Goal: Task Accomplishment & Management: Manage account settings

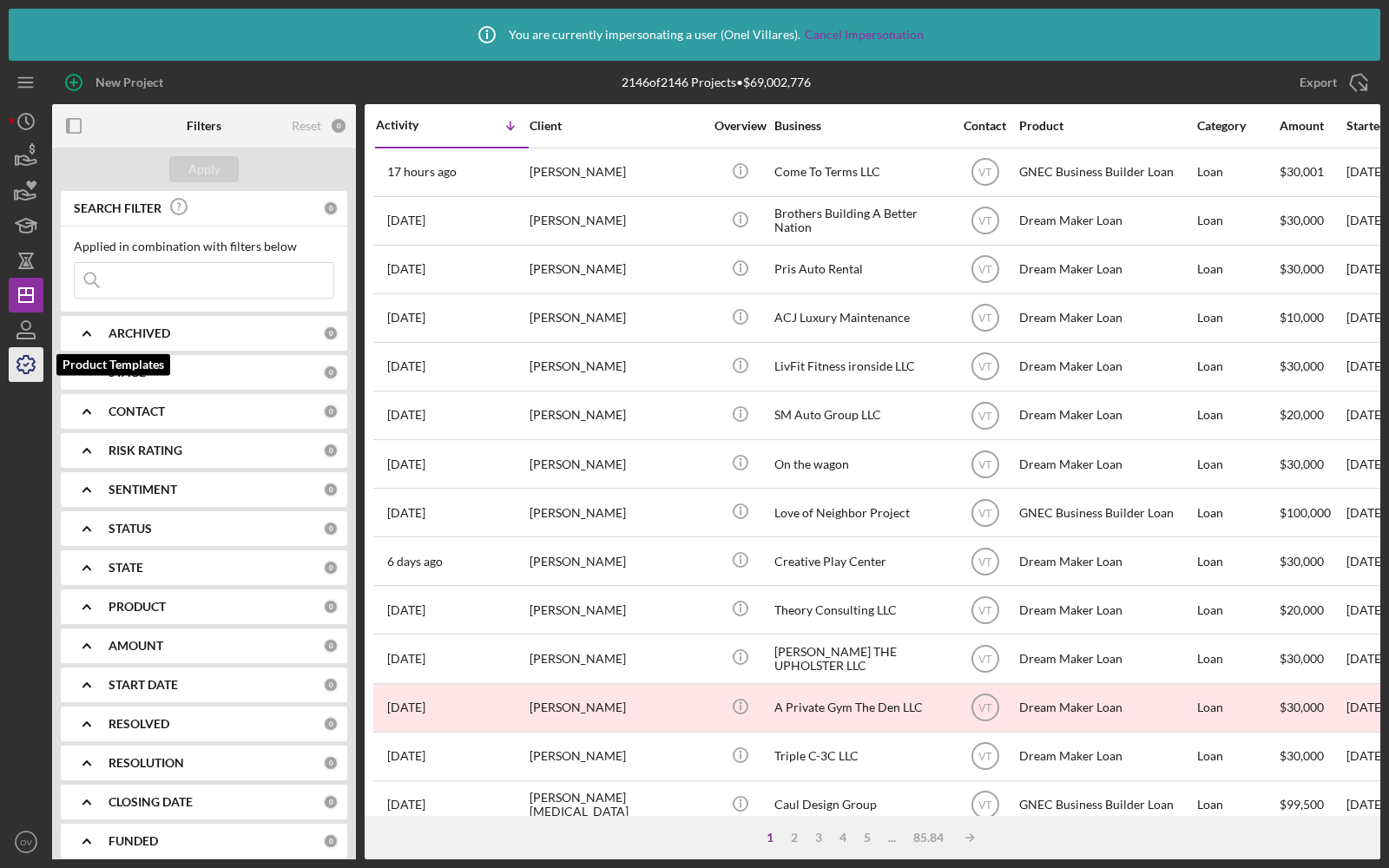
click at [23, 371] on icon "button" at bounding box center [26, 365] width 18 height 18
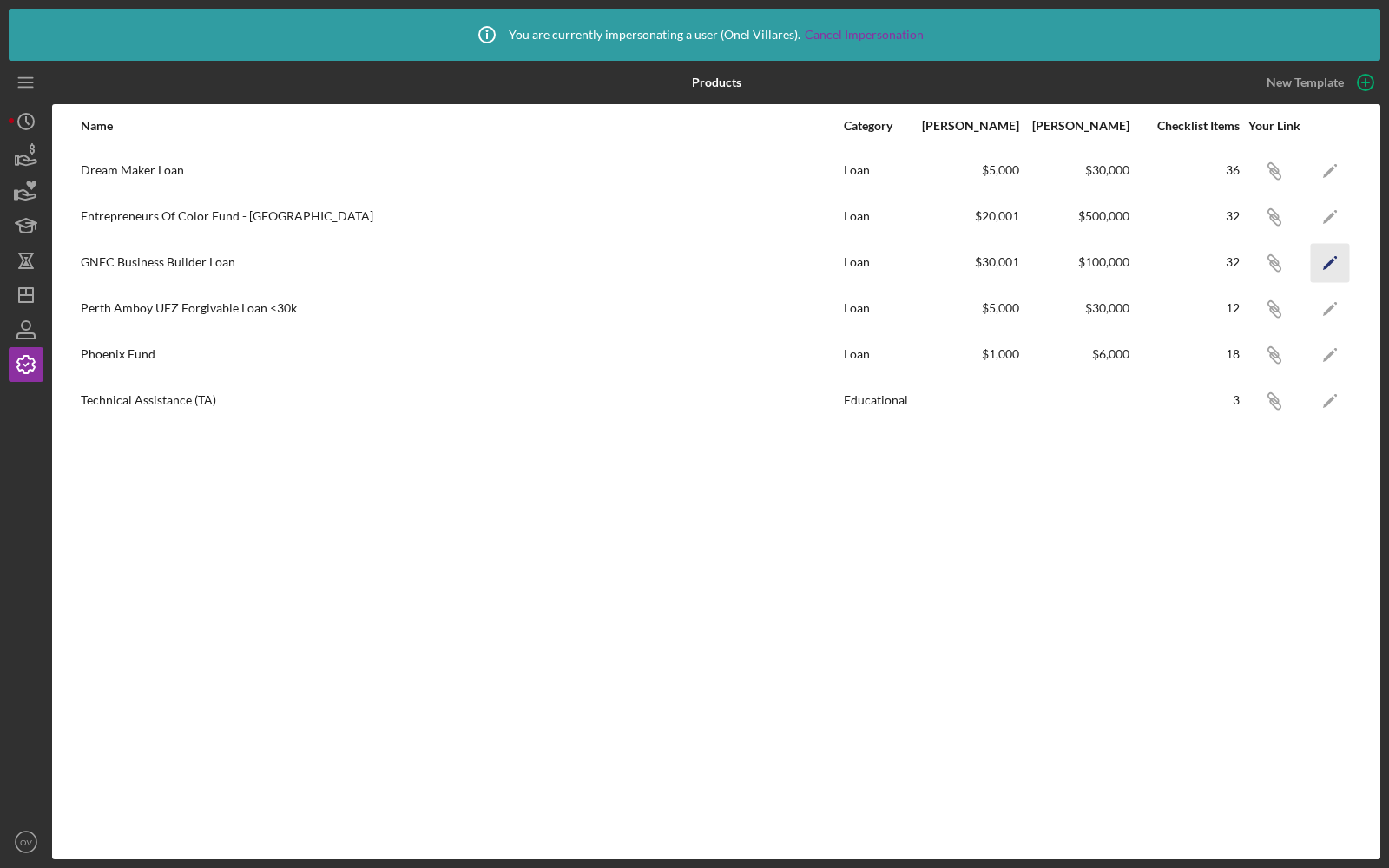
click at [1323, 267] on polygon "button" at bounding box center [1329, 263] width 12 height 12
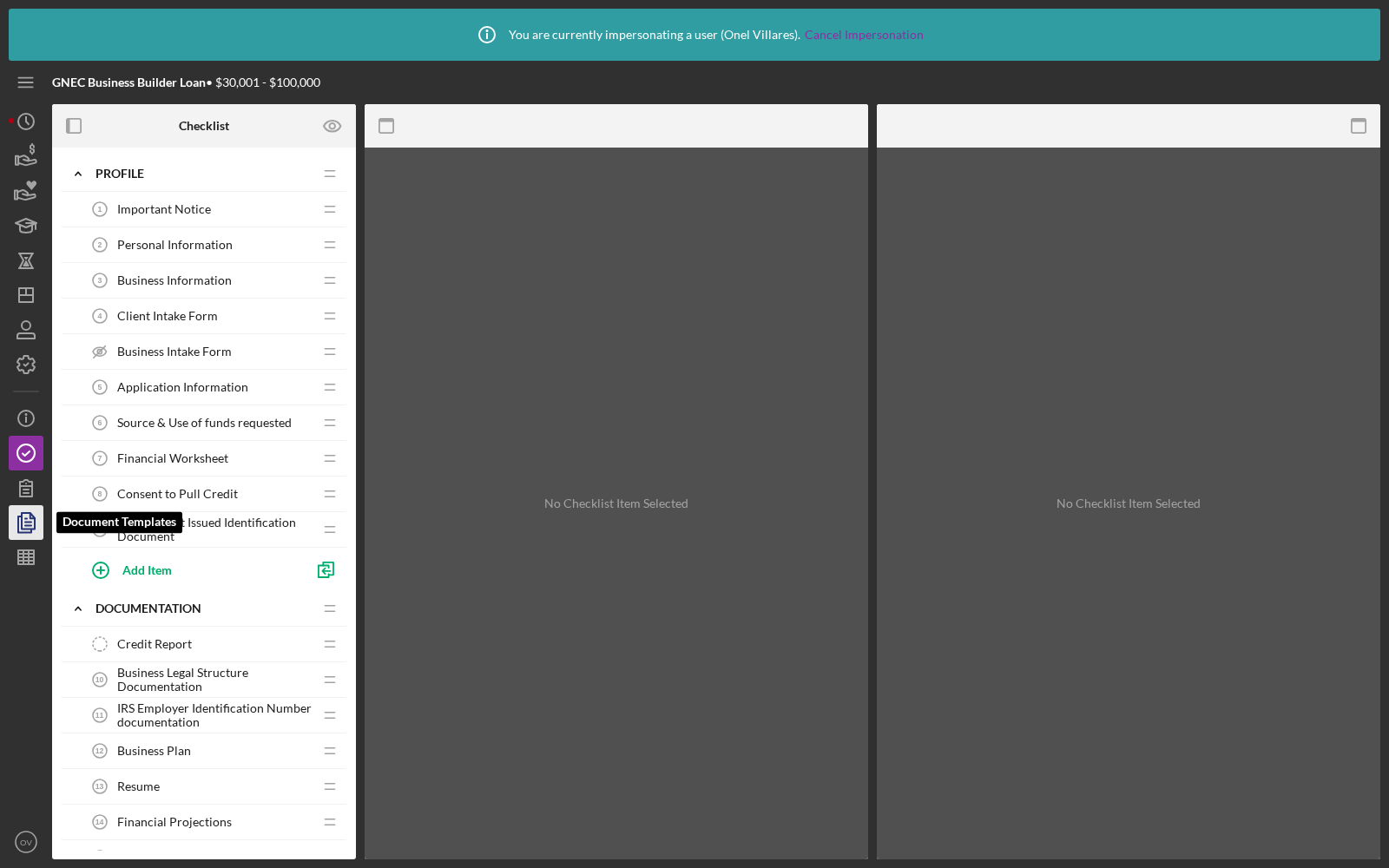
click at [17, 525] on icon "button" at bounding box center [26, 522] width 44 height 44
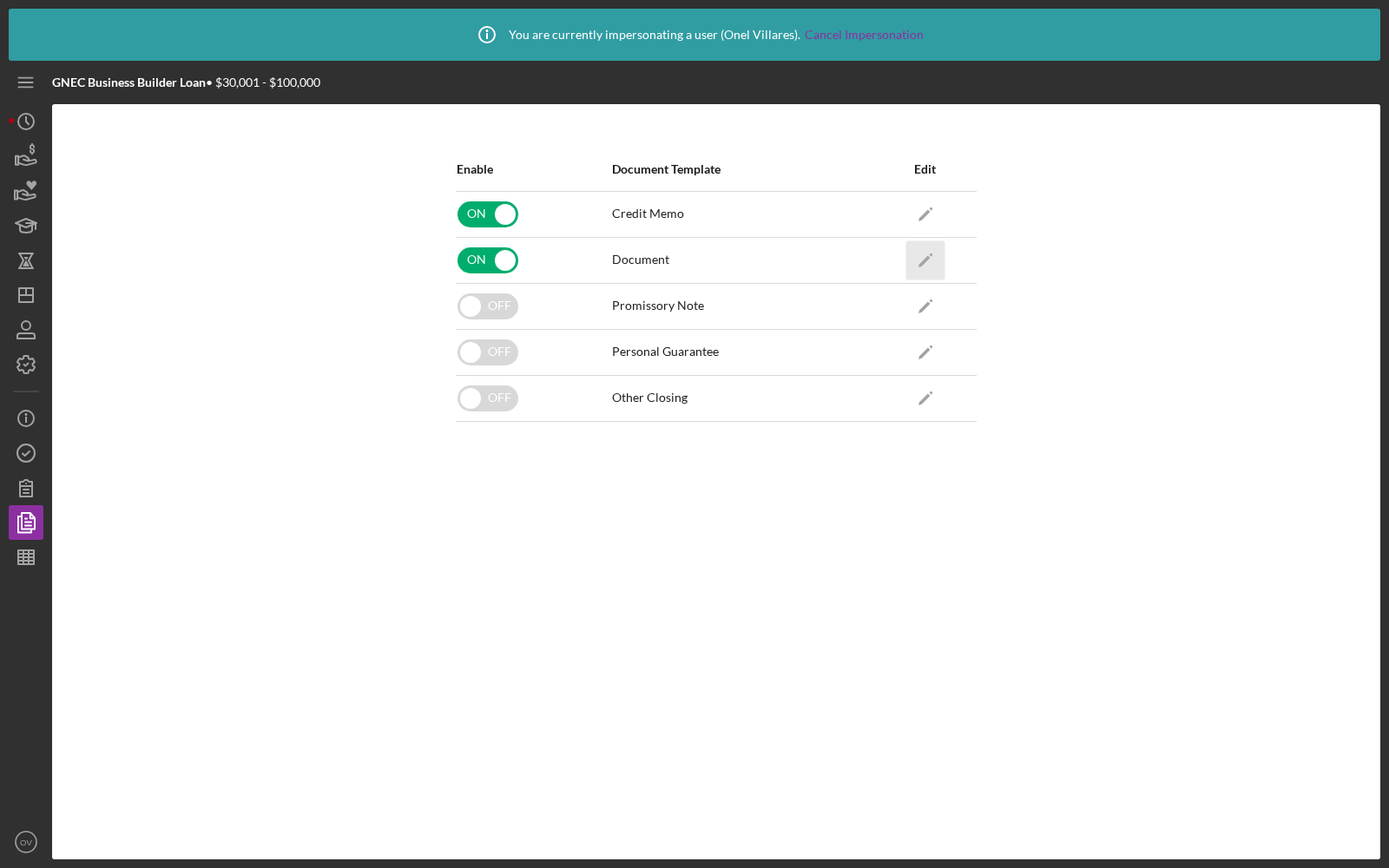
click at [911, 255] on icon "Icon/Edit" at bounding box center [925, 260] width 39 height 39
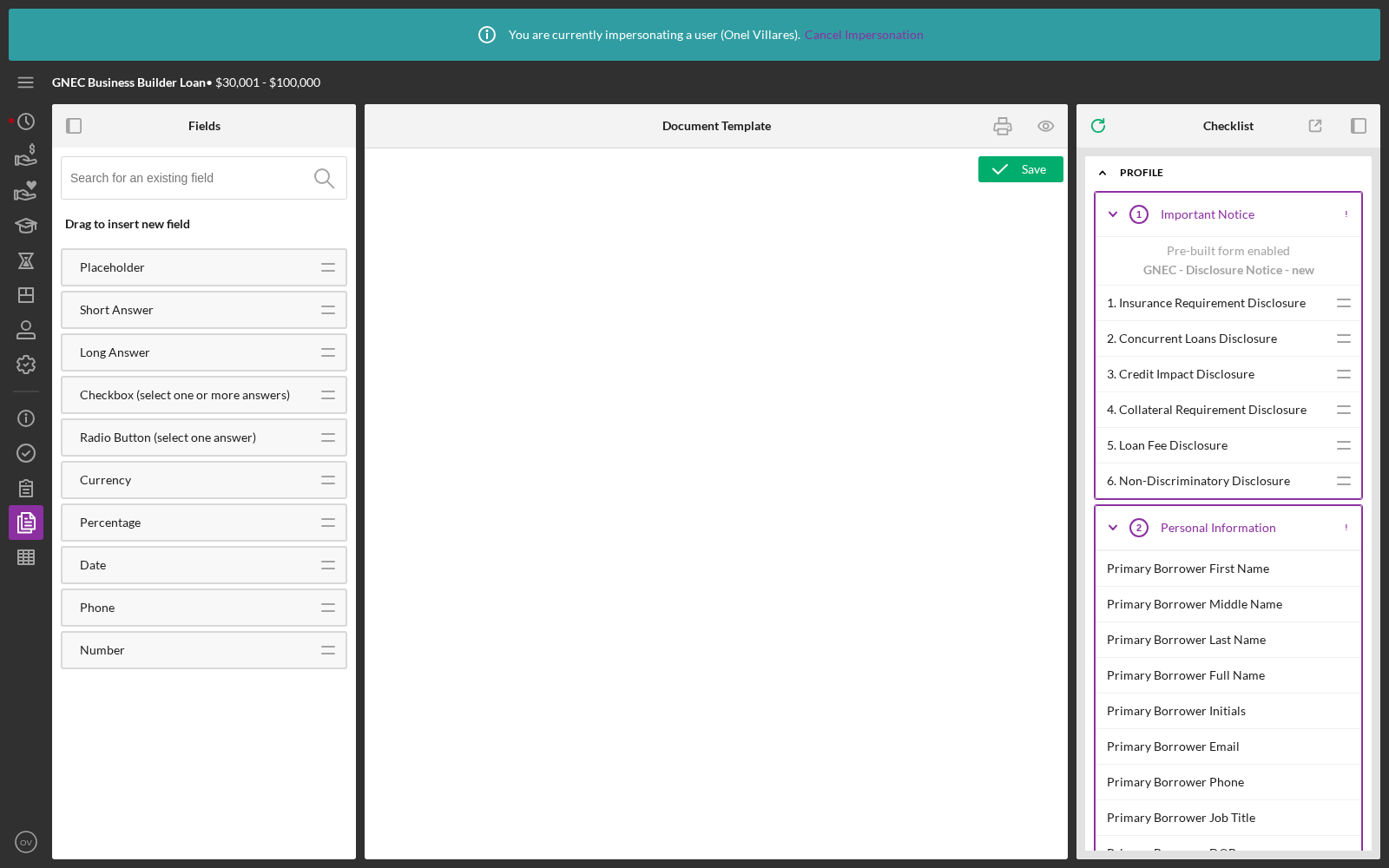
type textarea "<p>&nbsp;</p> <table style="border-collapse: collapse; width: 468pt; height: 62…"
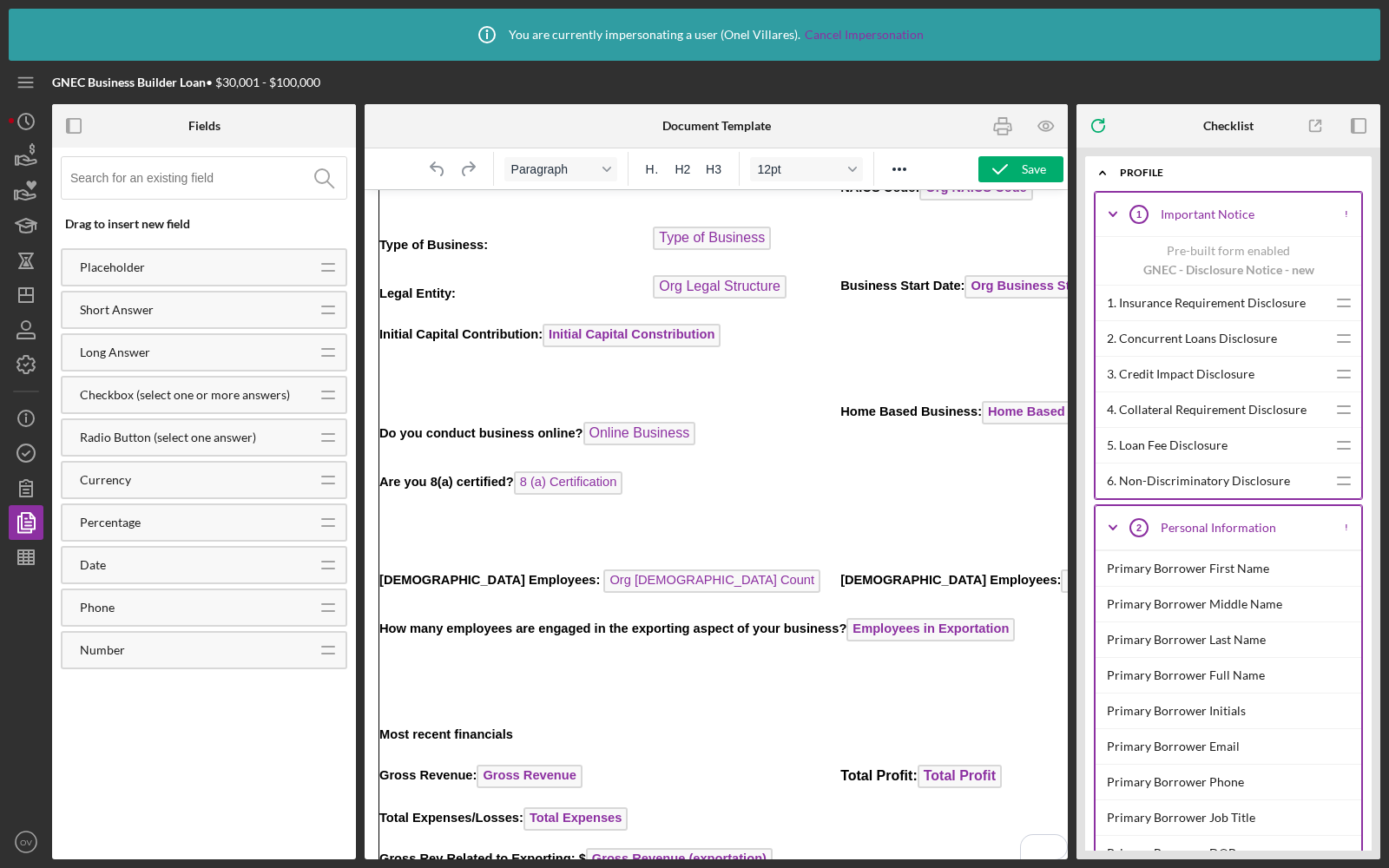
scroll to position [732, 0]
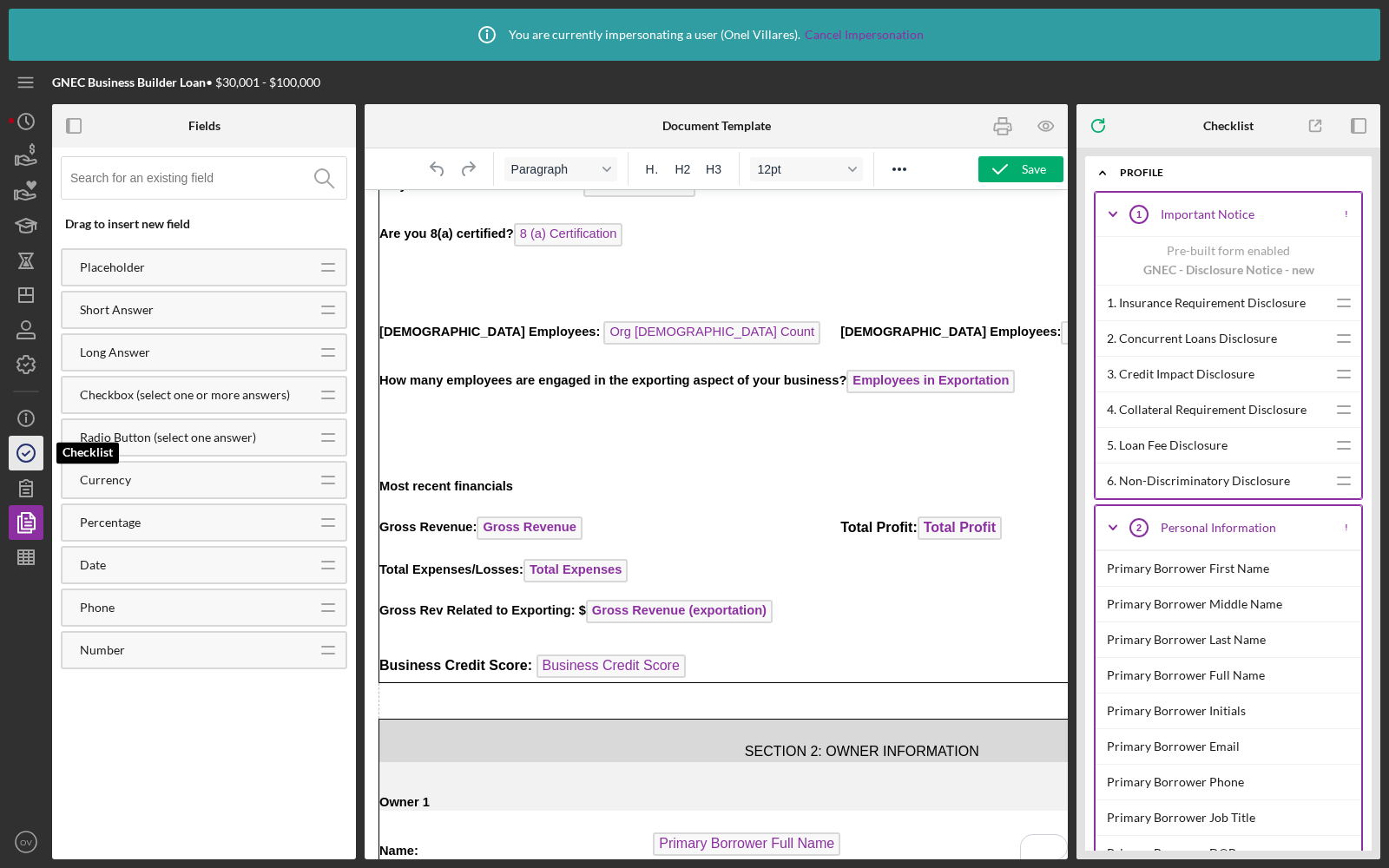
click at [25, 445] on circle "button" at bounding box center [26, 453] width 18 height 18
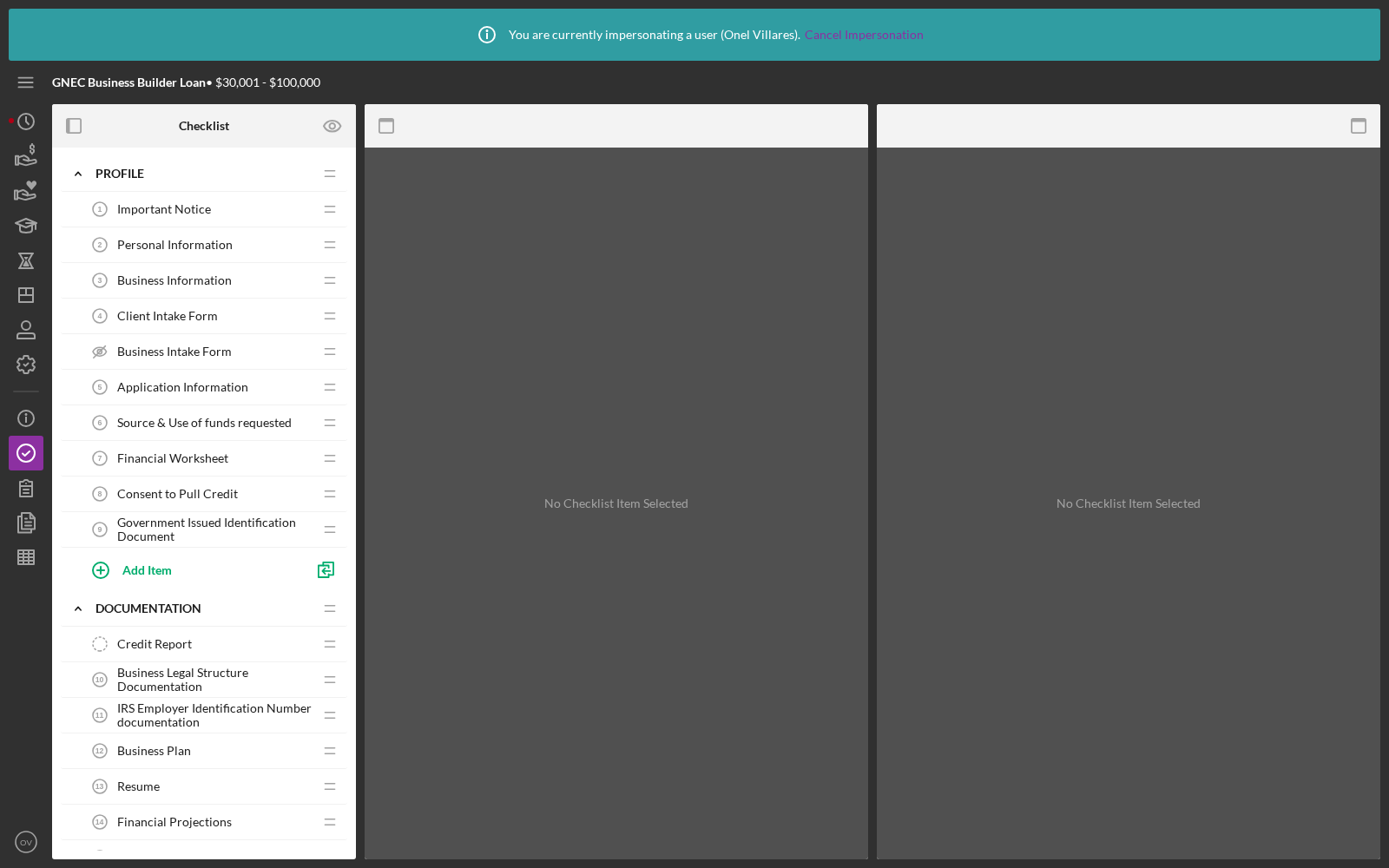
click at [154, 299] on div "Client Intake Form 4 Client Intake Form" at bounding box center [197, 315] width 230 height 34
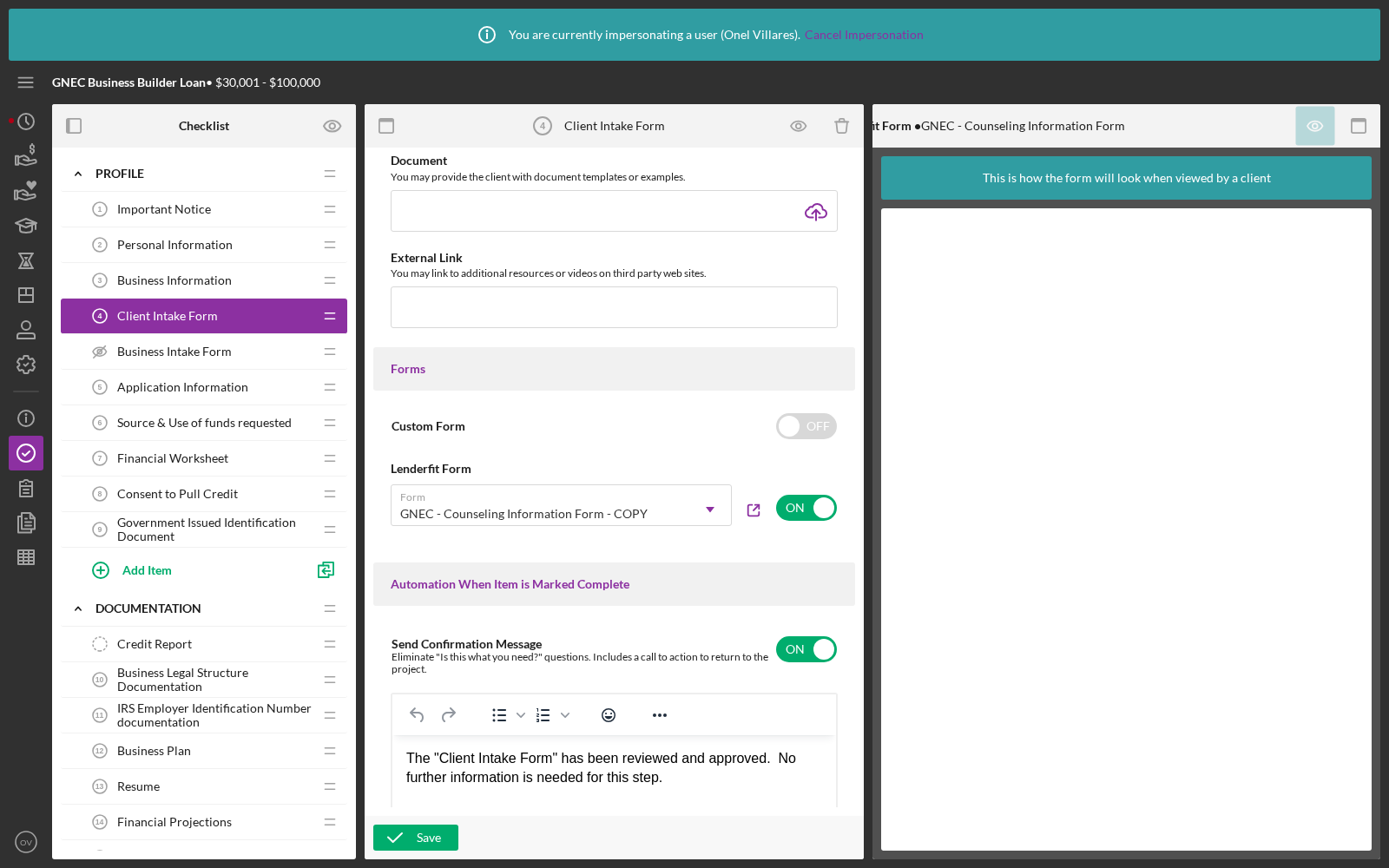
scroll to position [866, 0]
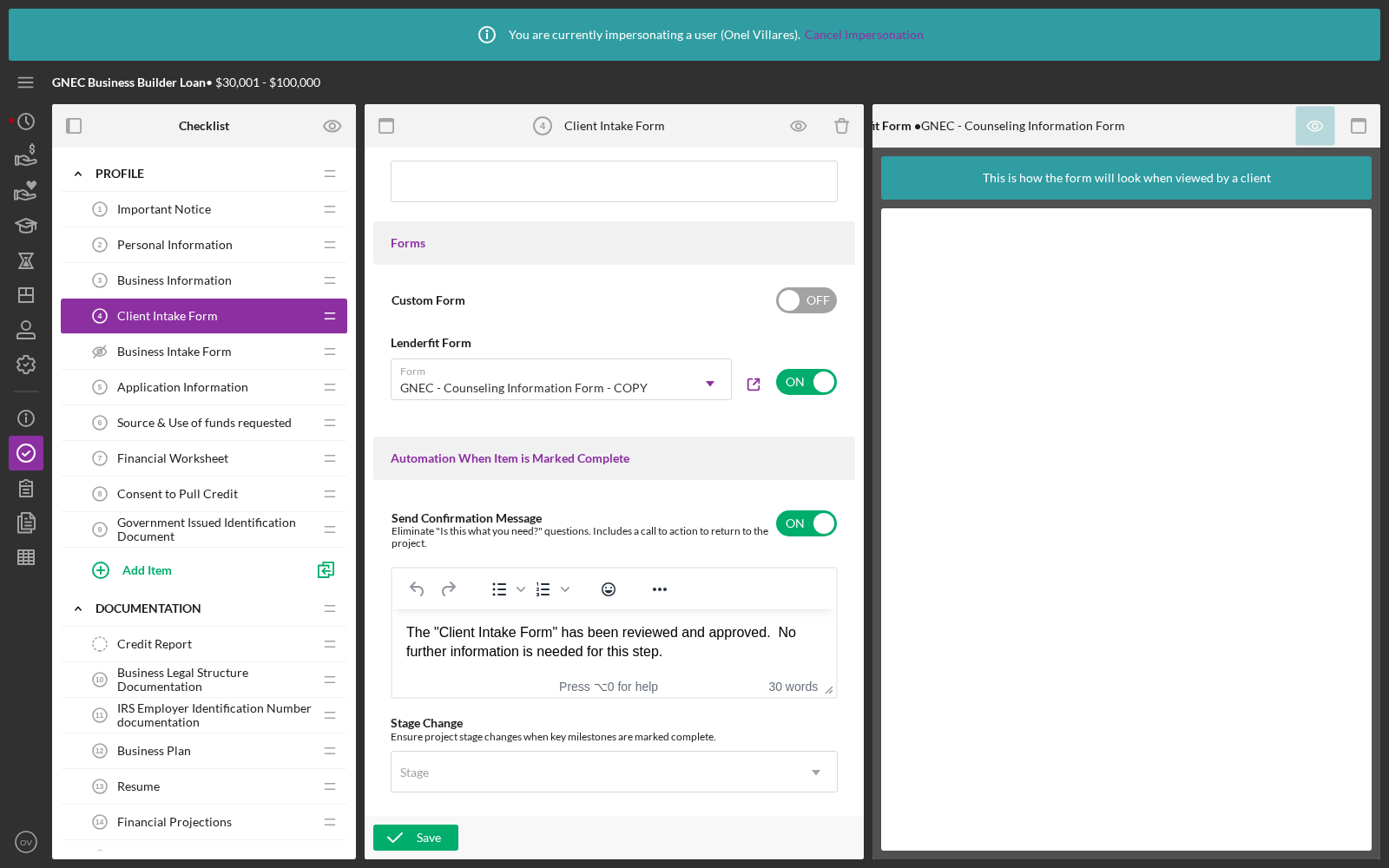
click at [808, 314] on input "checkbox" at bounding box center [806, 300] width 60 height 26
checkbox input "true"
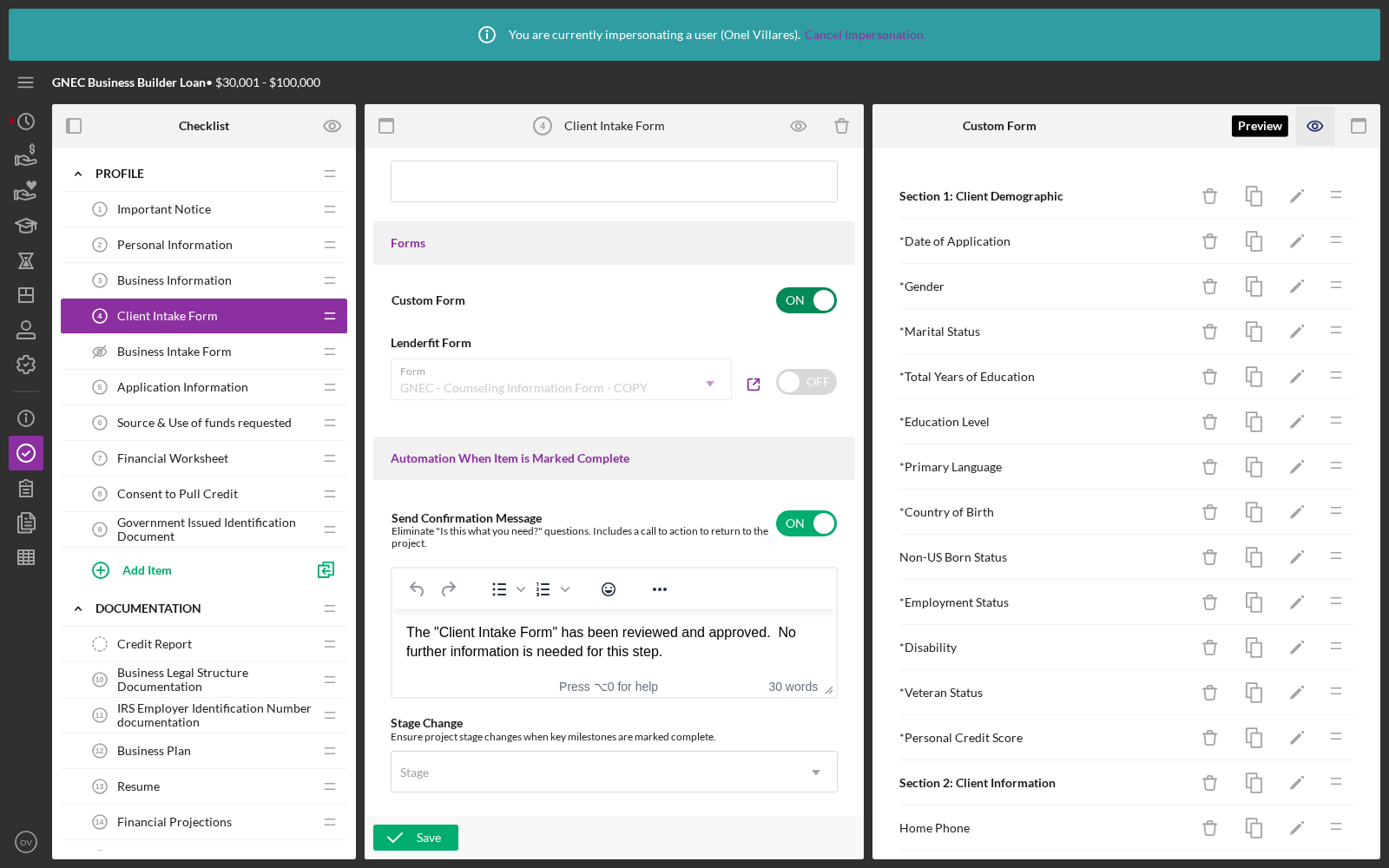
click at [1318, 113] on icon "button" at bounding box center [1316, 127] width 39 height 39
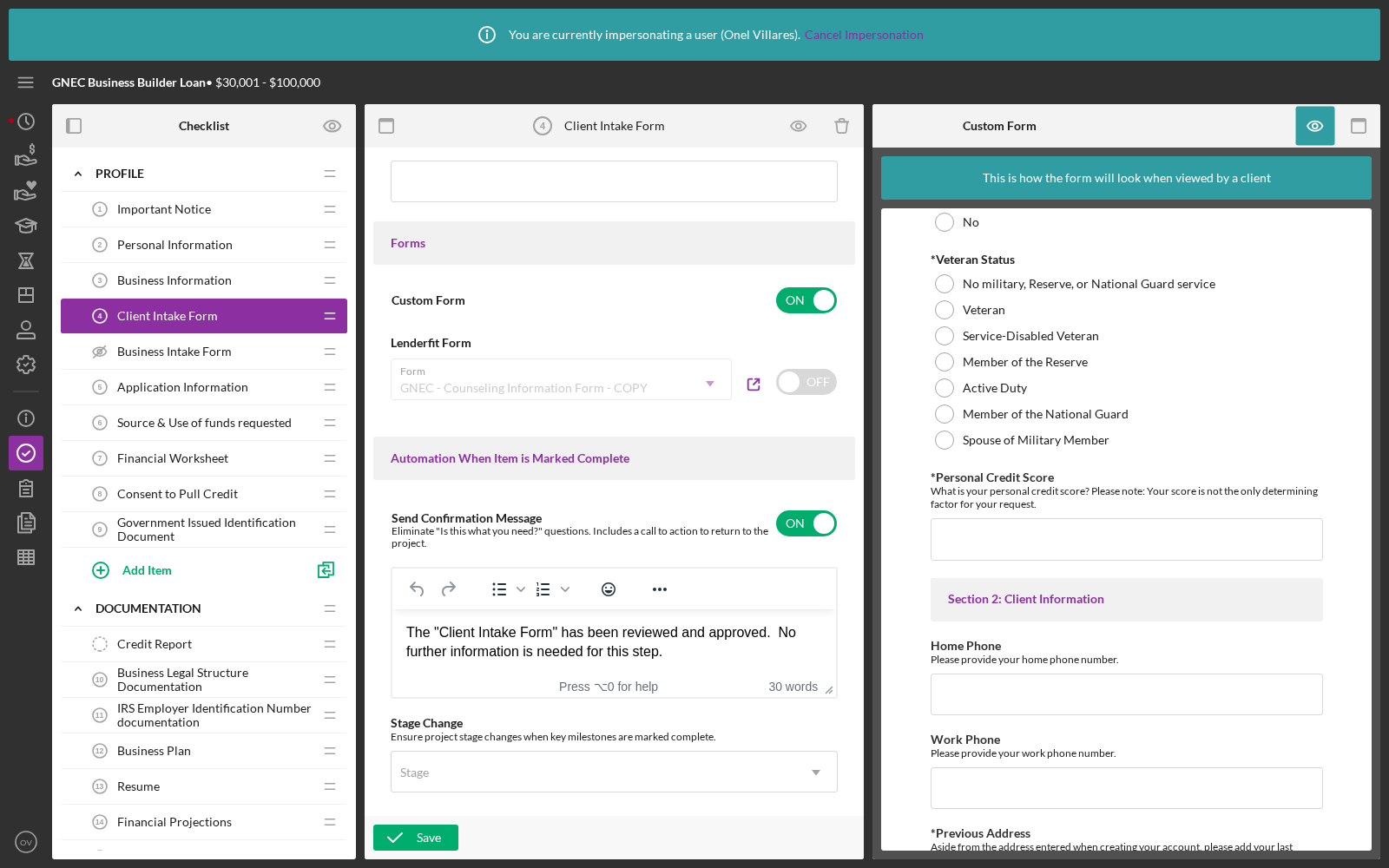
scroll to position [1271, 0]
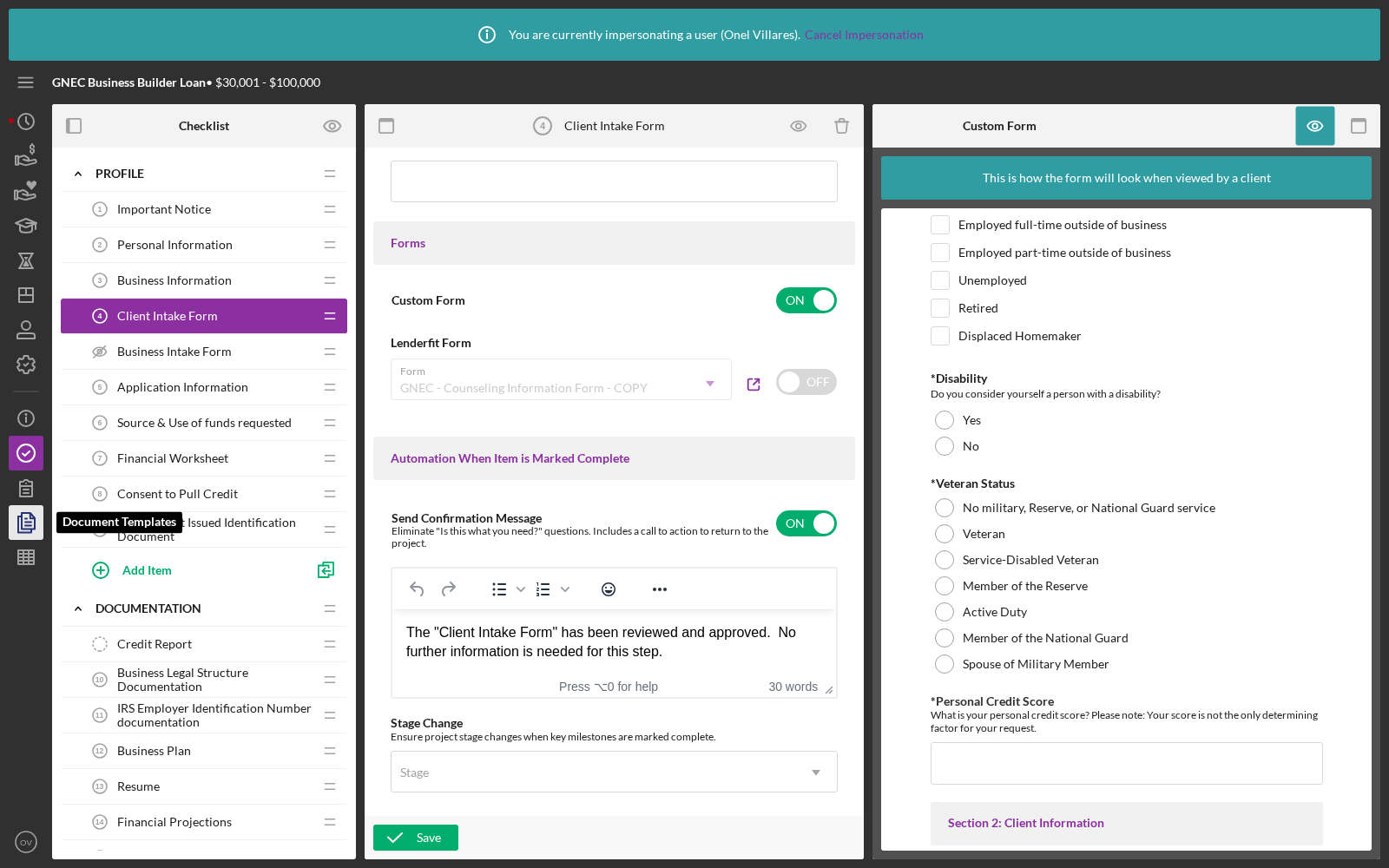
click at [31, 526] on icon "button" at bounding box center [28, 522] width 7 height 7
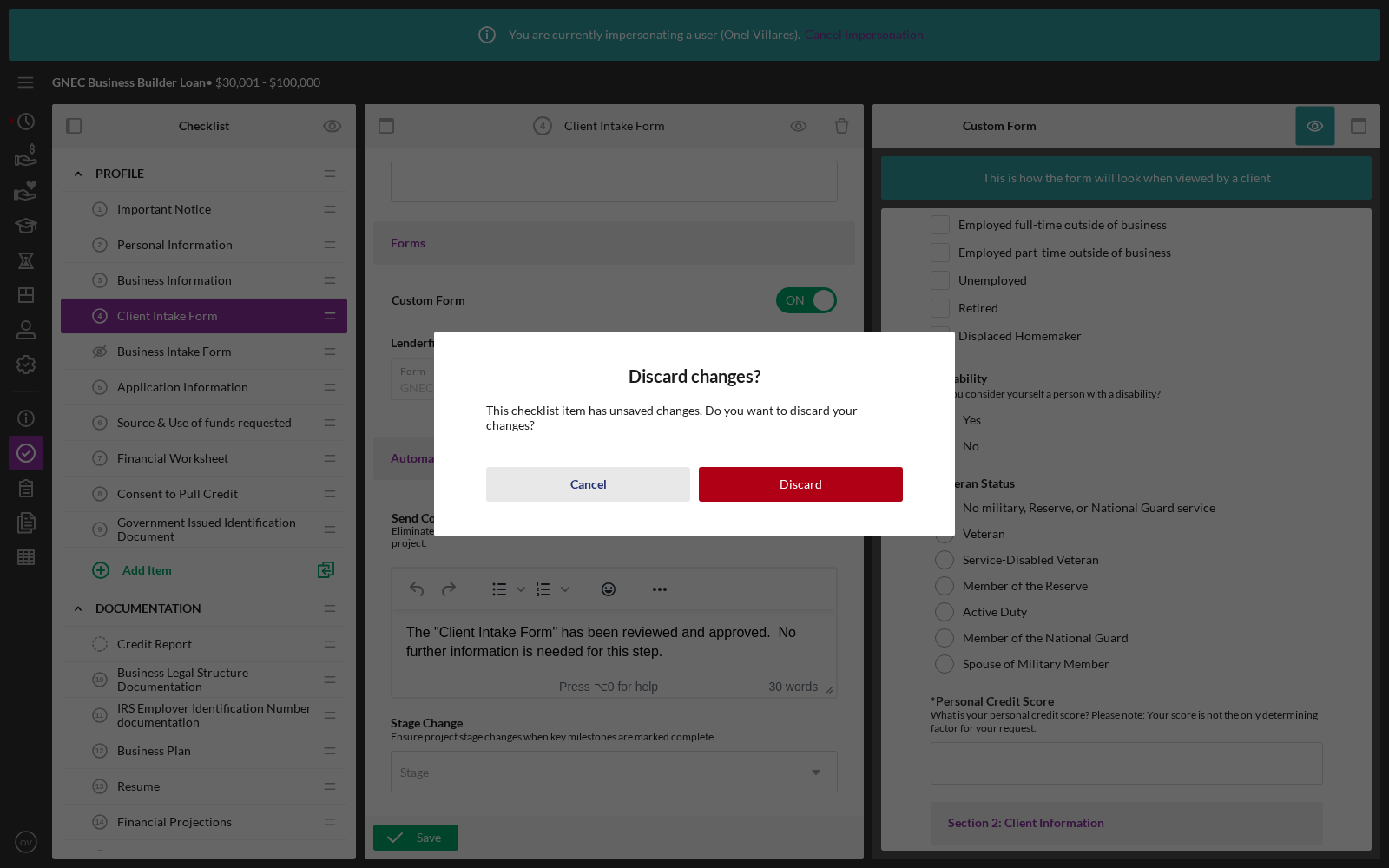
click at [562, 467] on button "Cancel" at bounding box center [588, 484] width 204 height 34
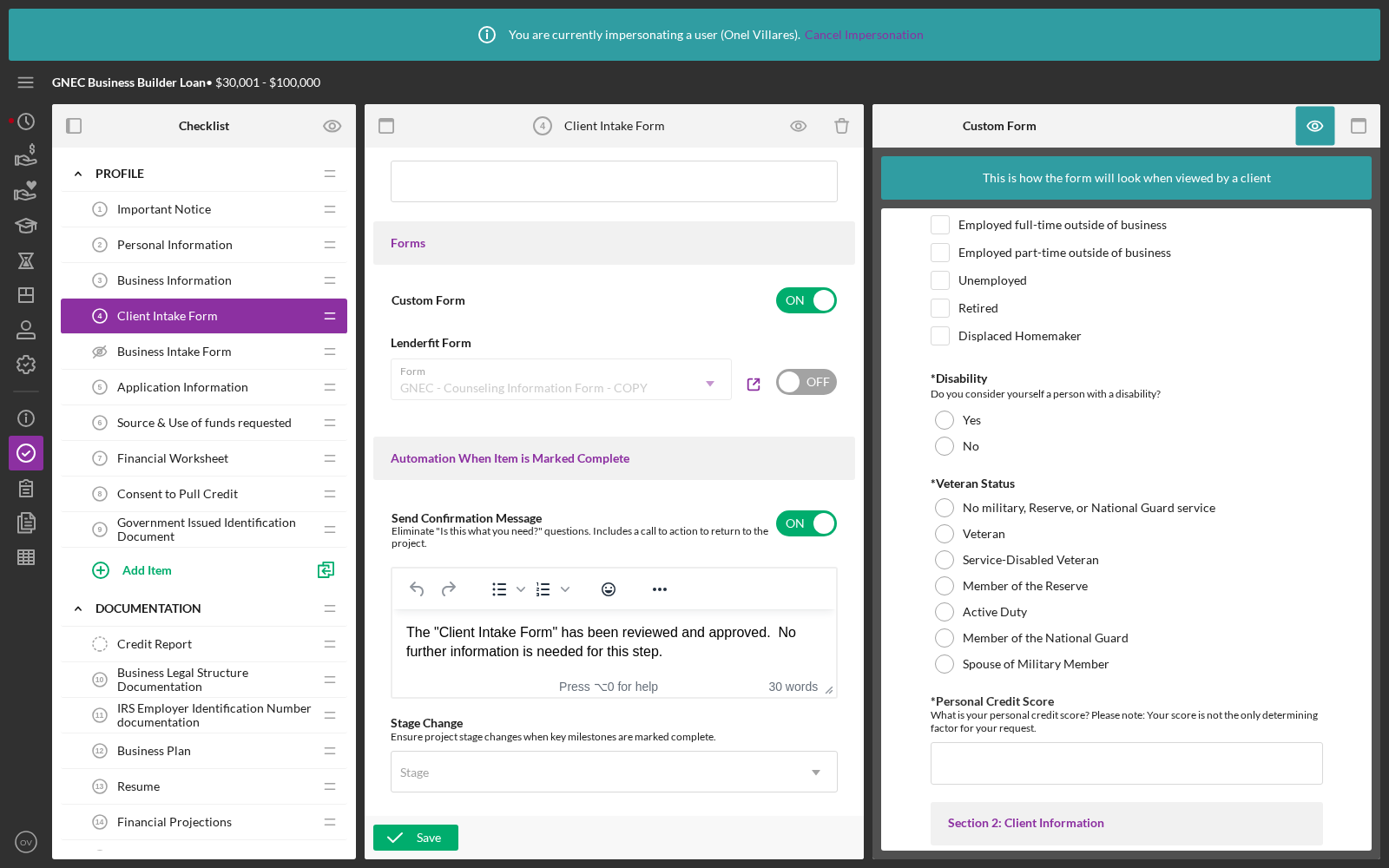
click at [795, 395] on input "checkbox" at bounding box center [806, 382] width 60 height 26
checkbox input "true"
checkbox input "false"
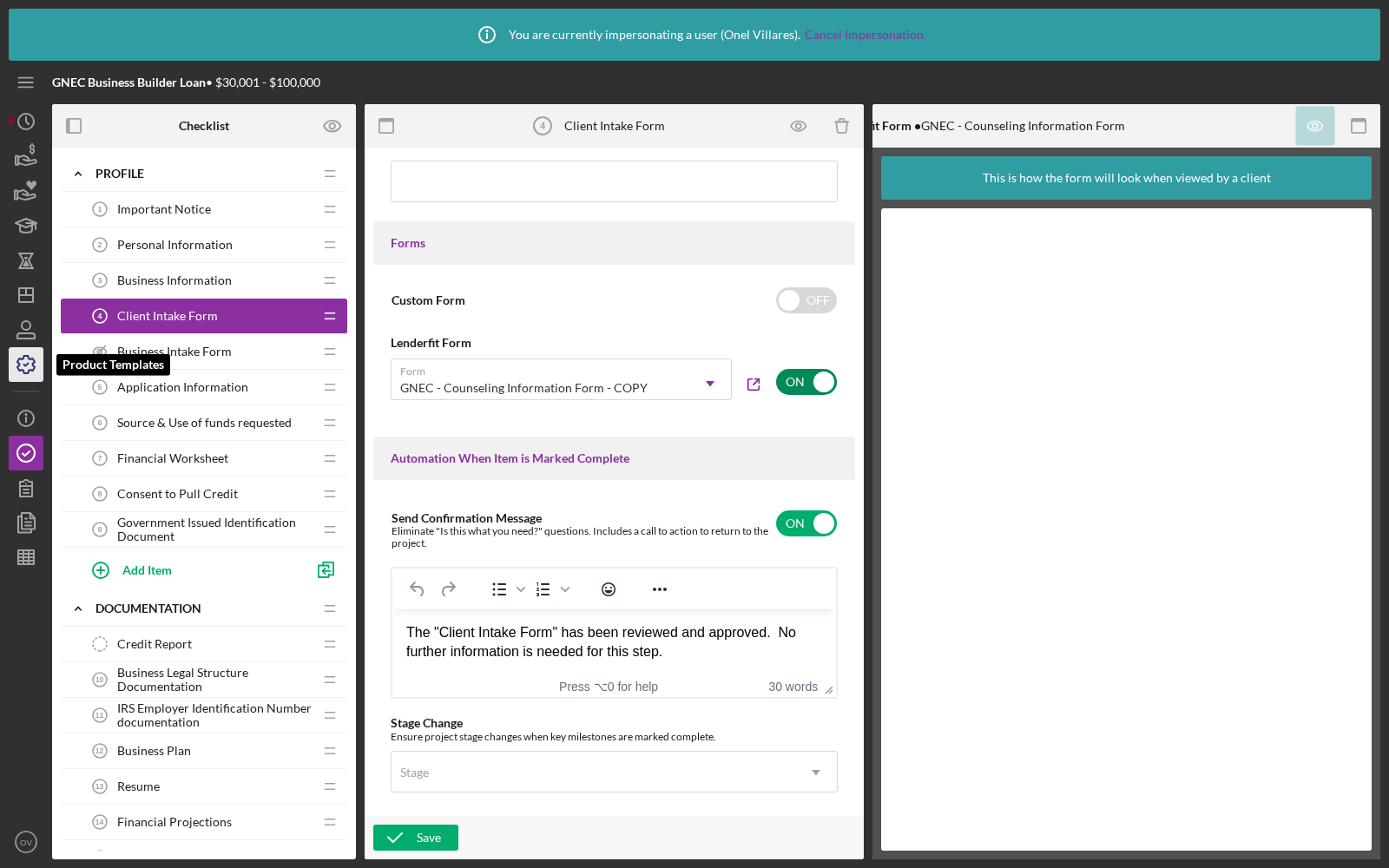
click at [20, 363] on icon "button" at bounding box center [26, 365] width 44 height 44
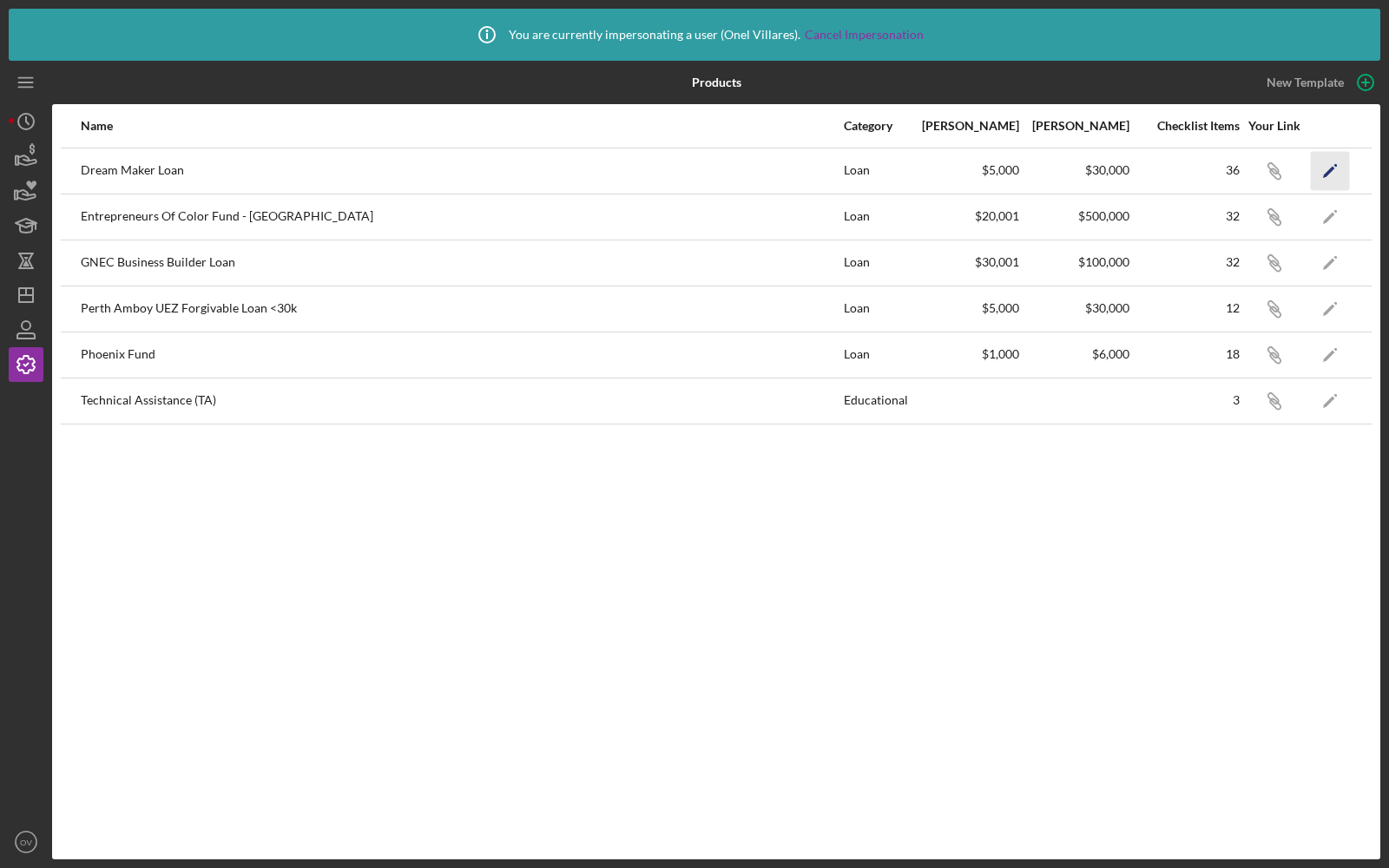
click at [1333, 176] on icon "Icon/Edit" at bounding box center [1330, 170] width 39 height 39
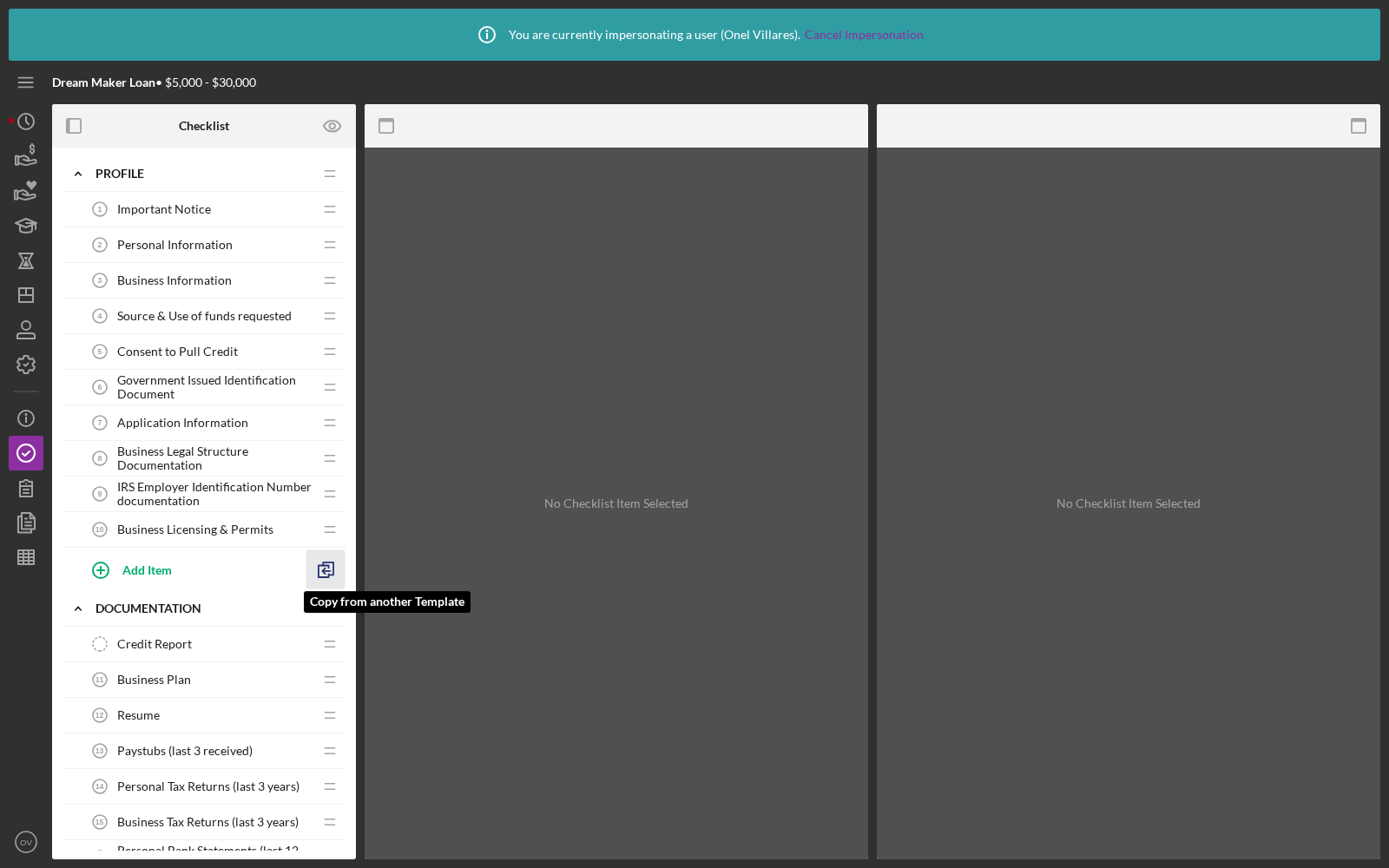
click at [324, 563] on icon "button" at bounding box center [326, 570] width 39 height 39
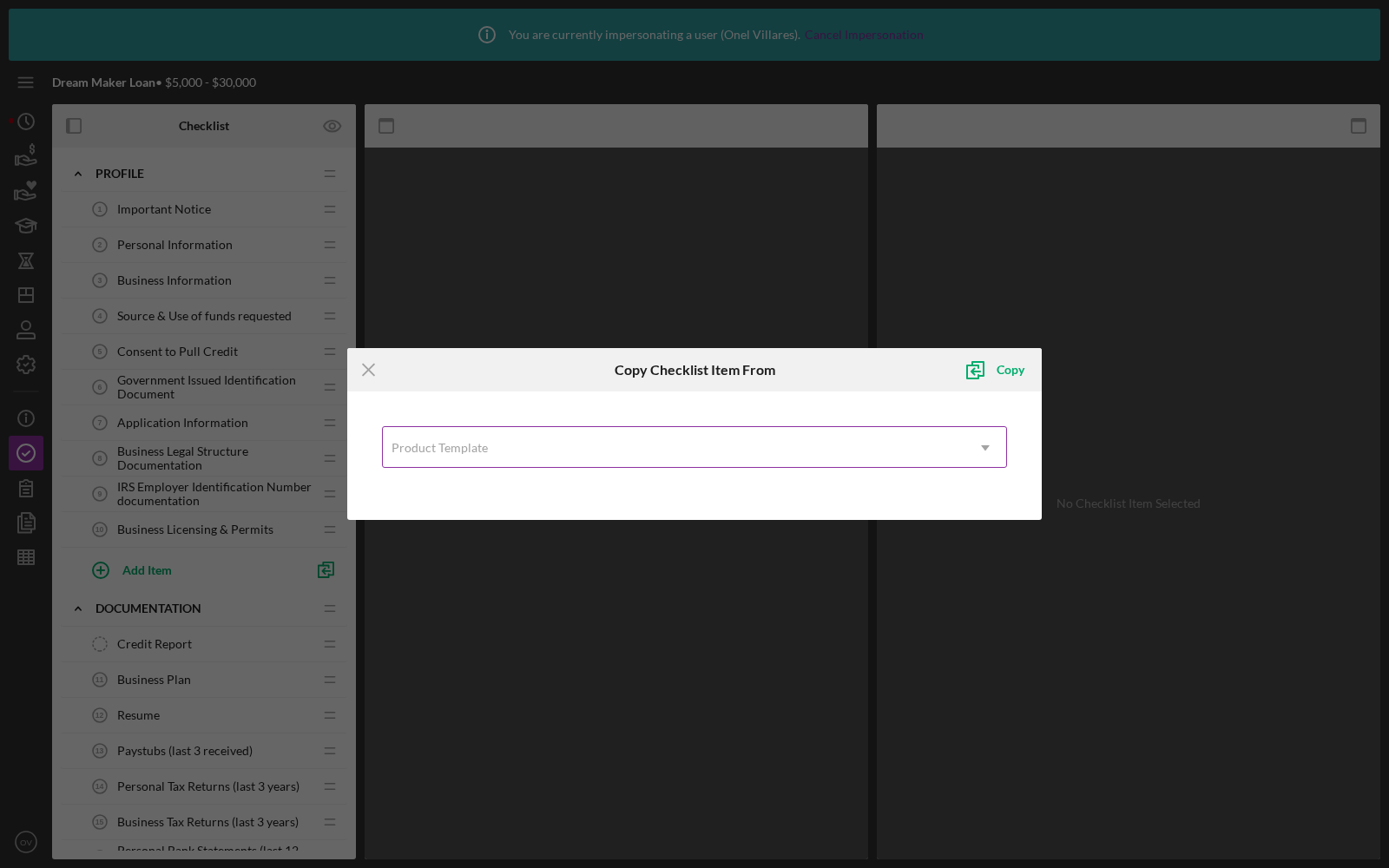
click at [464, 446] on div "Product Template" at bounding box center [440, 447] width 97 height 14
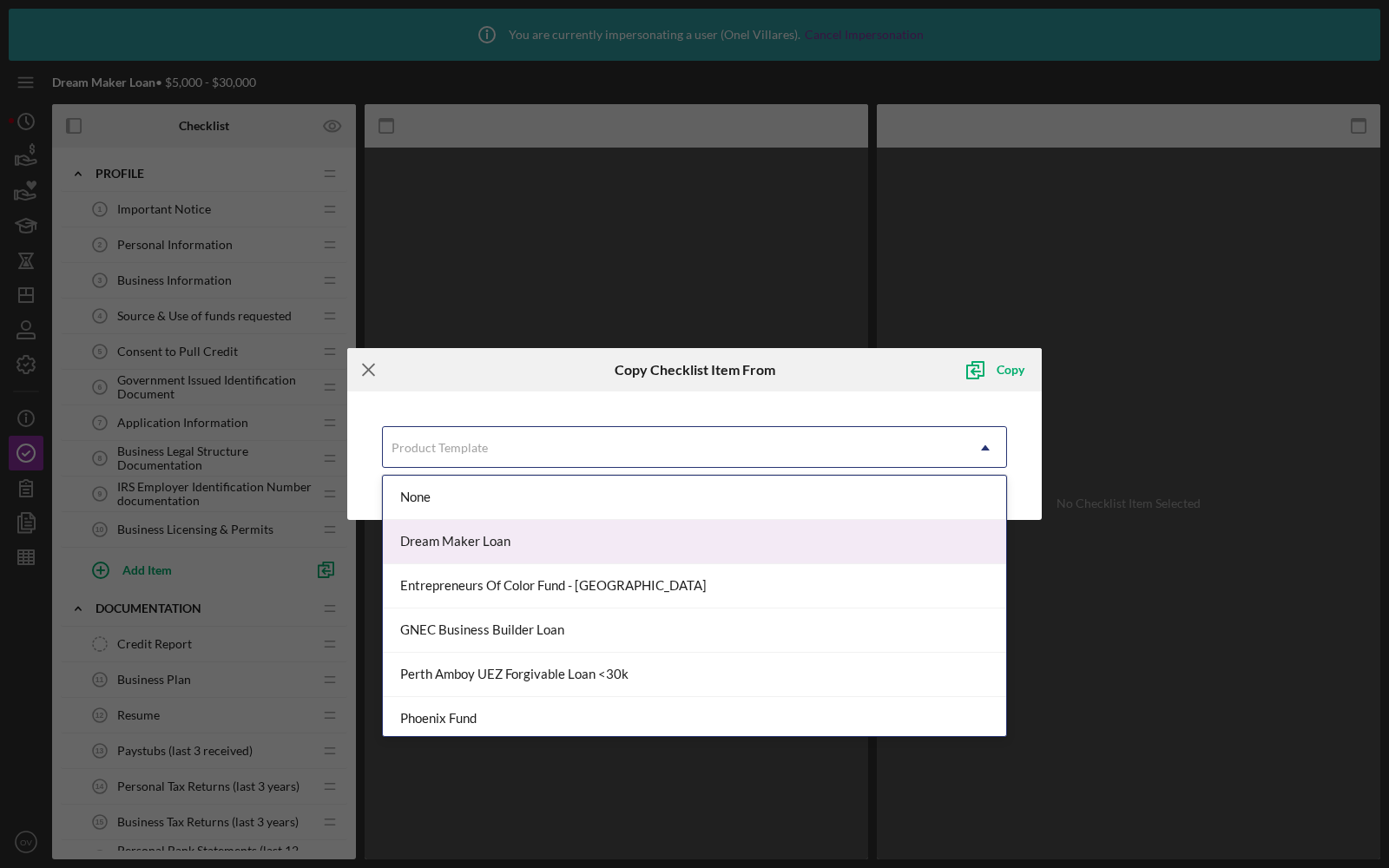
click at [382, 355] on icon "Icon/Menu Close" at bounding box center [368, 369] width 44 height 44
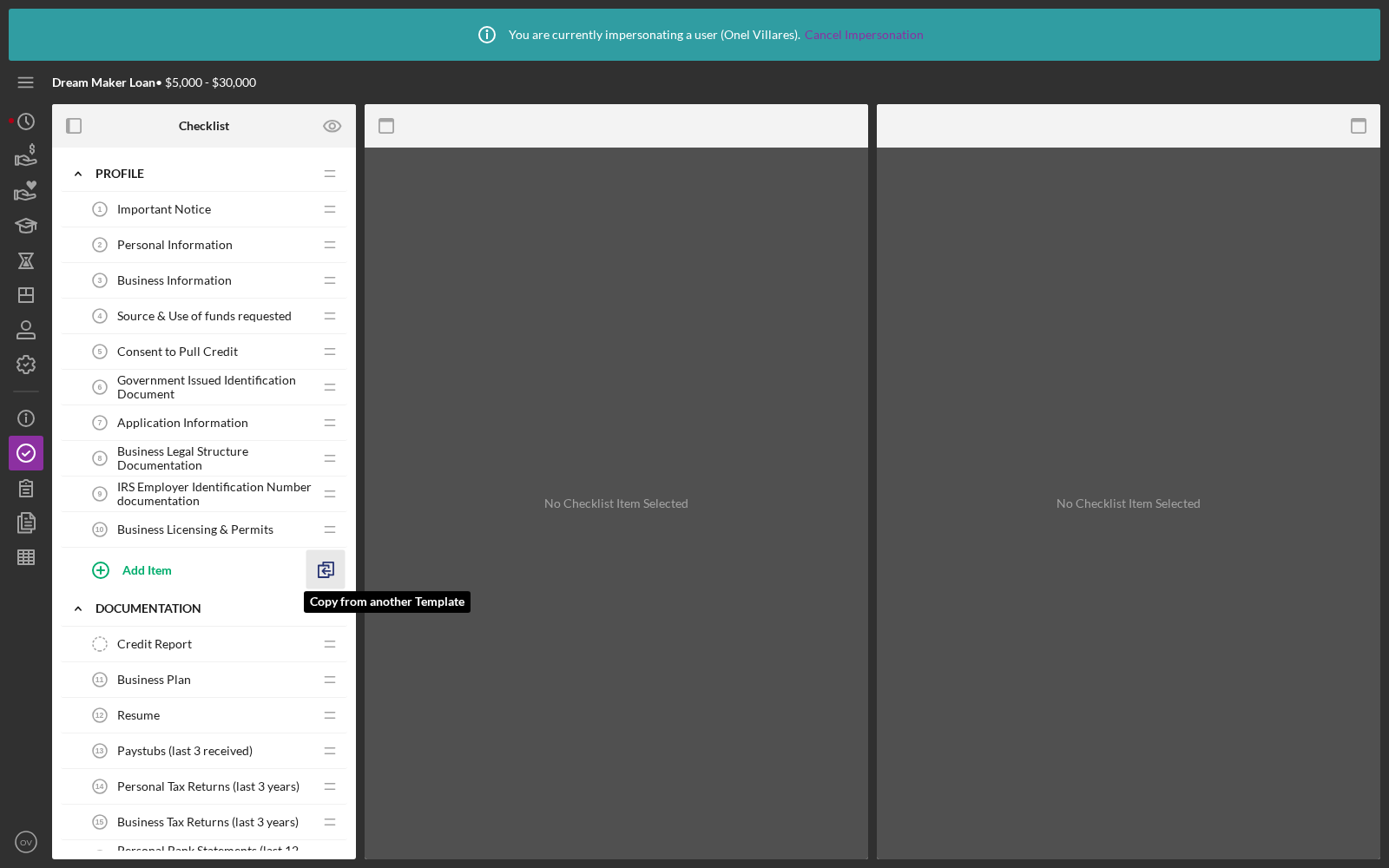
click at [333, 567] on polyline "button" at bounding box center [327, 568] width 10 height 12
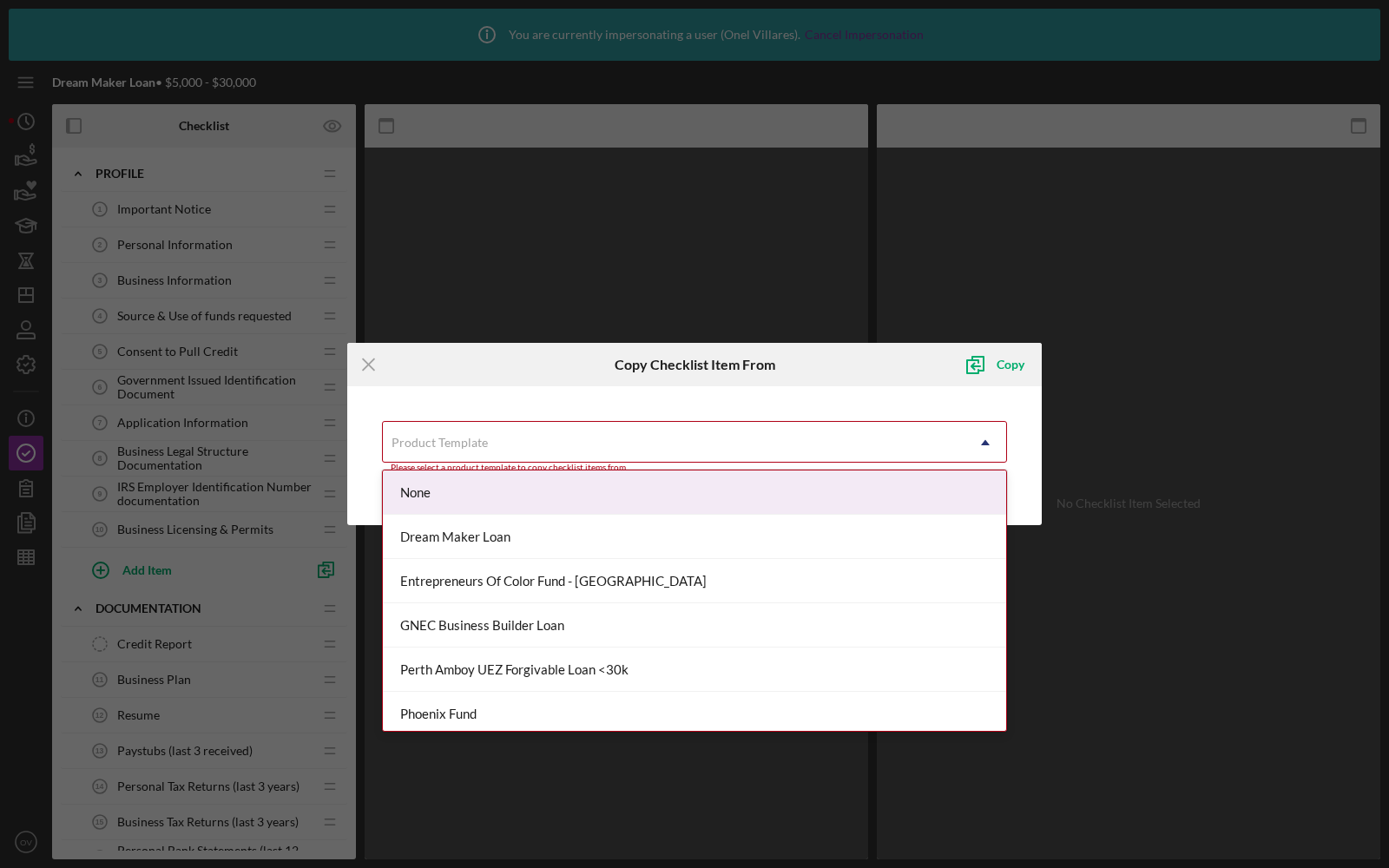
click at [461, 443] on div "Product Template" at bounding box center [440, 442] width 97 height 14
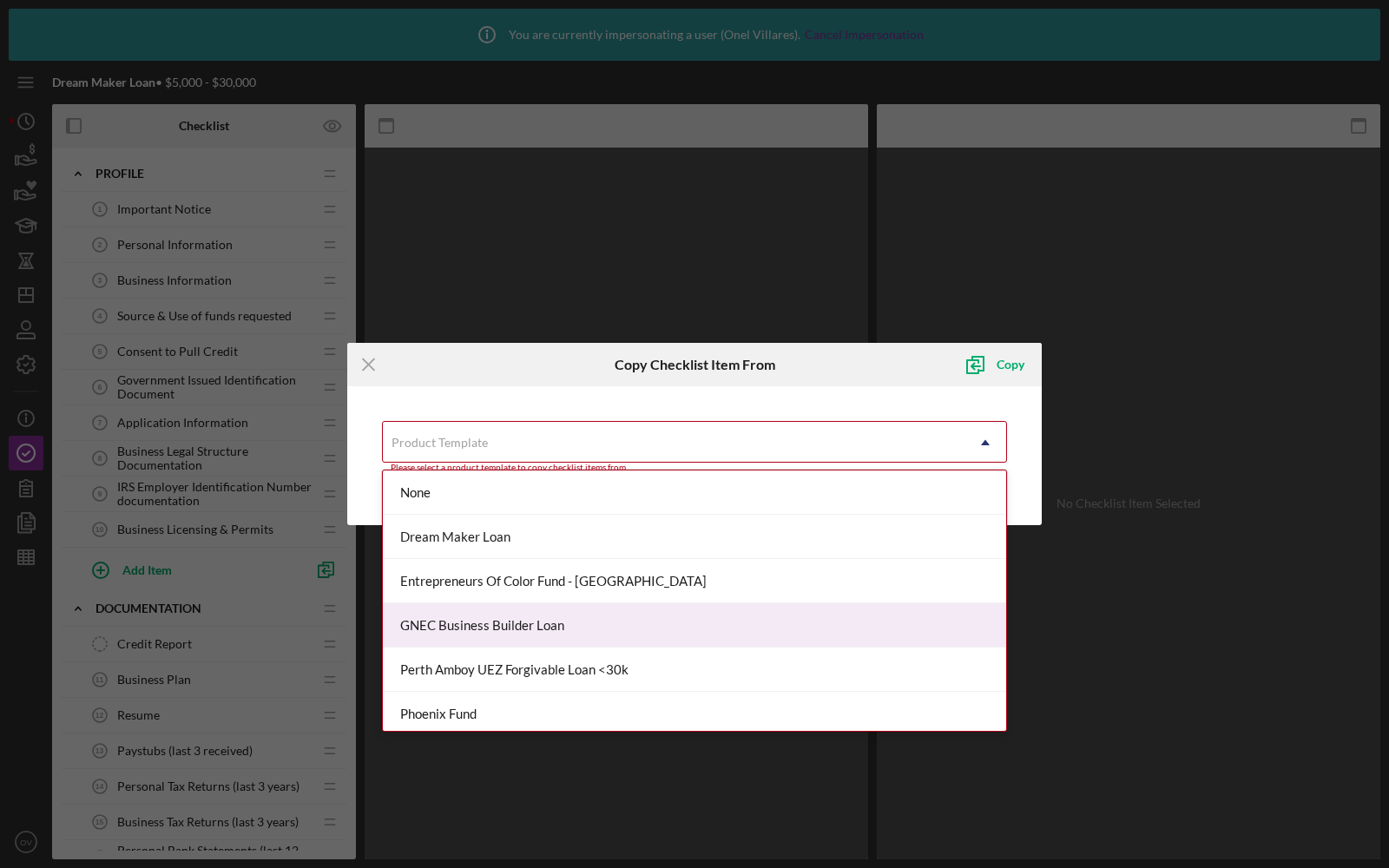
click at [457, 634] on div "GNEC Business Builder Loan" at bounding box center [695, 626] width 623 height 45
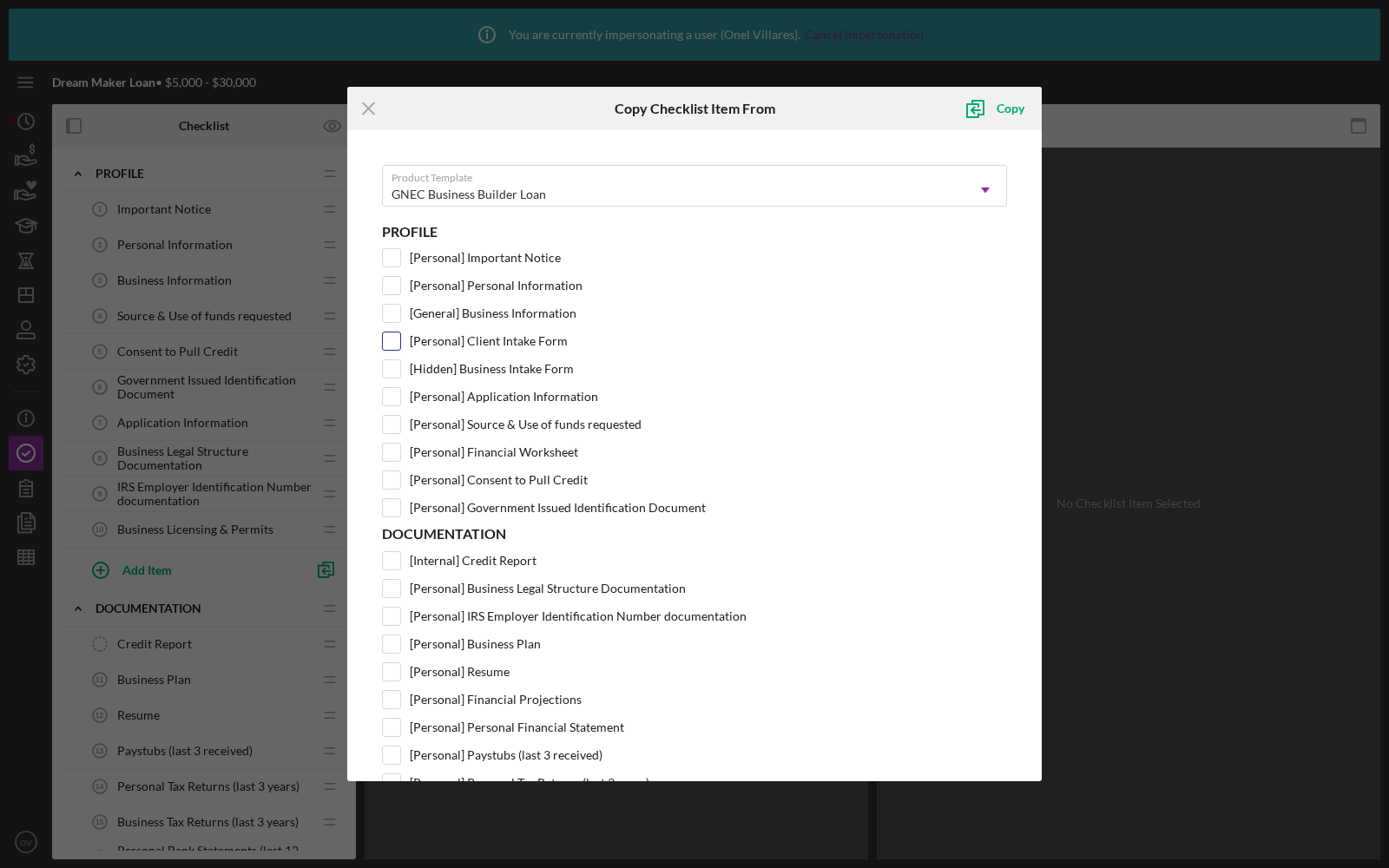
click at [396, 335] on input "[Personal] Client Intake Form" at bounding box center [392, 341] width 18 height 18
checkbox input "true"
click at [394, 364] on input "[Hidden] Business Intake Form" at bounding box center [392, 368] width 18 height 18
checkbox input "true"
click at [375, 114] on icon "Icon/Menu Close" at bounding box center [368, 108] width 44 height 44
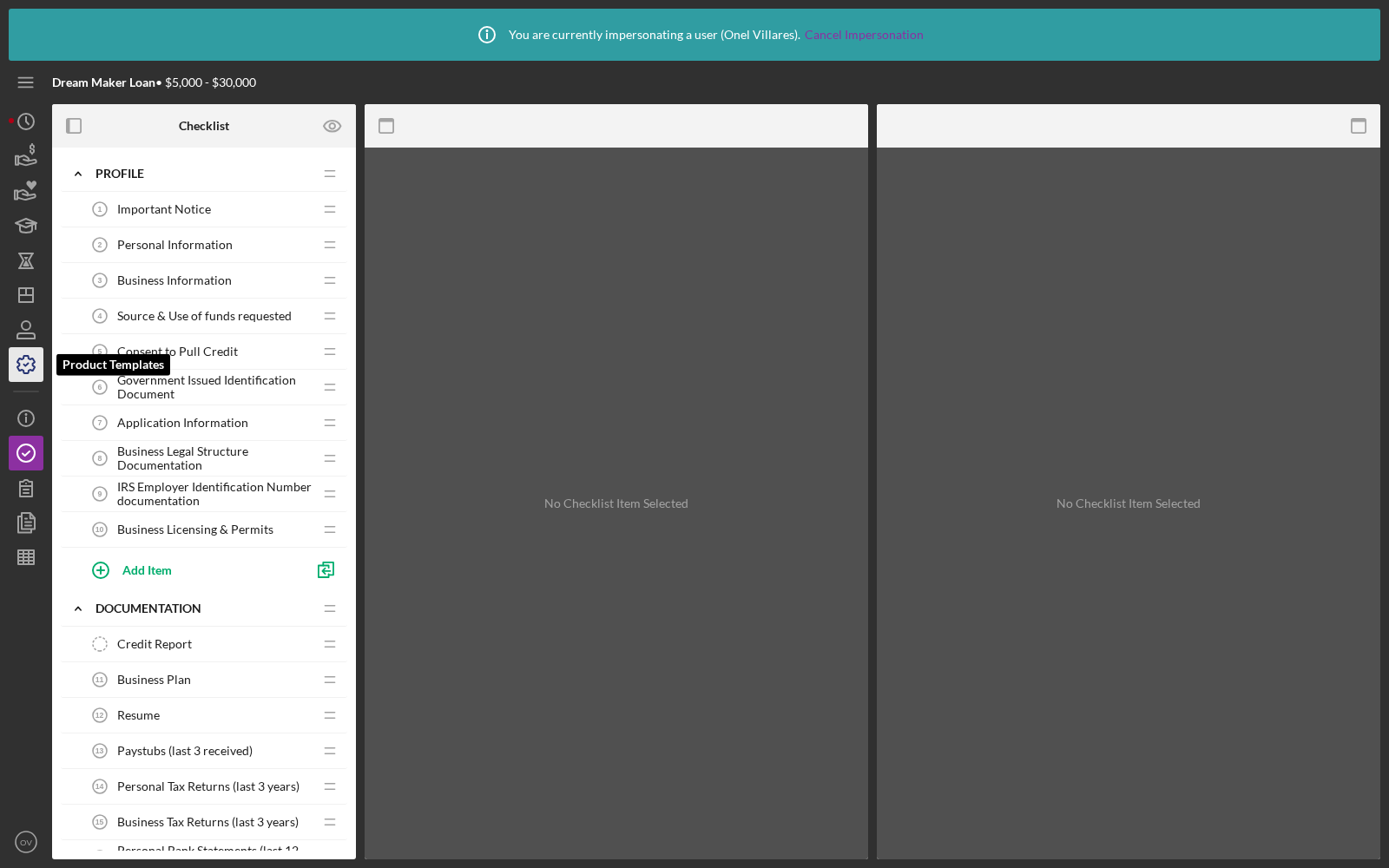
click at [16, 370] on icon "button" at bounding box center [26, 365] width 44 height 44
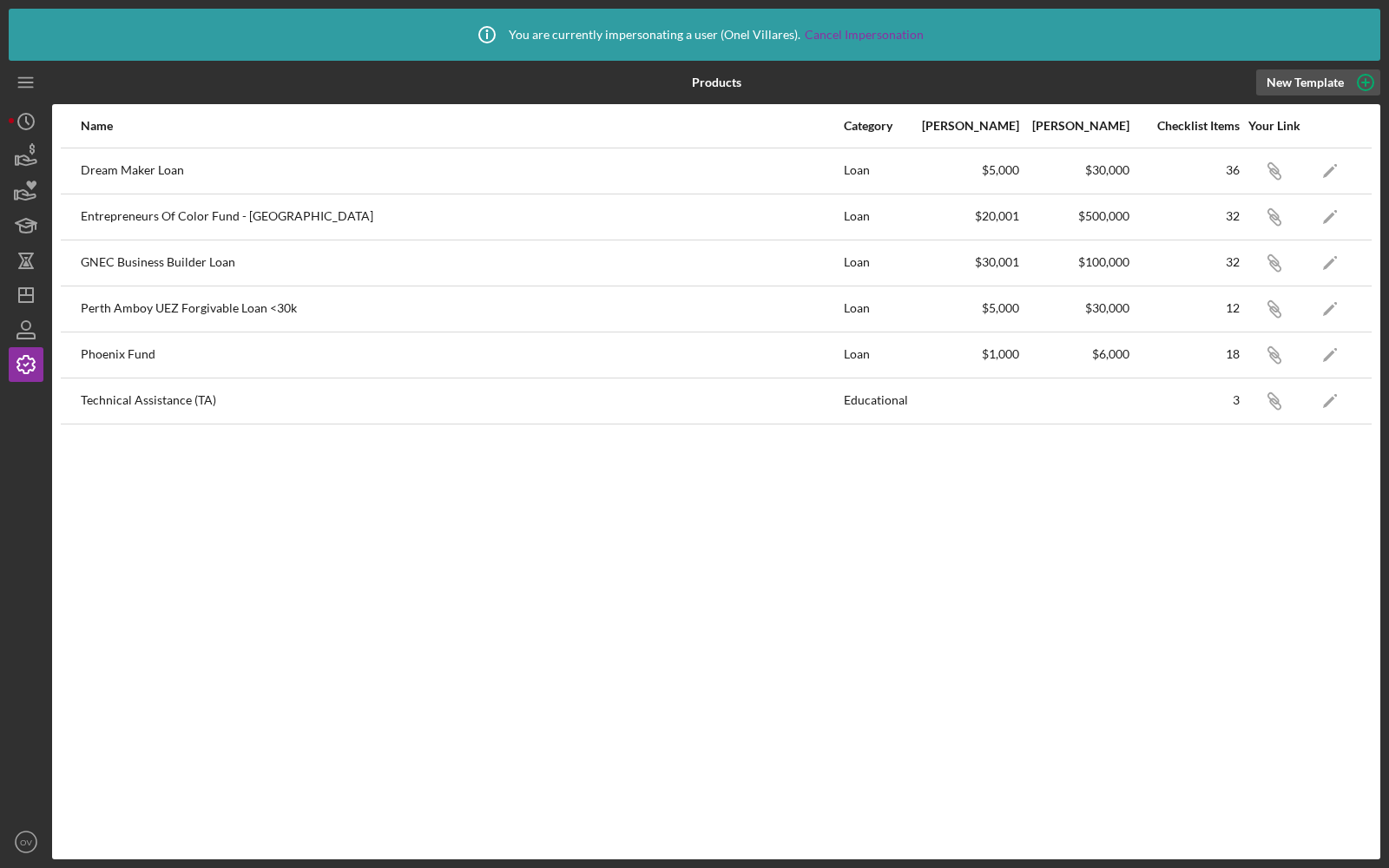
click at [1323, 77] on div "New Template" at bounding box center [1305, 83] width 77 height 26
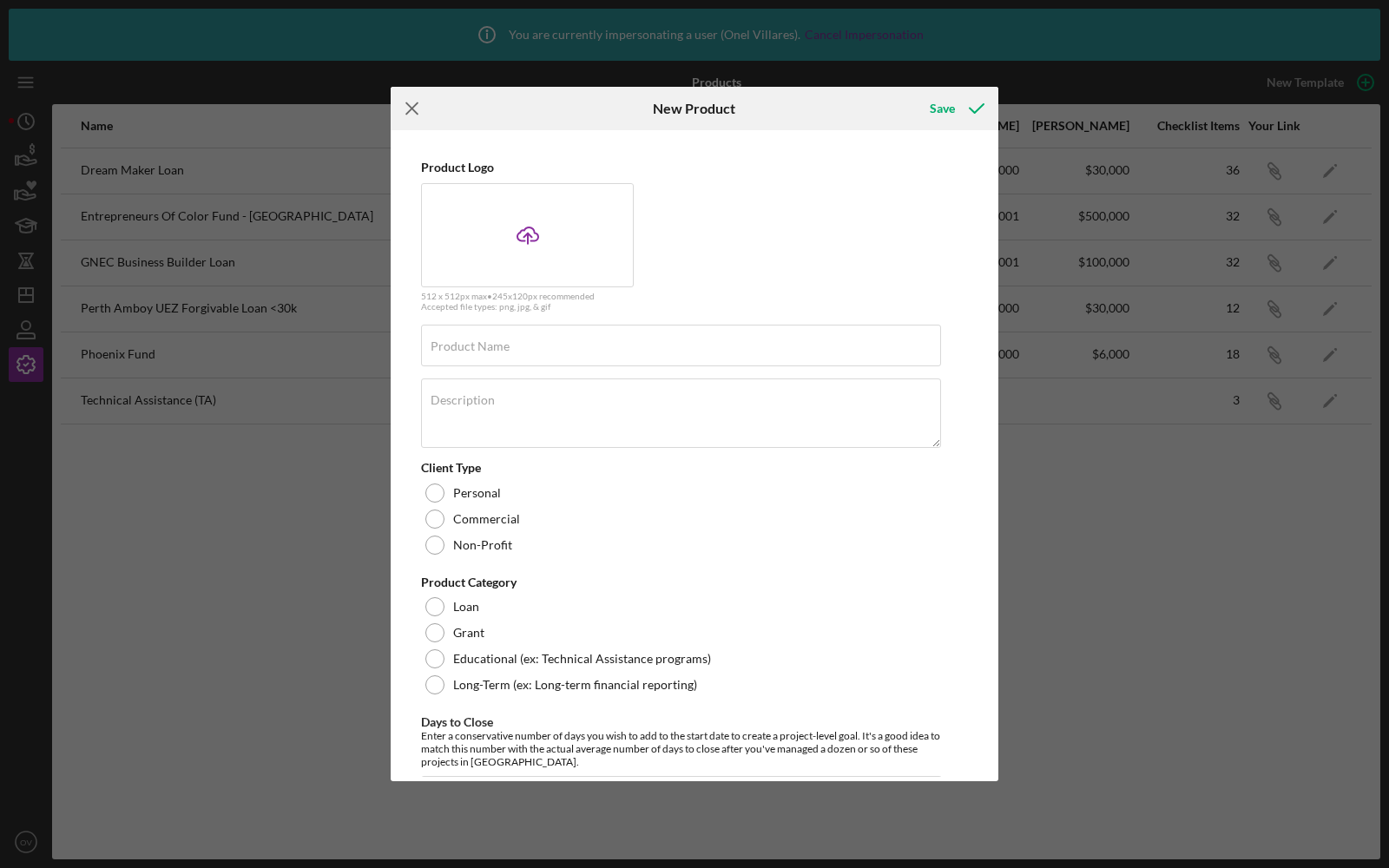
click at [401, 106] on icon "Icon/Menu Close" at bounding box center [412, 108] width 44 height 44
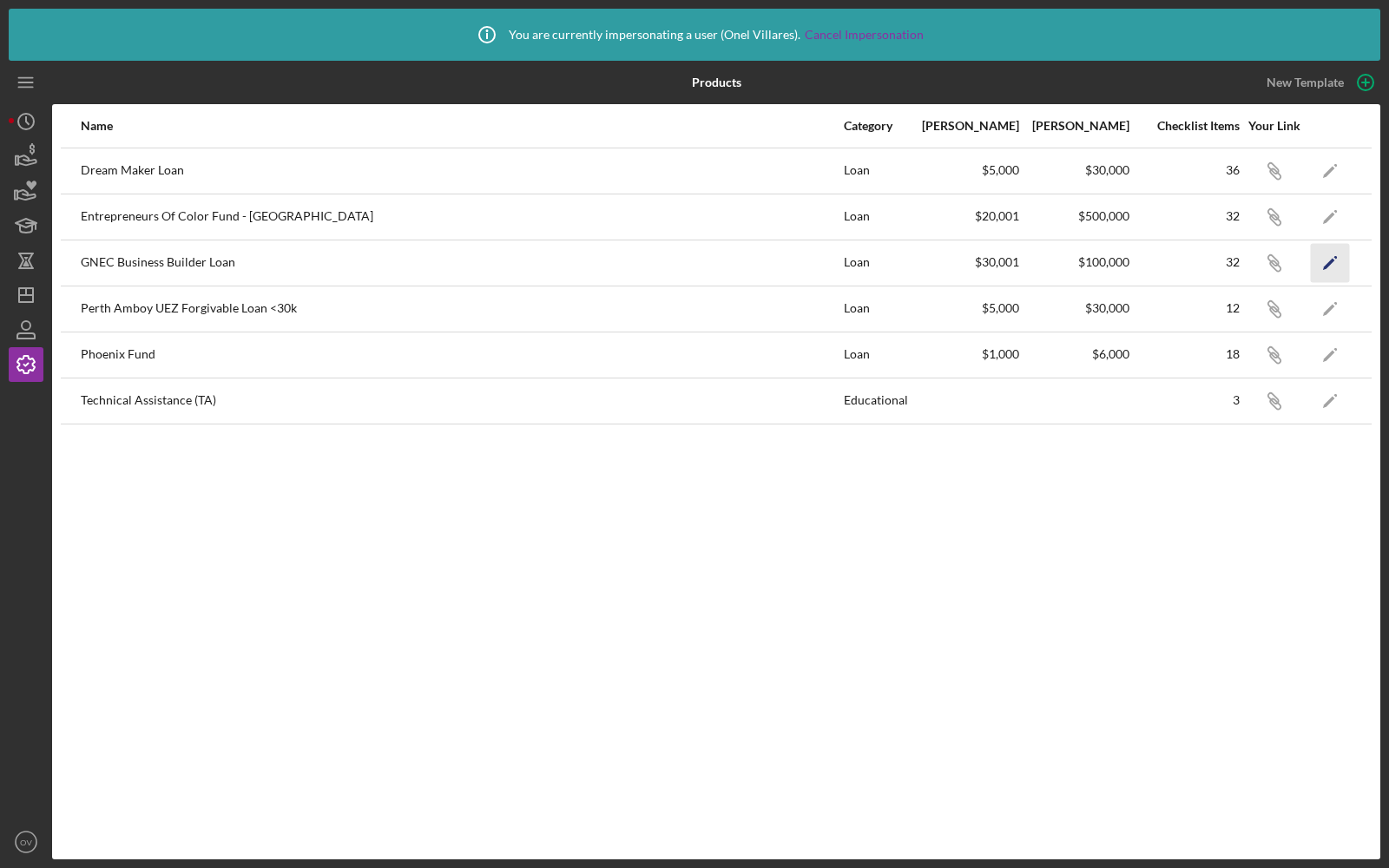
click at [1337, 264] on icon "Icon/Edit" at bounding box center [1330, 262] width 39 height 39
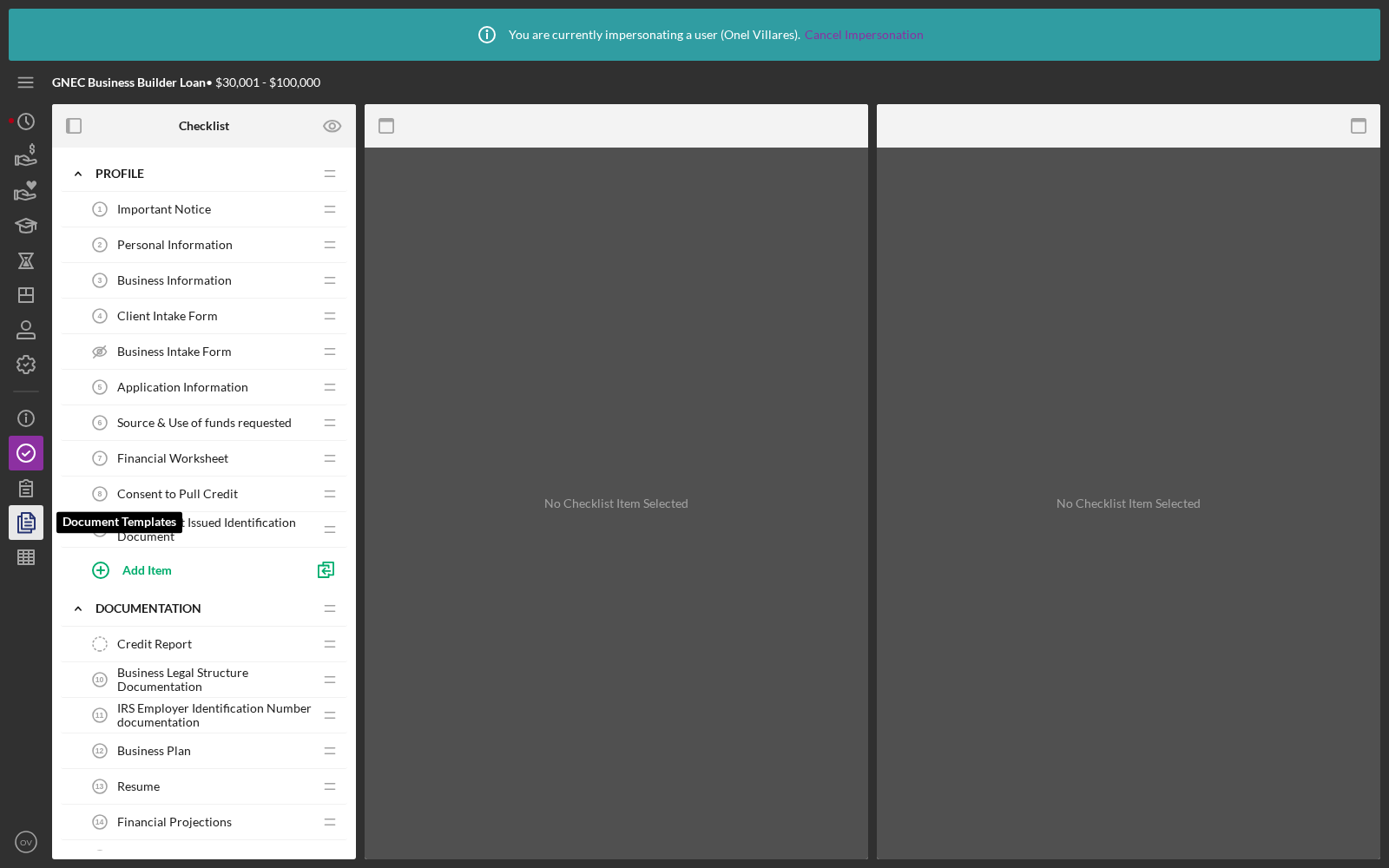
click at [25, 514] on icon "button" at bounding box center [26, 522] width 44 height 44
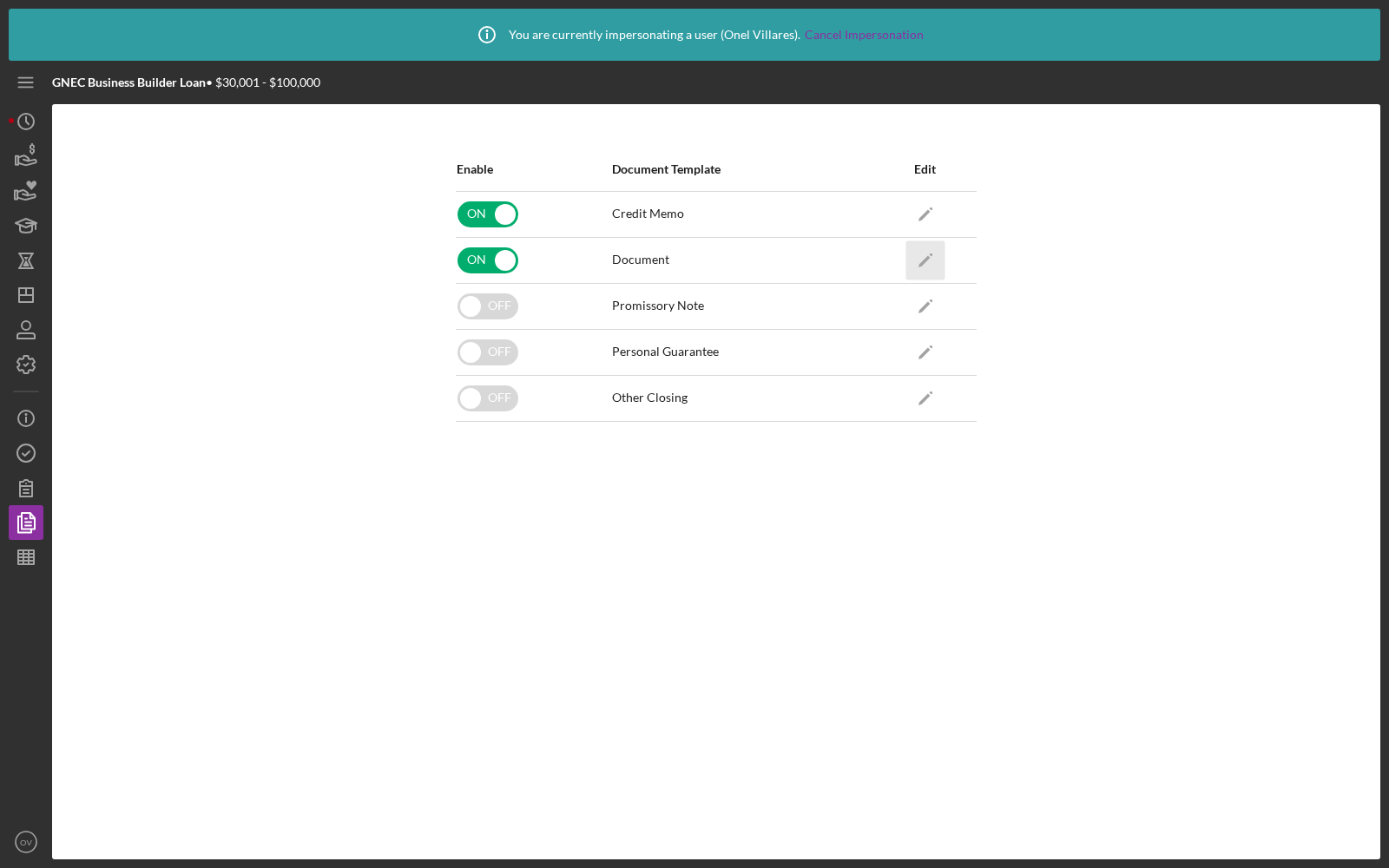
click at [928, 260] on icon "Icon/Edit" at bounding box center [925, 260] width 39 height 39
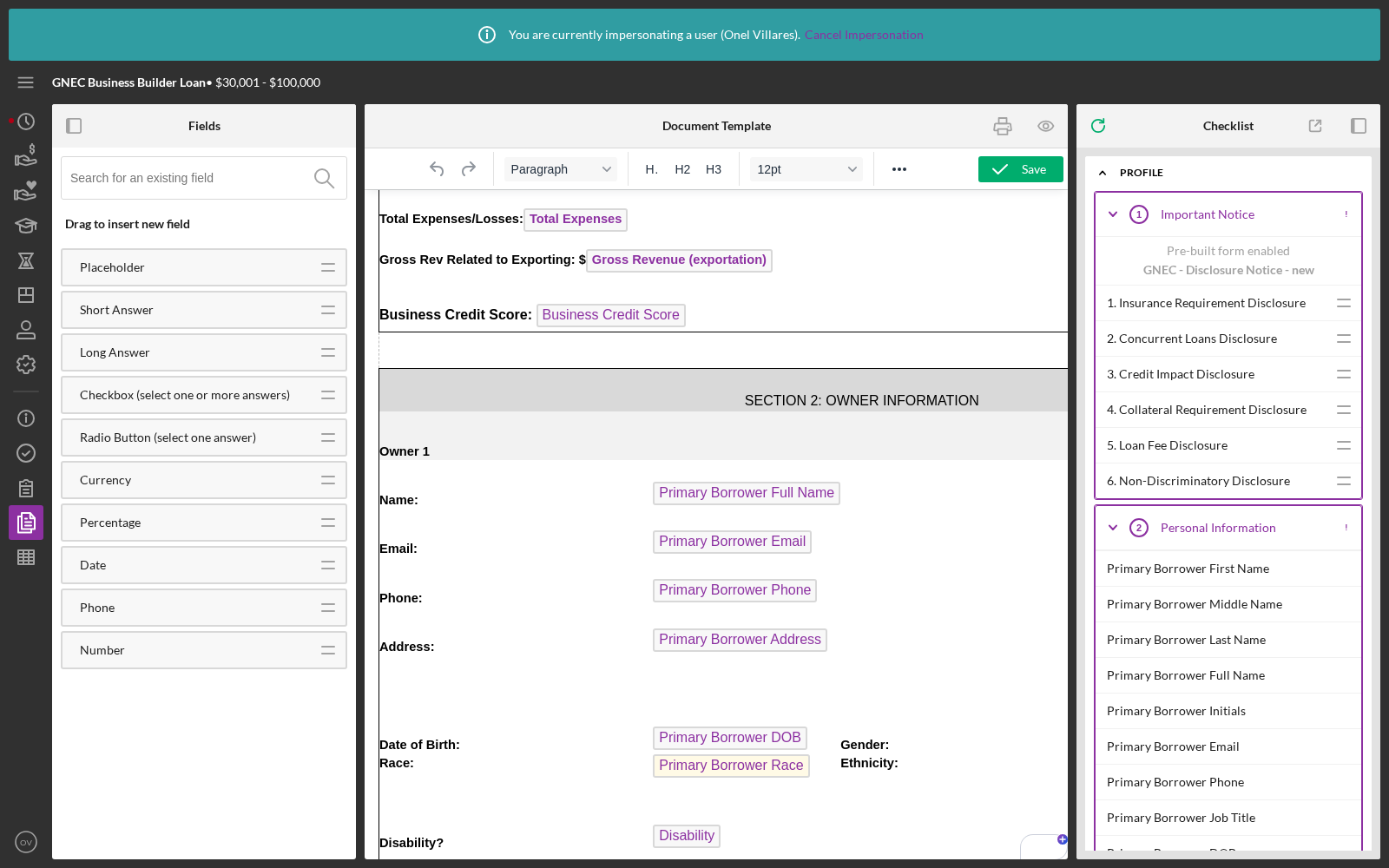
scroll to position [1196, 0]
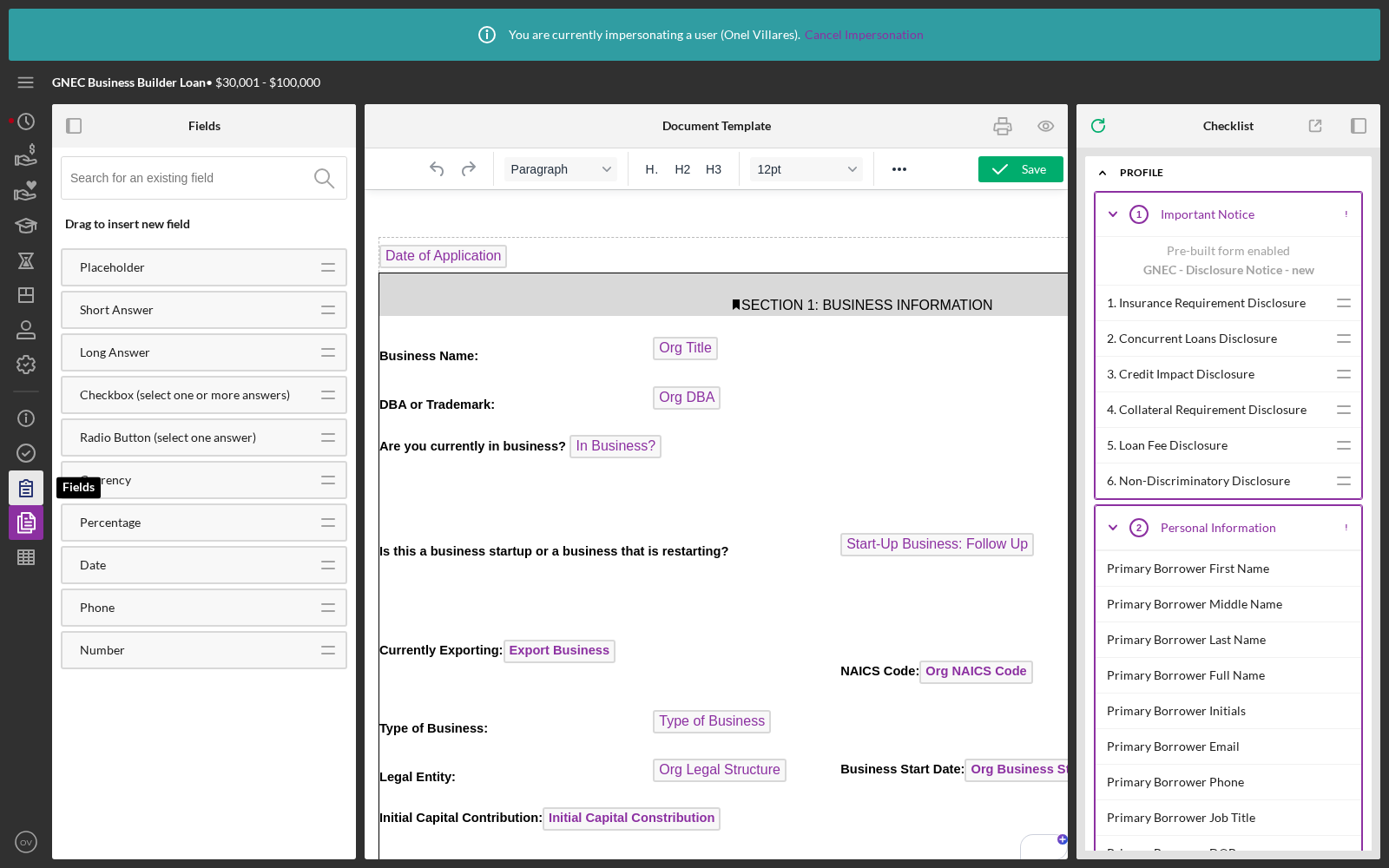
click at [31, 488] on icon "button" at bounding box center [26, 487] width 44 height 44
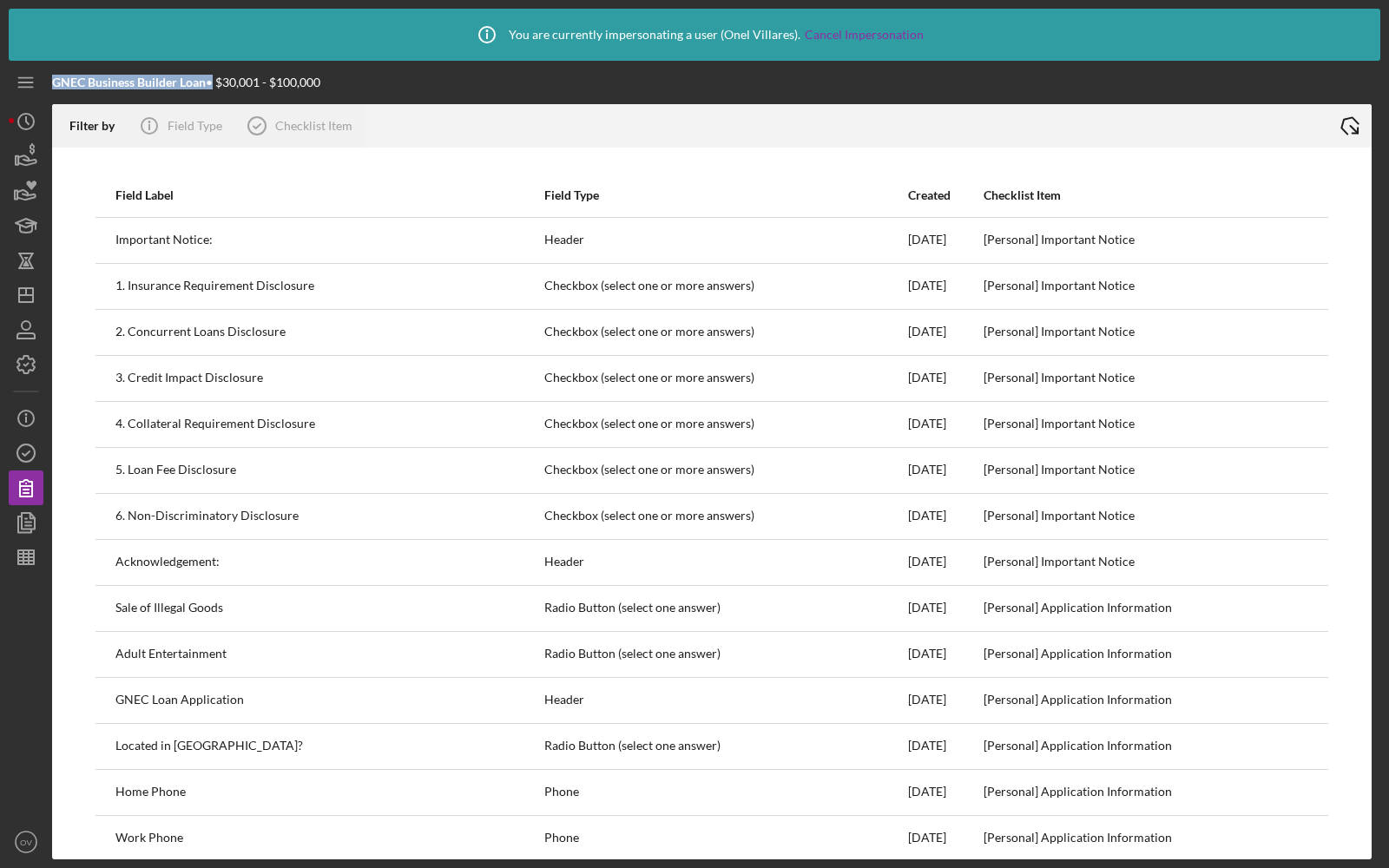
drag, startPoint x: 209, startPoint y: 87, endPoint x: 55, endPoint y: 83, distance: 154.1
click at [55, 83] on div "GNEC Business Builder Loan • $30,001 - $100,000" at bounding box center [186, 82] width 268 height 14
click at [9, 120] on icon "Icon/History" at bounding box center [26, 121] width 44 height 44
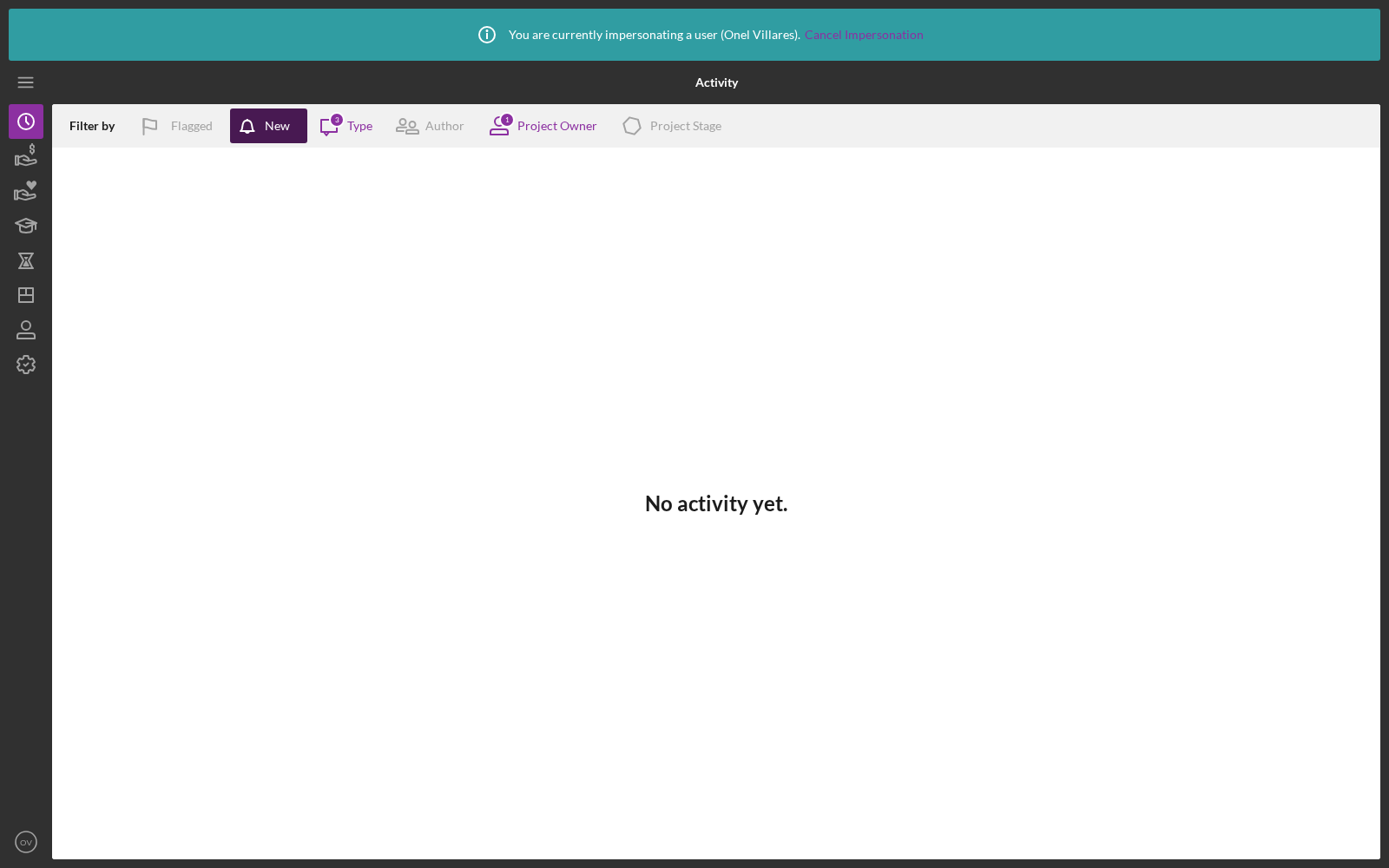
click at [267, 129] on div "New" at bounding box center [277, 126] width 25 height 34
click at [512, 129] on icon at bounding box center [499, 126] width 44 height 44
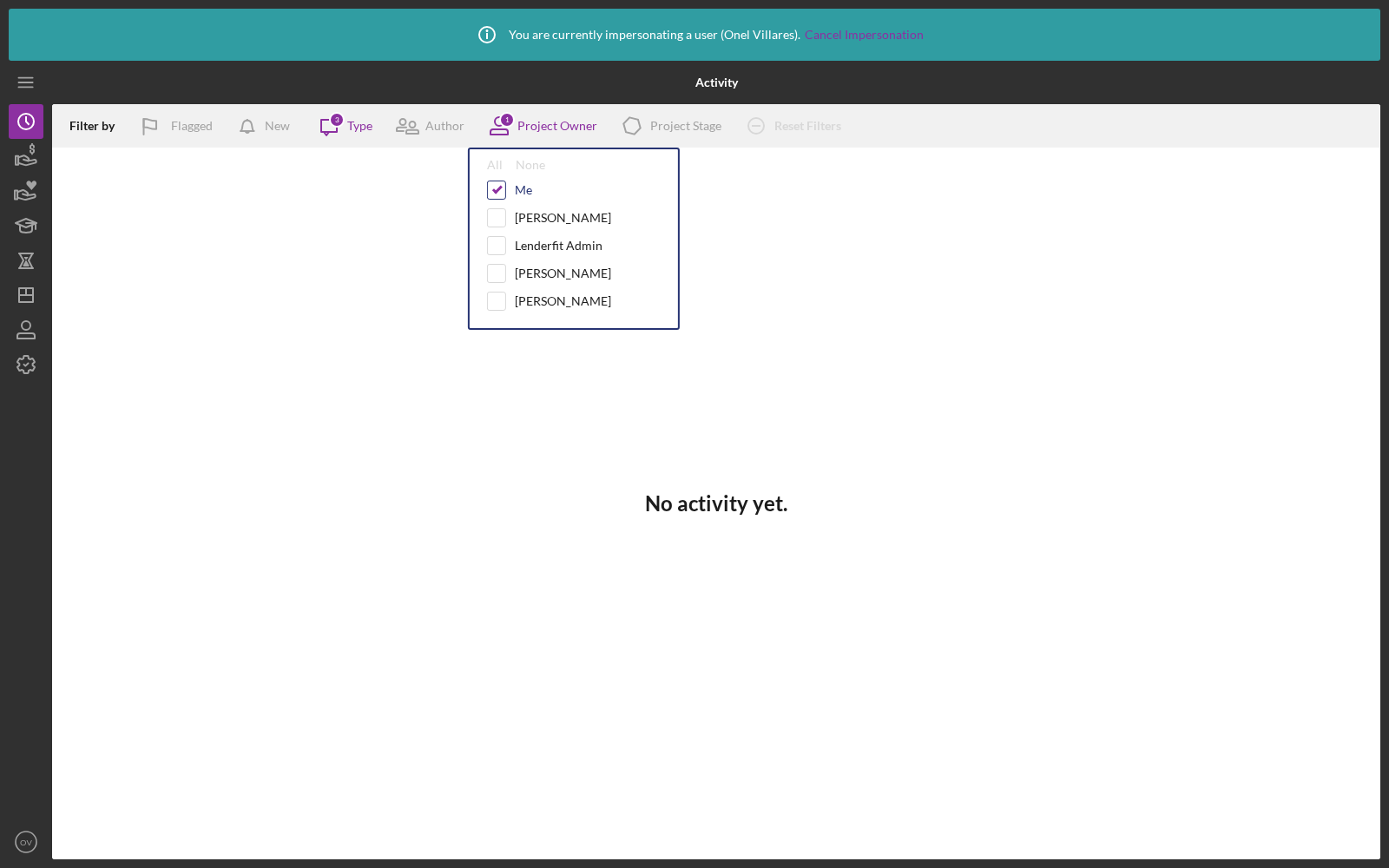
click at [495, 185] on input "checkbox" at bounding box center [496, 190] width 18 height 18
checkbox input "false"
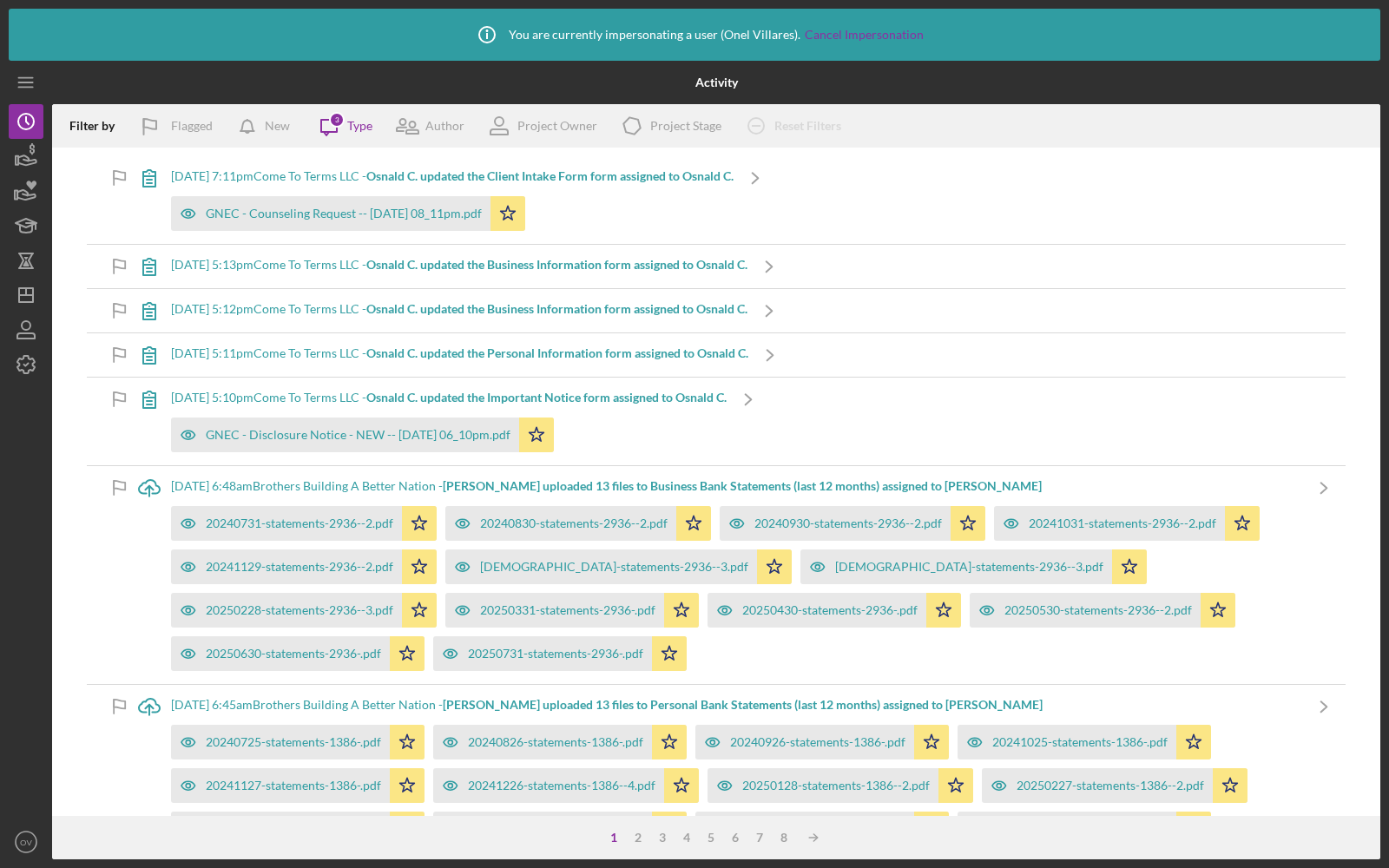
click at [928, 111] on div "Filter by Flagged New Icon/Message 3 Type Author Project Owner Icon/Product Pro…" at bounding box center [716, 126] width 1329 height 44
click at [20, 291] on icon "Icon/Dashboard" at bounding box center [26, 295] width 44 height 44
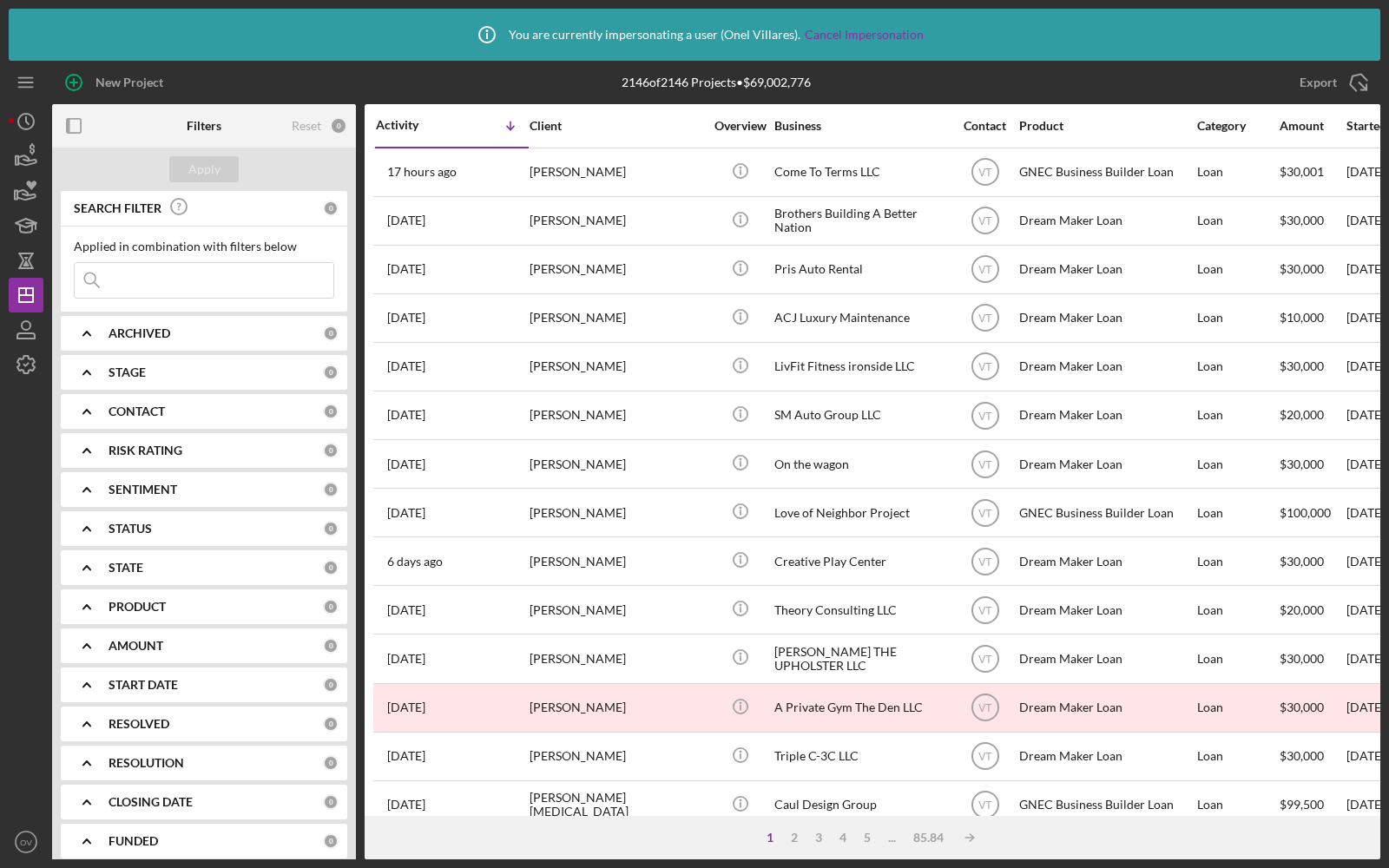
click at [103, 333] on icon "Icon/Expander" at bounding box center [87, 333] width 44 height 44
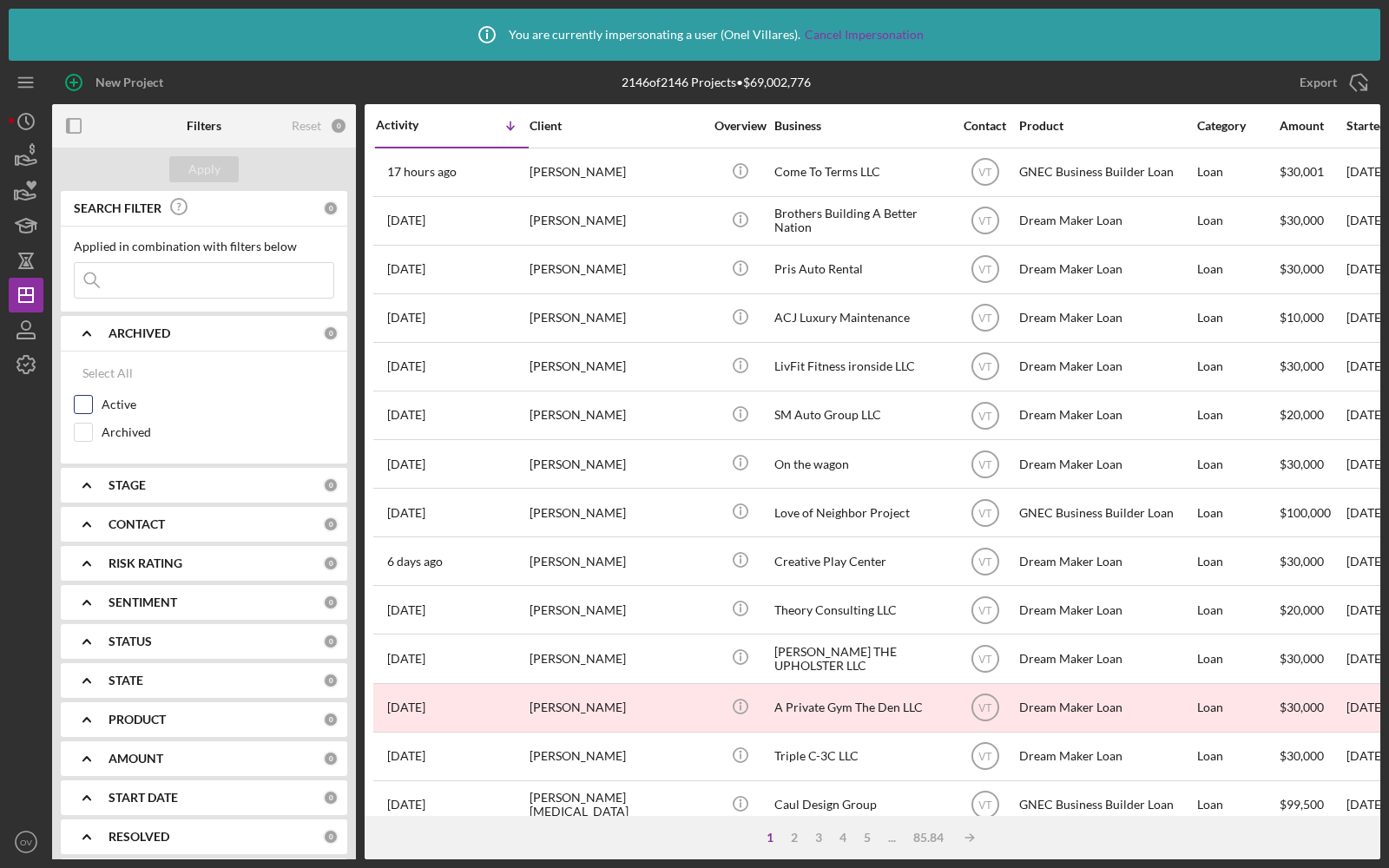
click at [83, 396] on input "Active" at bounding box center [83, 405] width 18 height 18
checkbox input "true"
click at [207, 168] on div "Apply" at bounding box center [205, 169] width 33 height 26
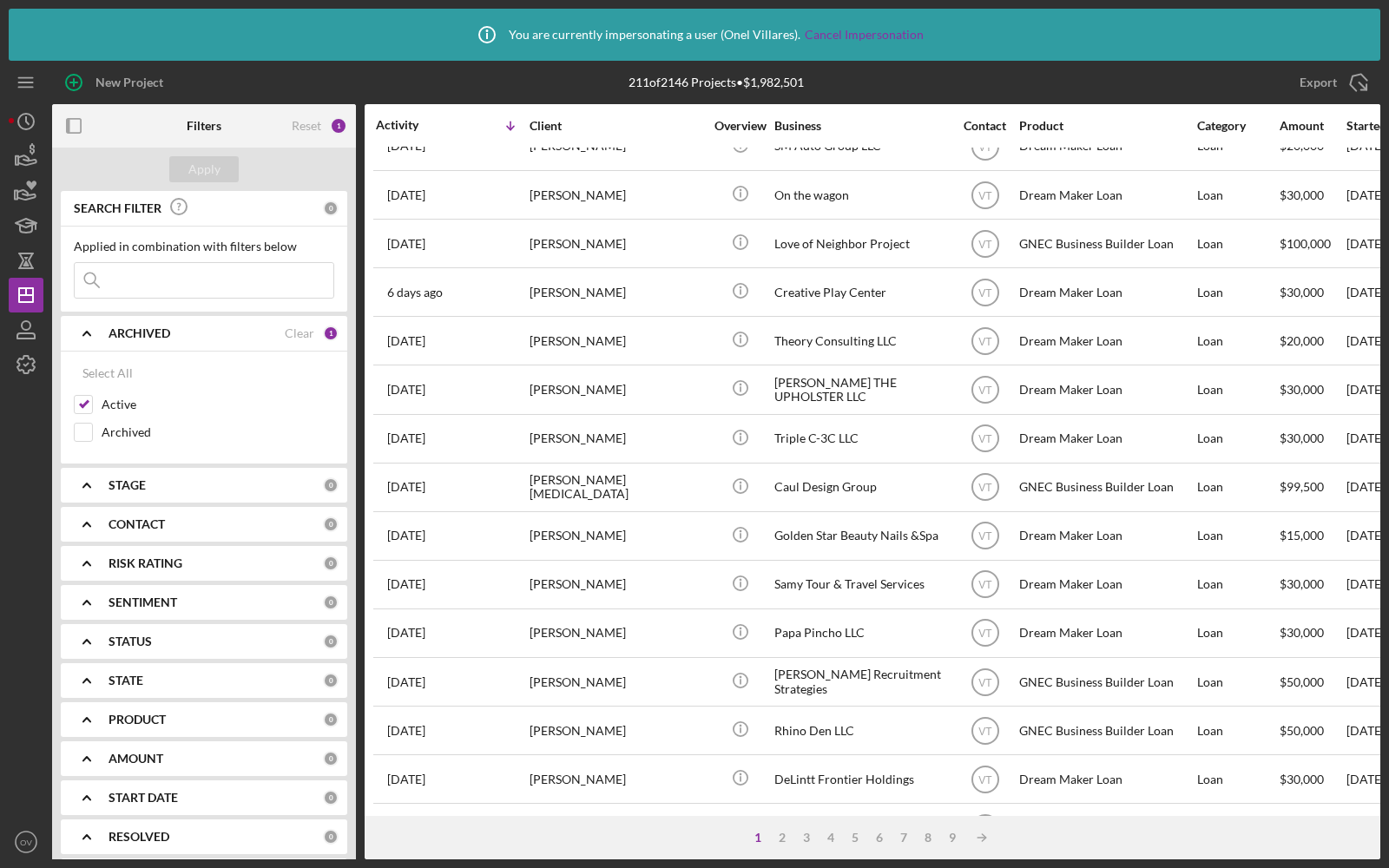
scroll to position [541, 0]
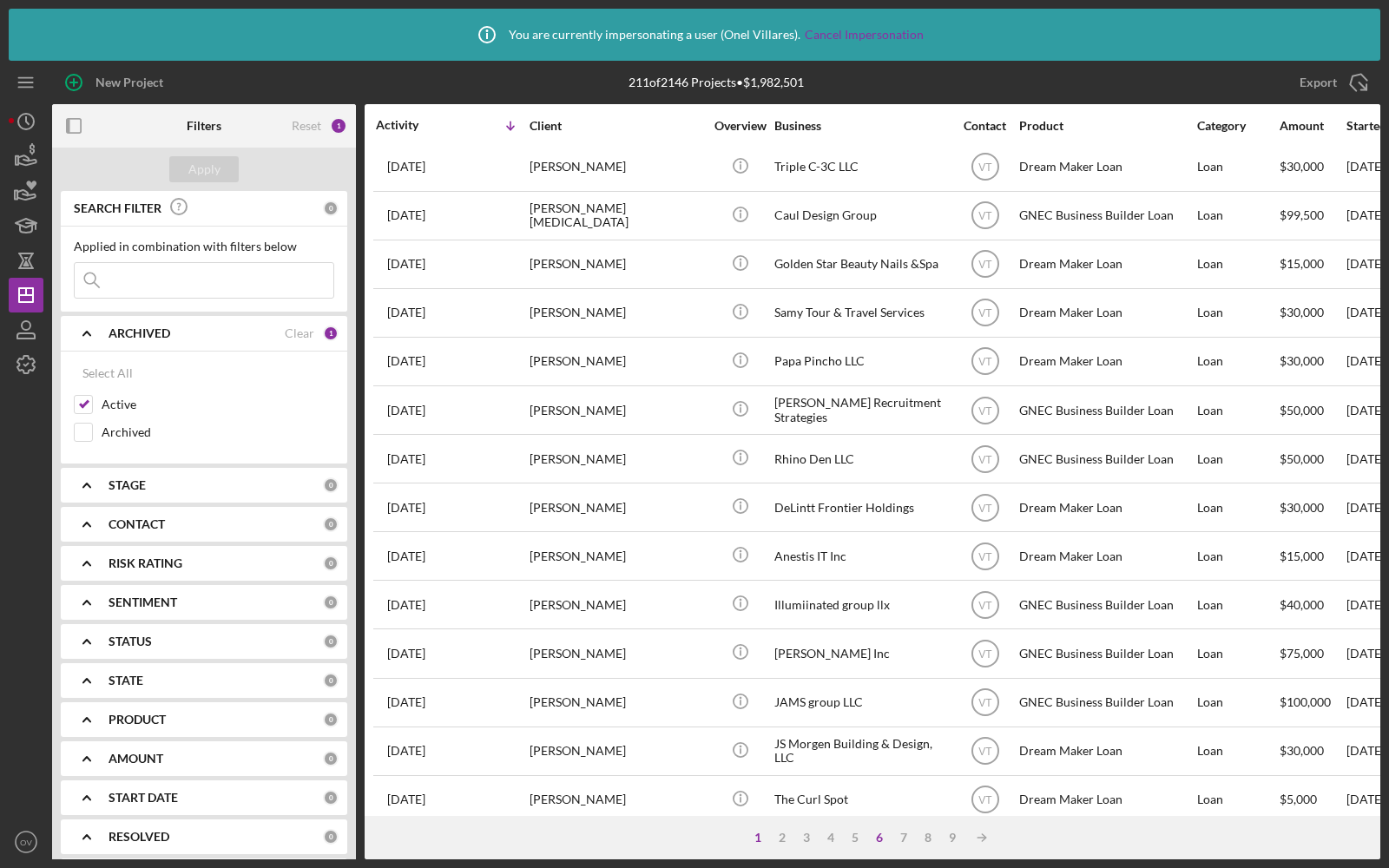
click at [877, 838] on div "6" at bounding box center [879, 837] width 24 height 14
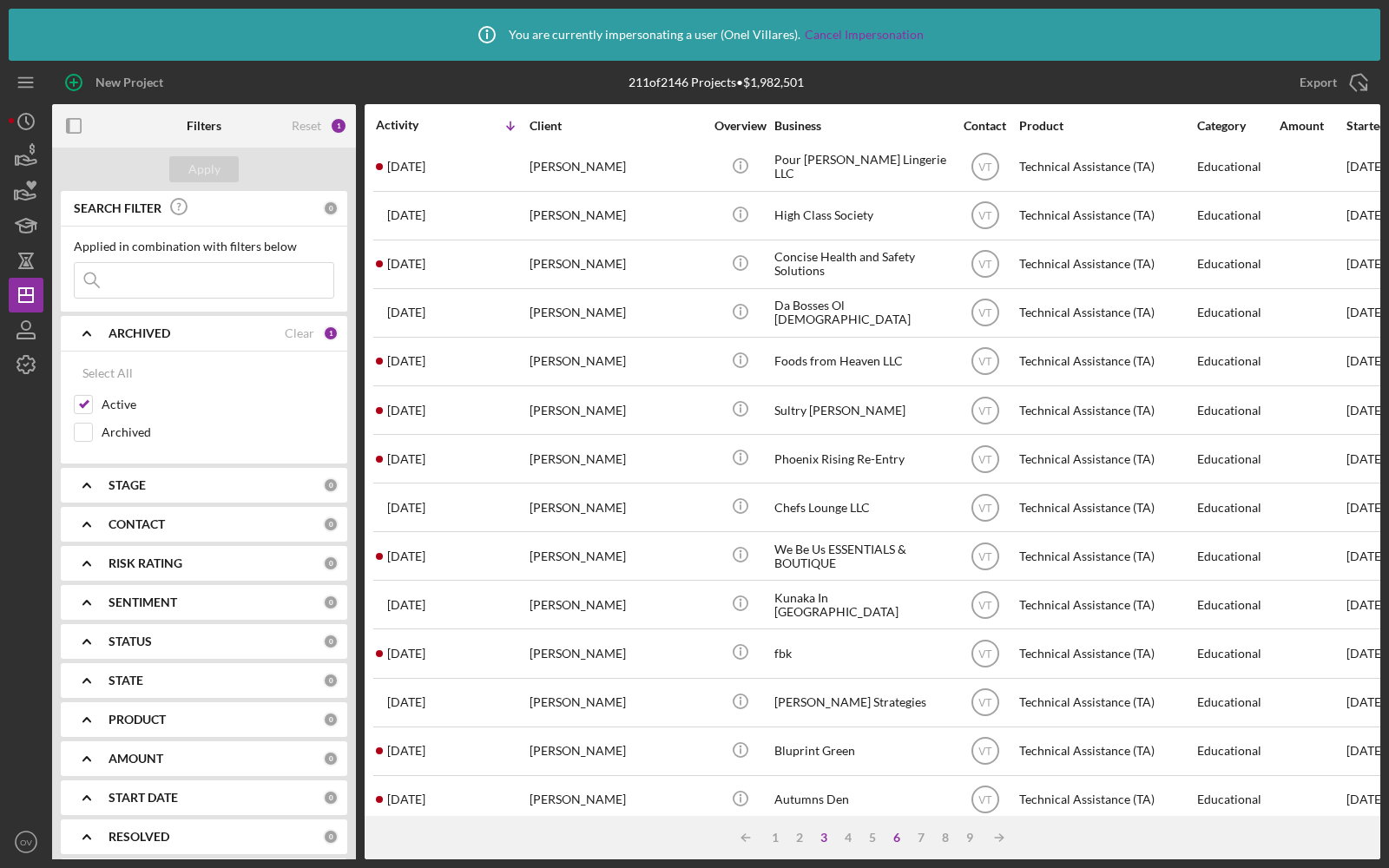
click at [829, 838] on div "3" at bounding box center [824, 837] width 24 height 14
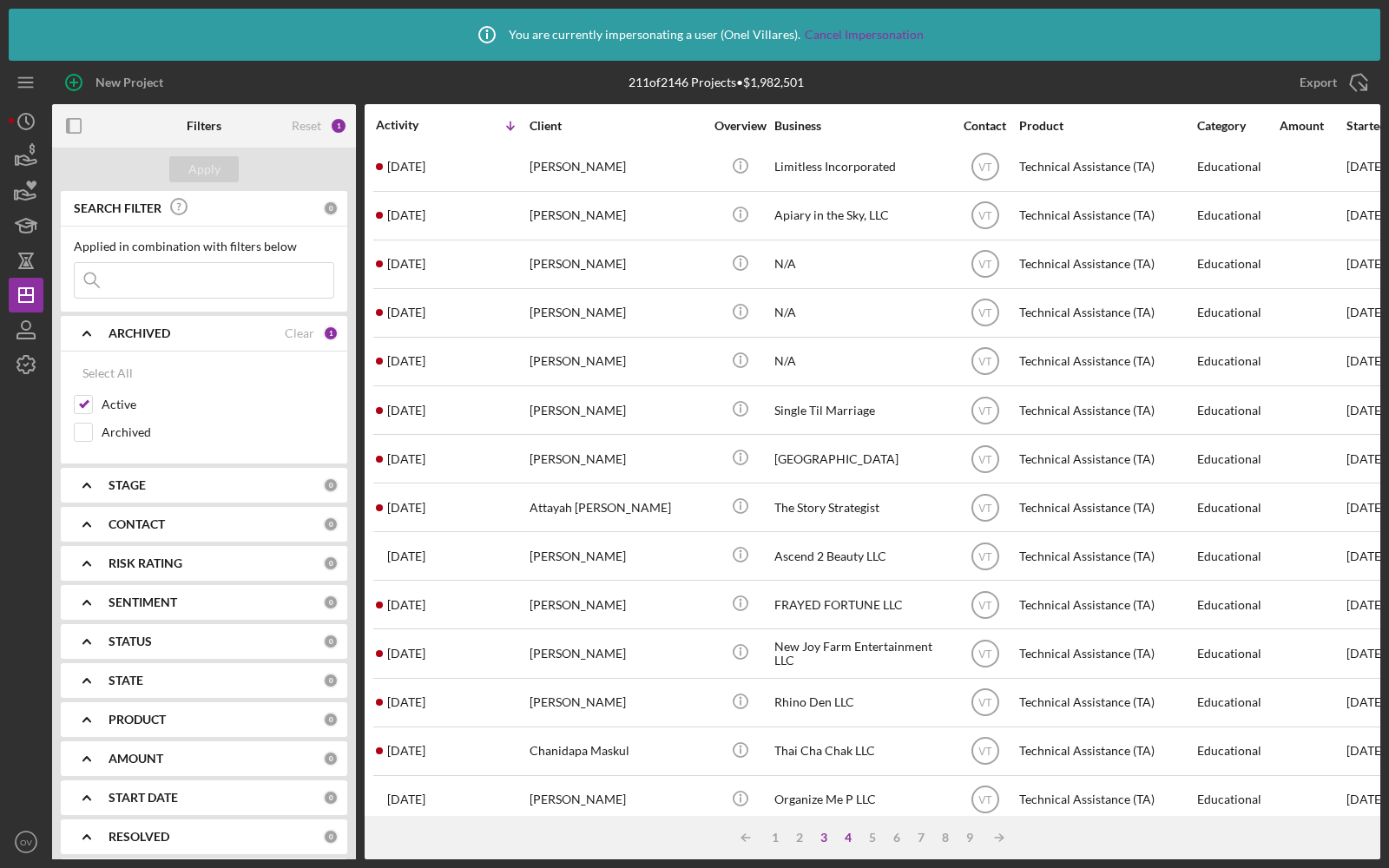
click at [849, 838] on div "4" at bounding box center [848, 837] width 24 height 14
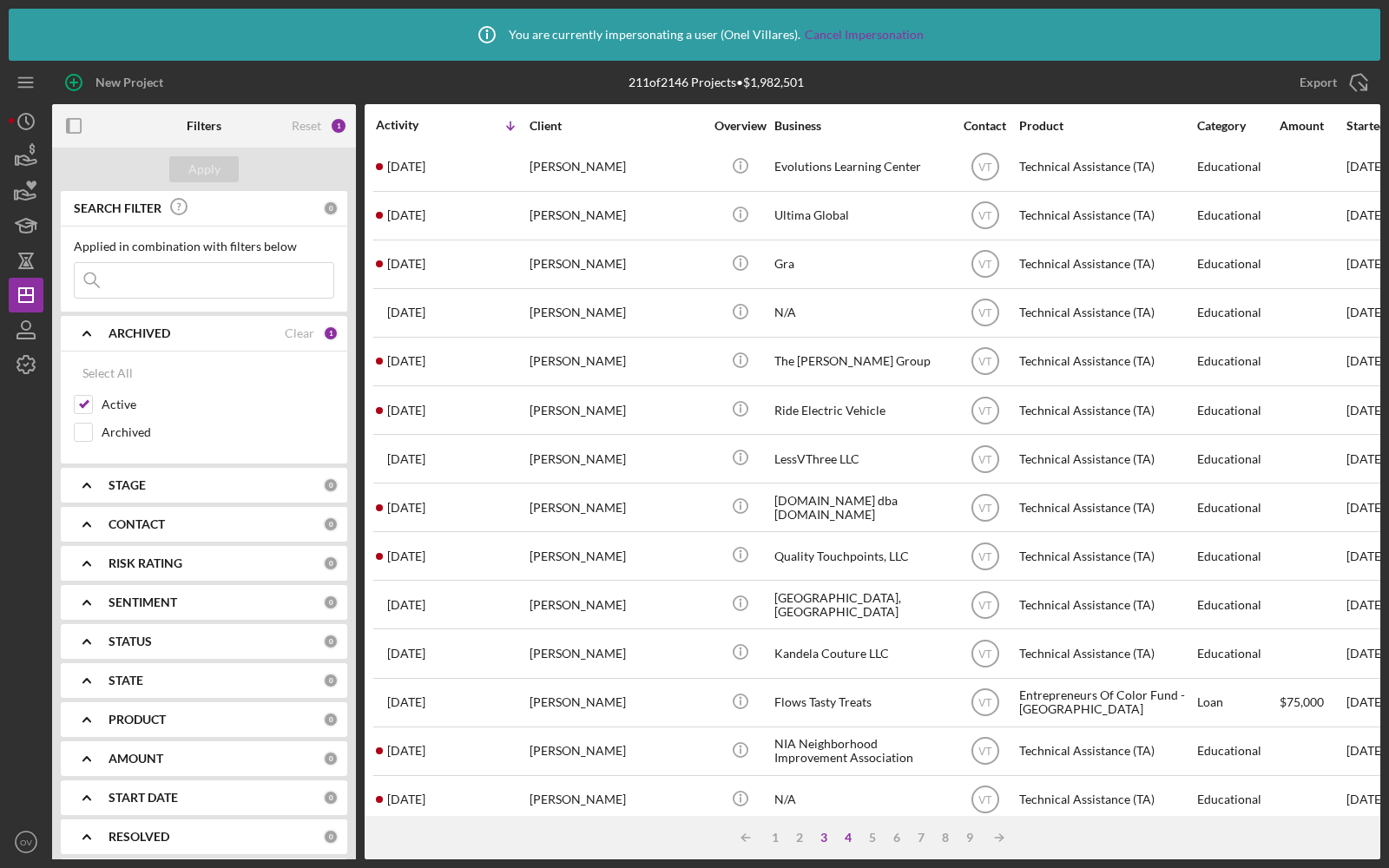
click at [826, 837] on div "3" at bounding box center [824, 837] width 24 height 14
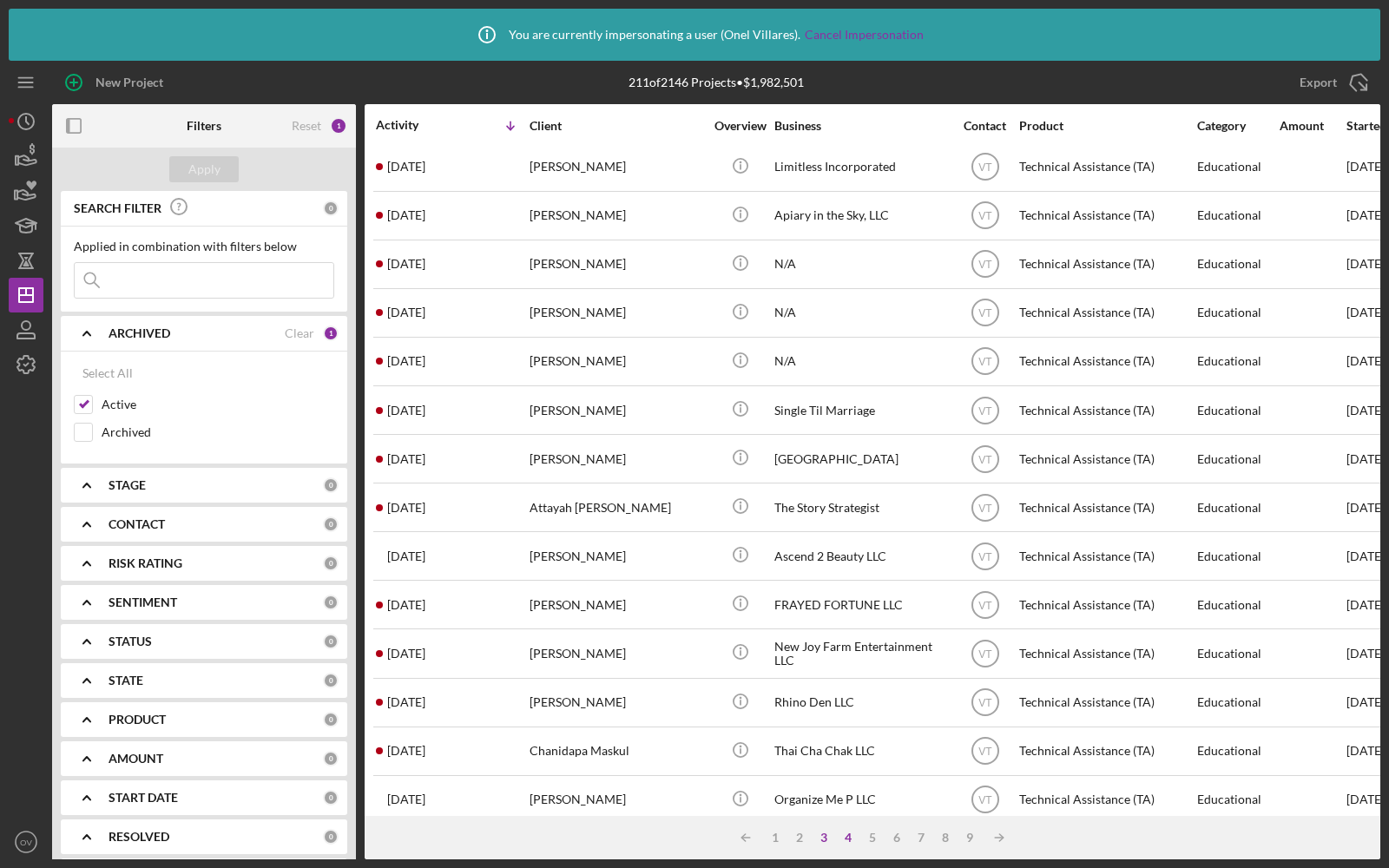
click at [846, 836] on div "4" at bounding box center [848, 837] width 24 height 14
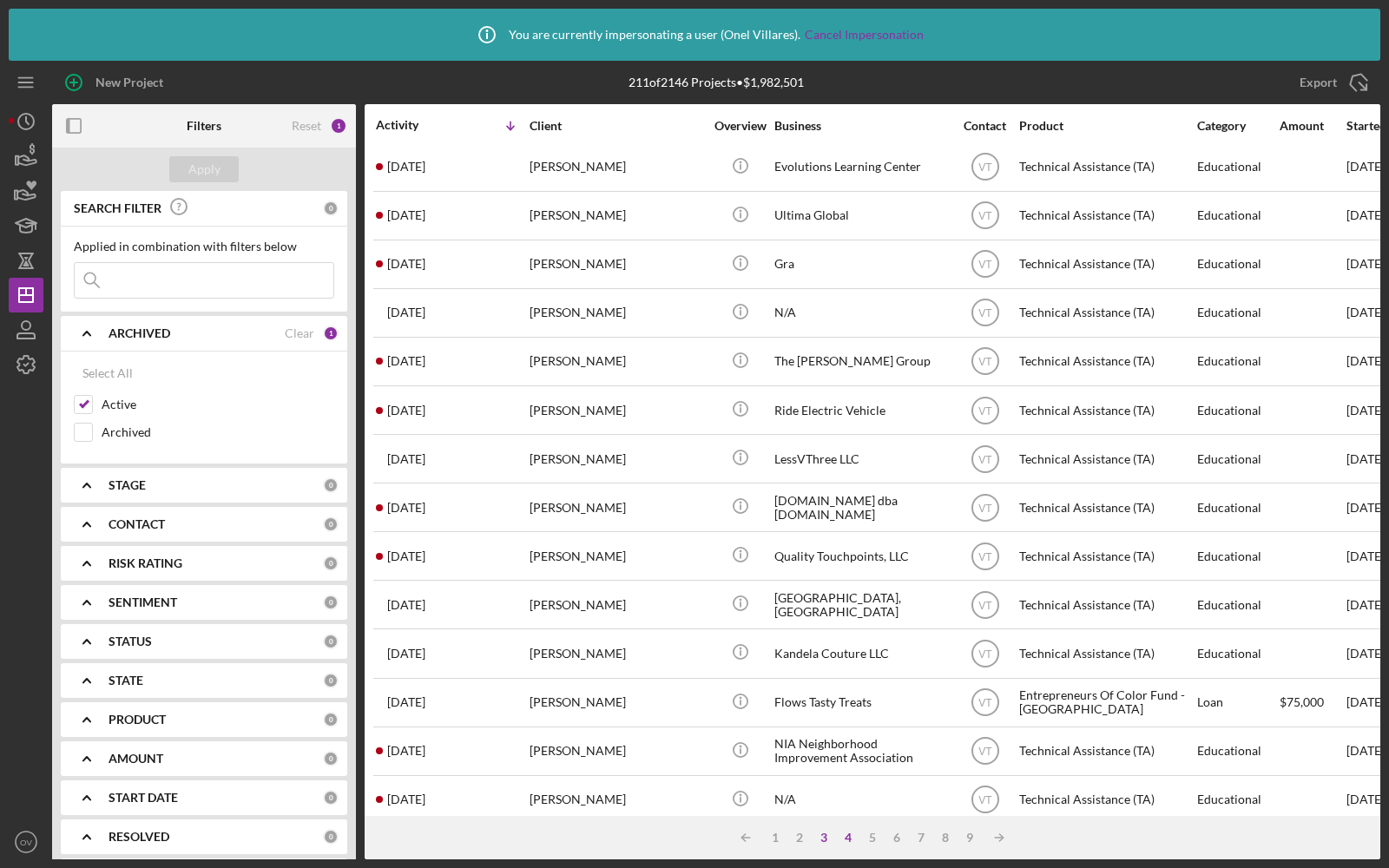
click at [824, 837] on div "3" at bounding box center [824, 837] width 24 height 14
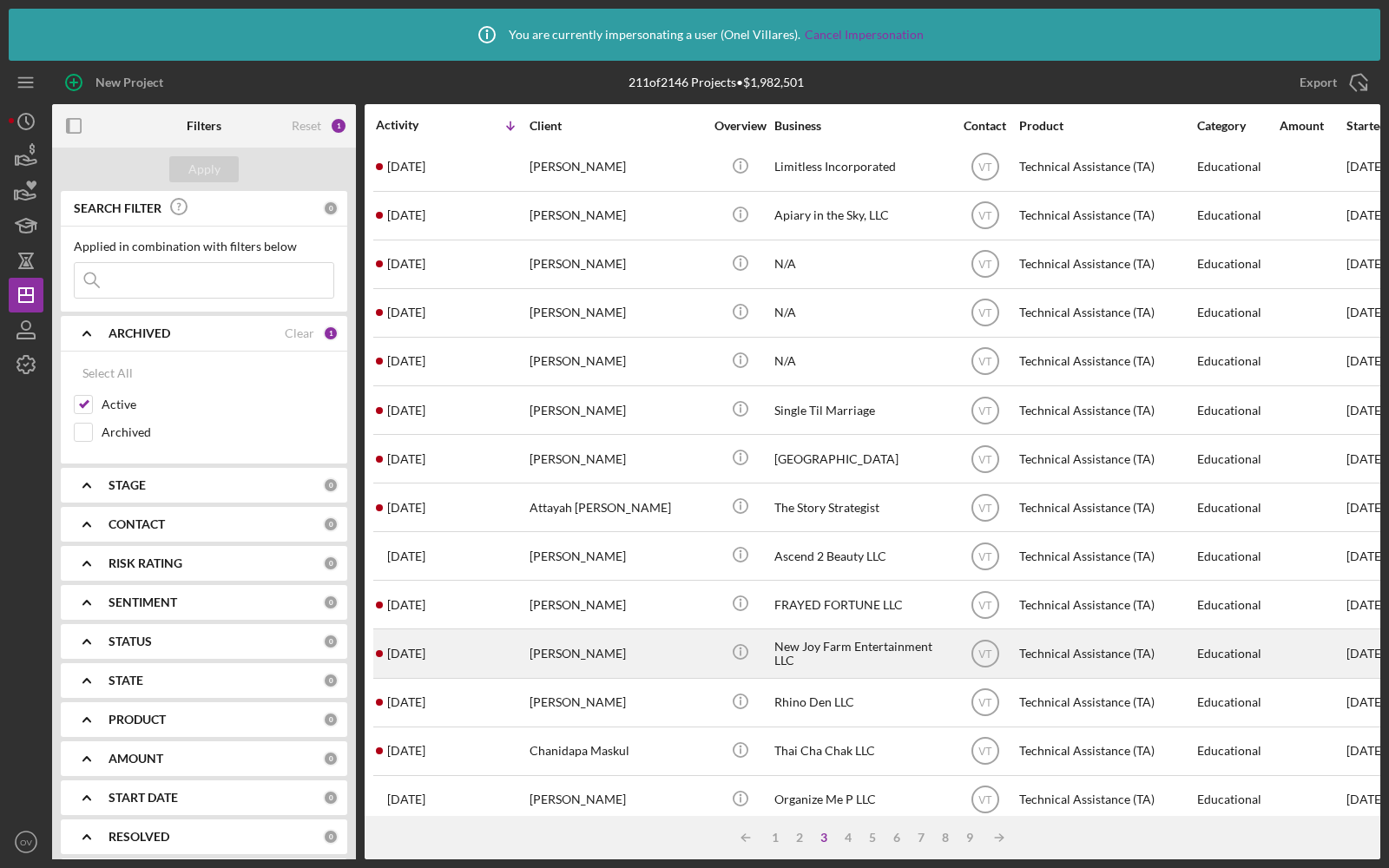
scroll to position [0, 0]
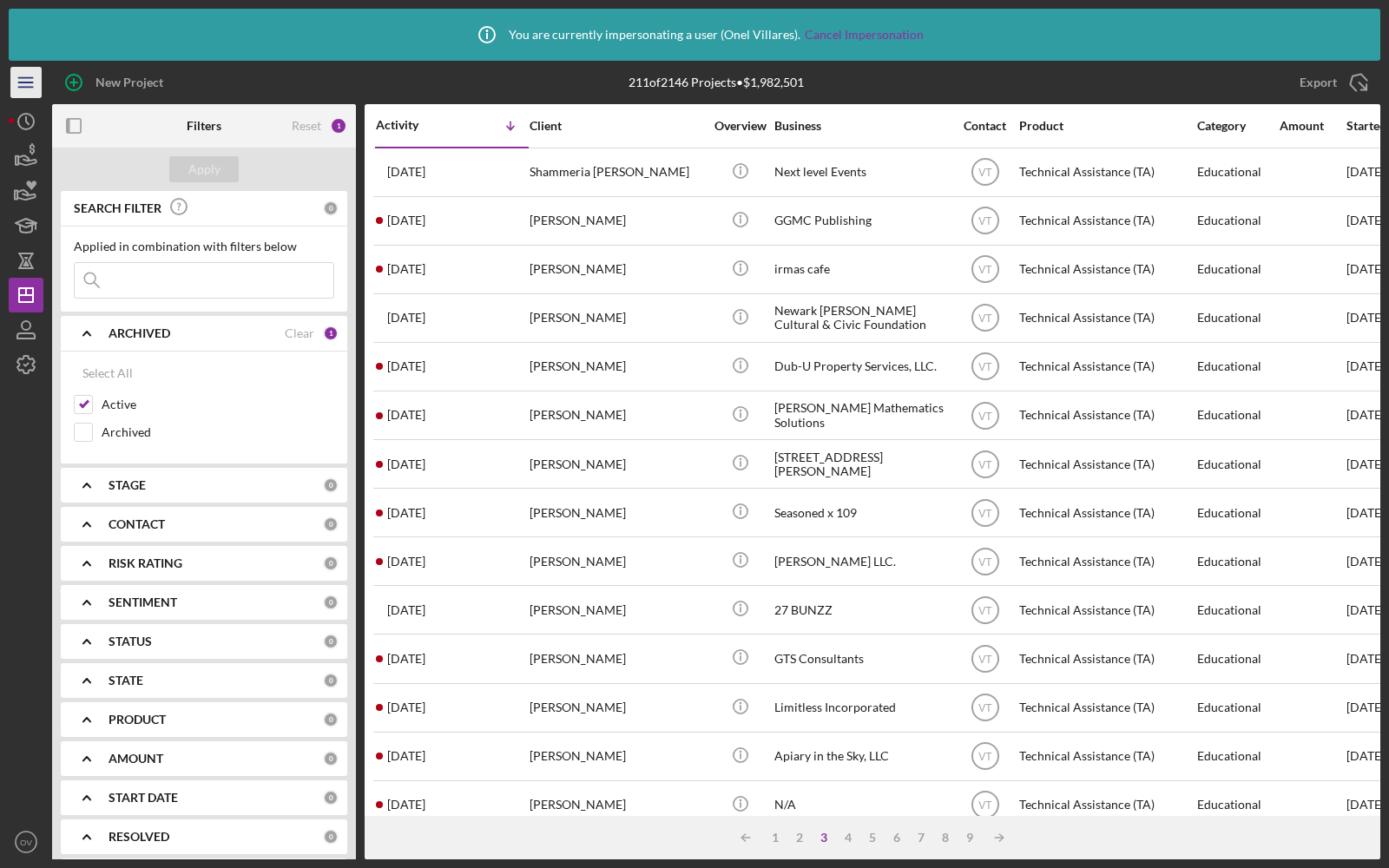
click at [30, 85] on icon "Icon/Menu" at bounding box center [26, 83] width 39 height 39
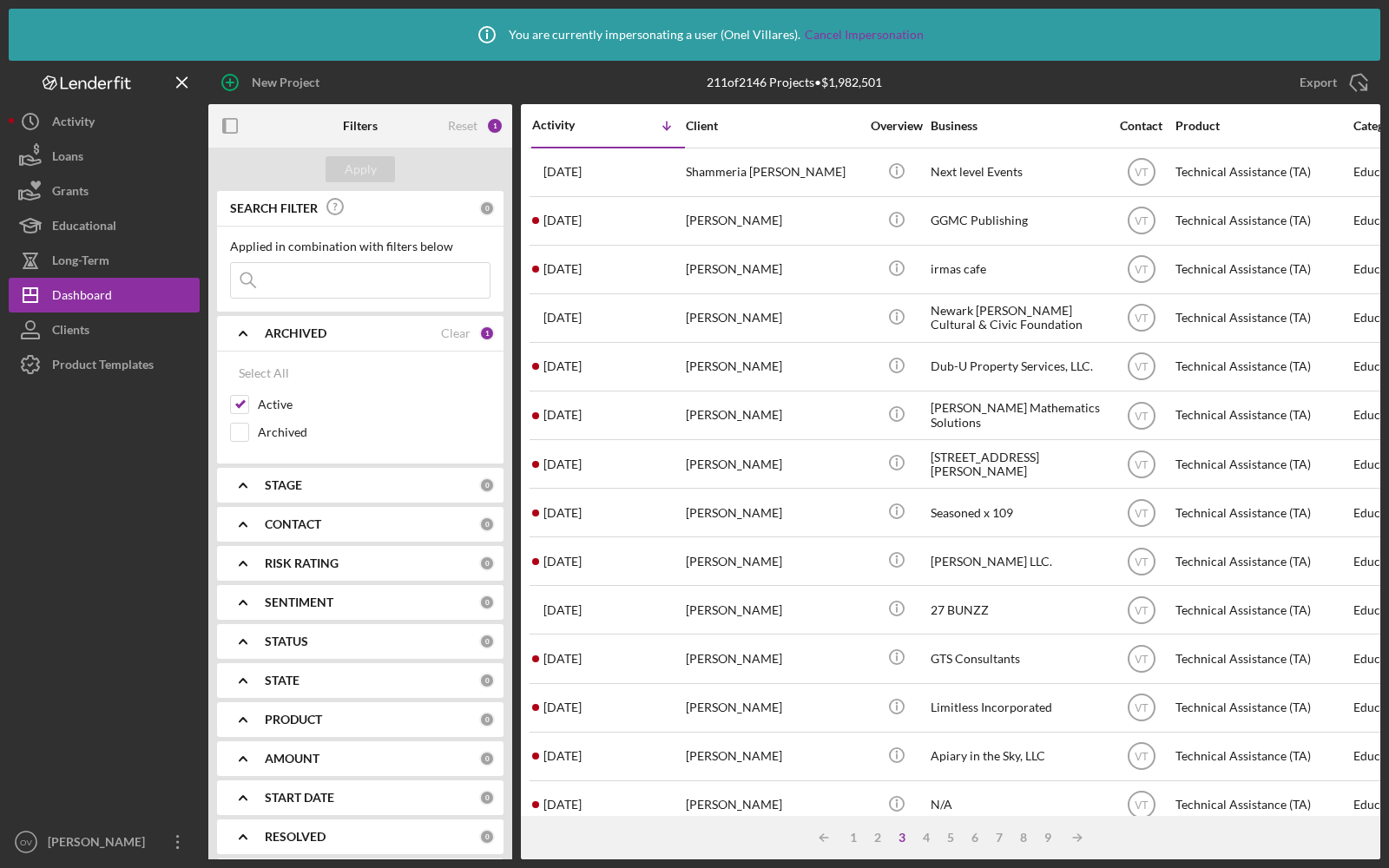
click at [88, 90] on div "Logo-Reversed Created with Sketch. Icon/Menu Close" at bounding box center [103, 82] width 191 height 44
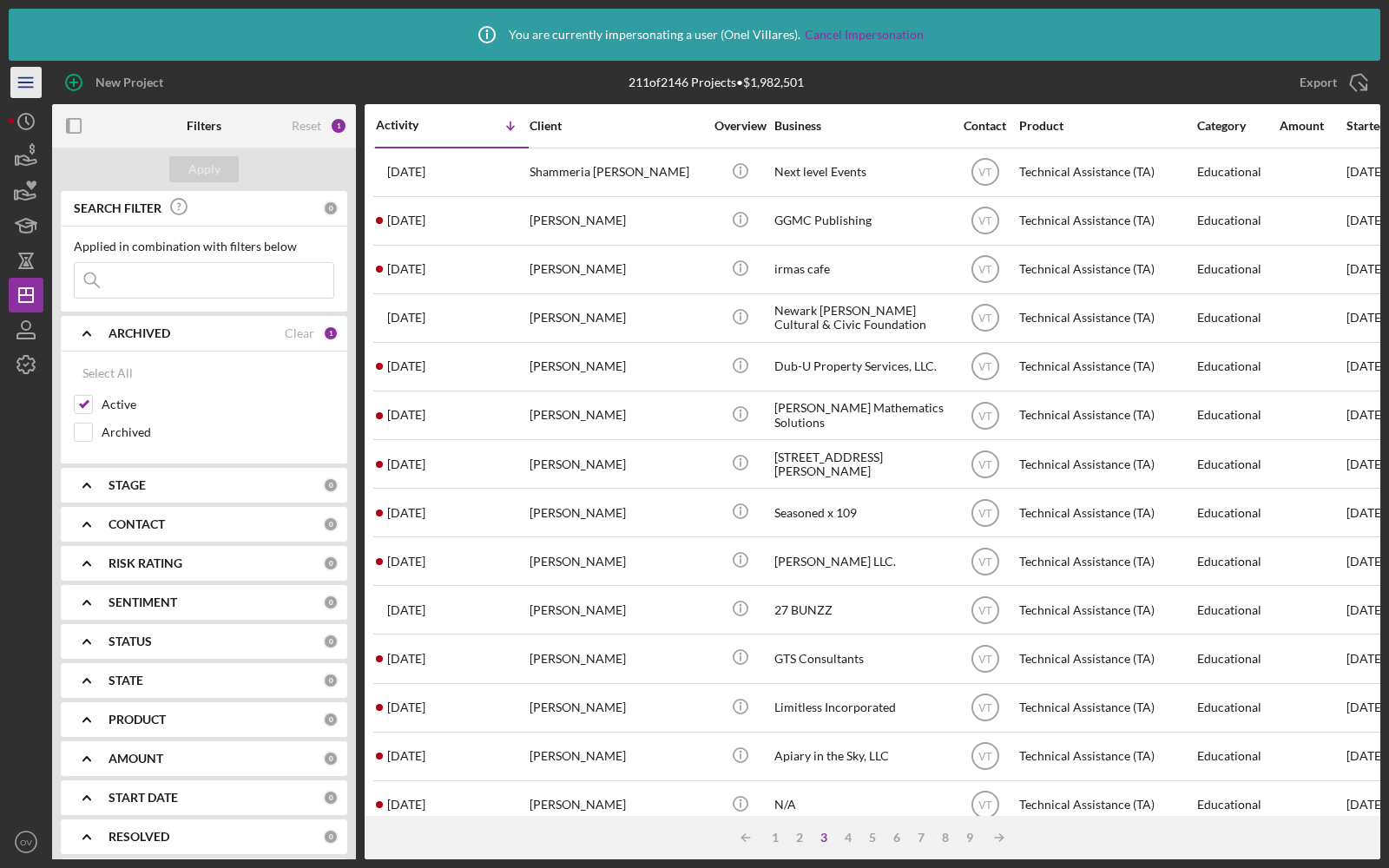
click at [29, 79] on icon "Icon/Menu" at bounding box center [26, 83] width 39 height 39
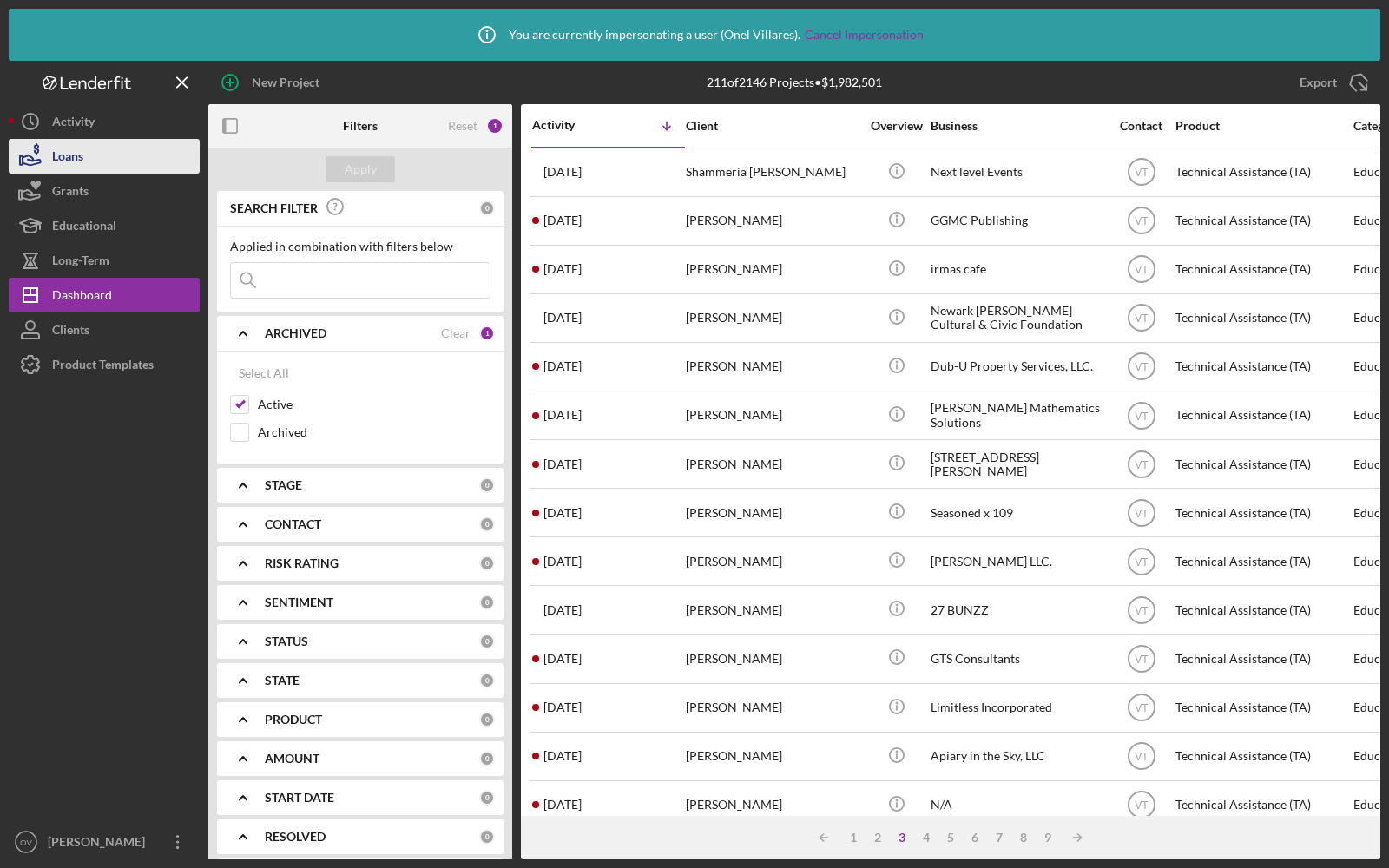
click at [86, 156] on button "Loans" at bounding box center [103, 155] width 191 height 34
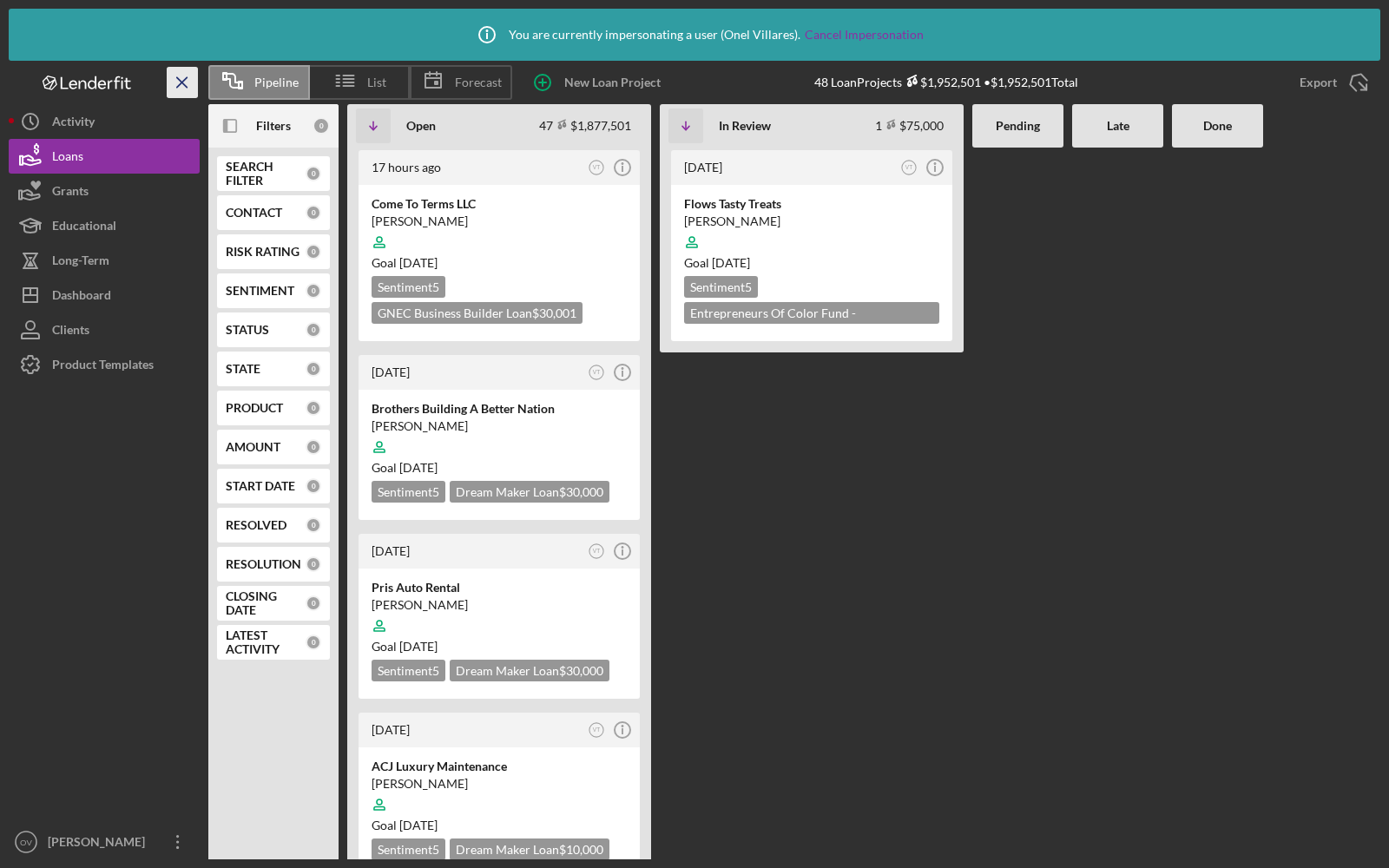
click at [172, 84] on icon "Icon/Menu Close" at bounding box center [182, 83] width 39 height 39
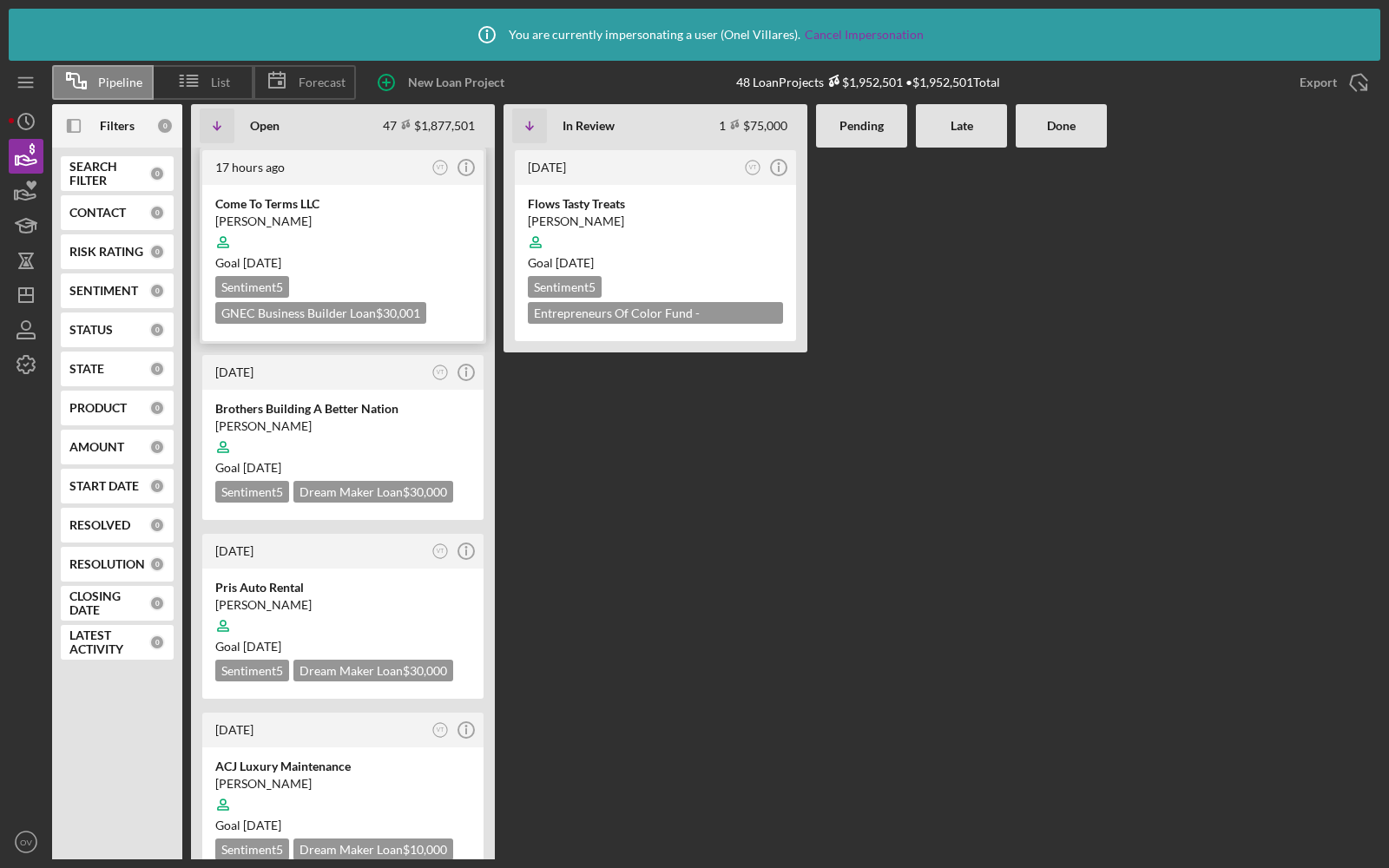
click at [368, 252] on div at bounding box center [342, 242] width 255 height 33
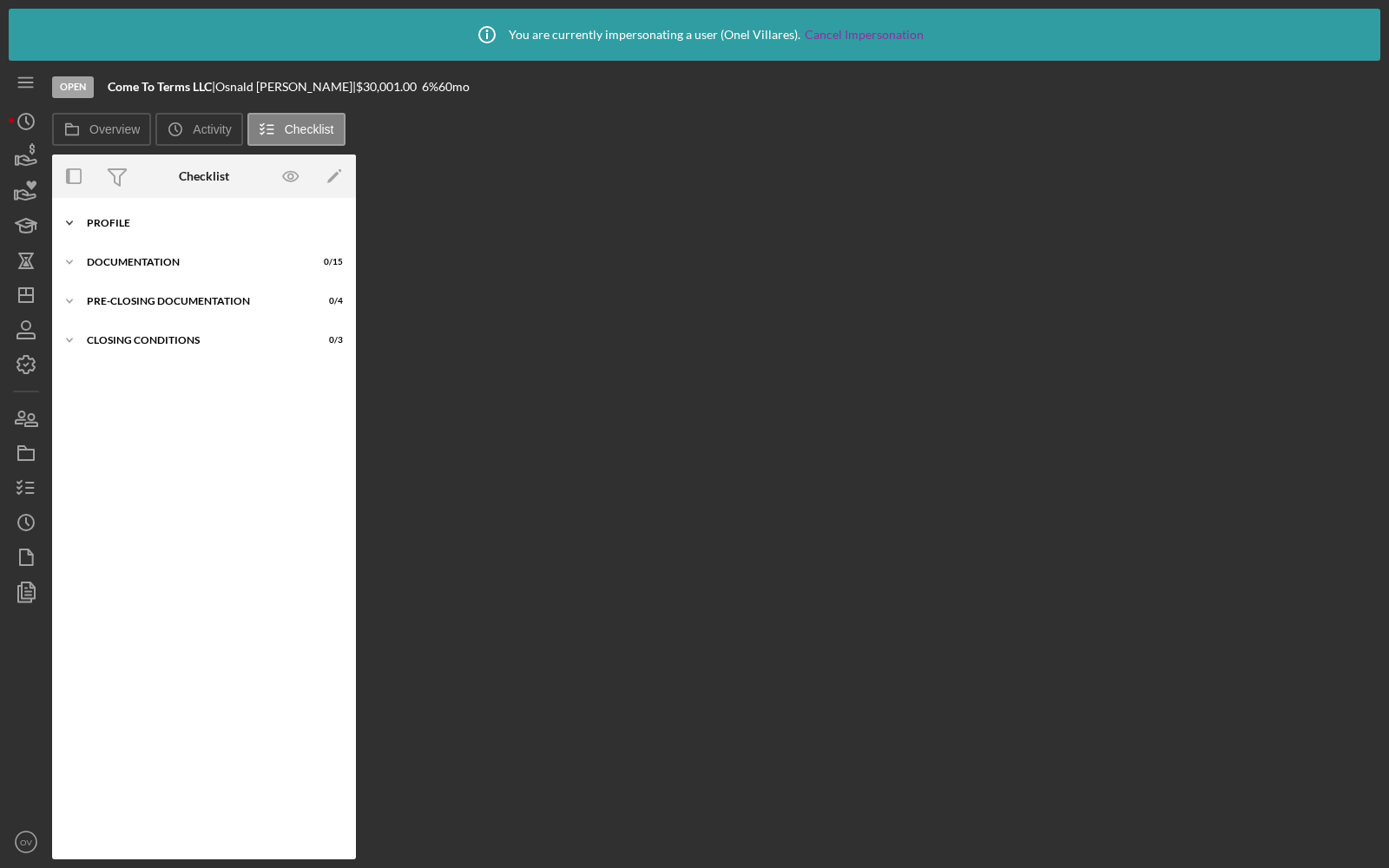
click at [68, 217] on icon "Icon/Expander" at bounding box center [69, 222] width 34 height 34
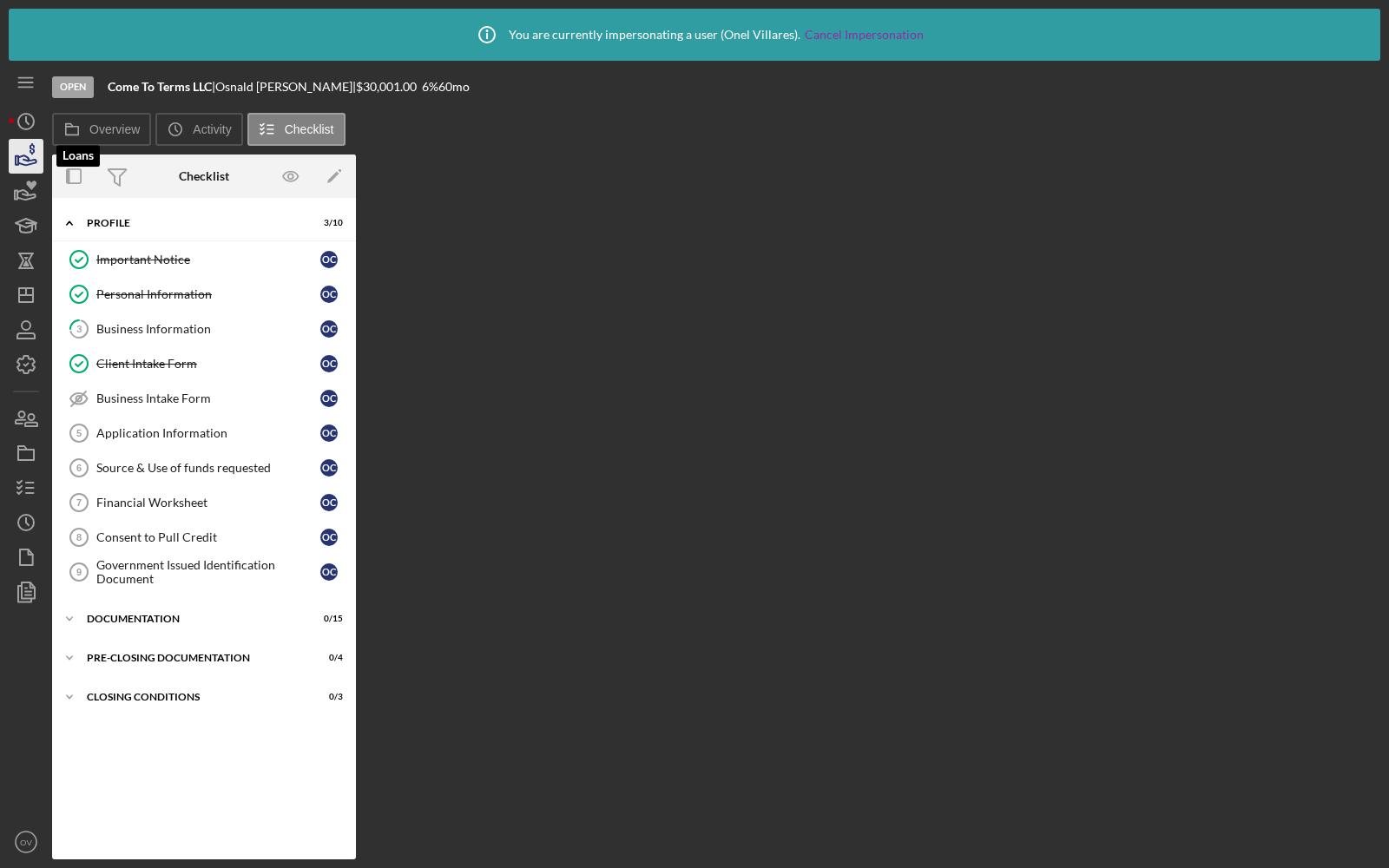
click at [38, 162] on icon "button" at bounding box center [26, 156] width 44 height 44
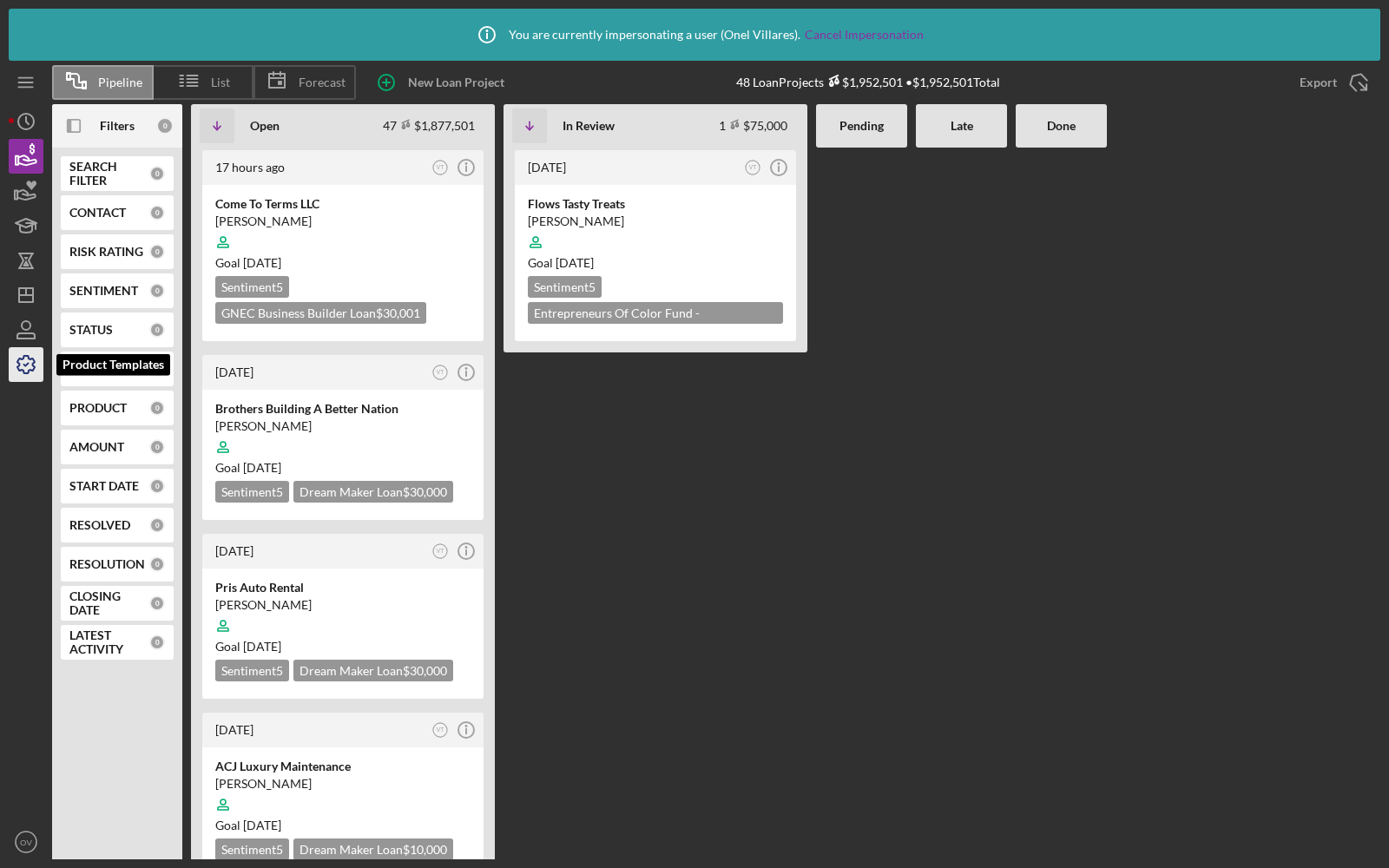
click at [33, 354] on icon "button" at bounding box center [26, 365] width 44 height 44
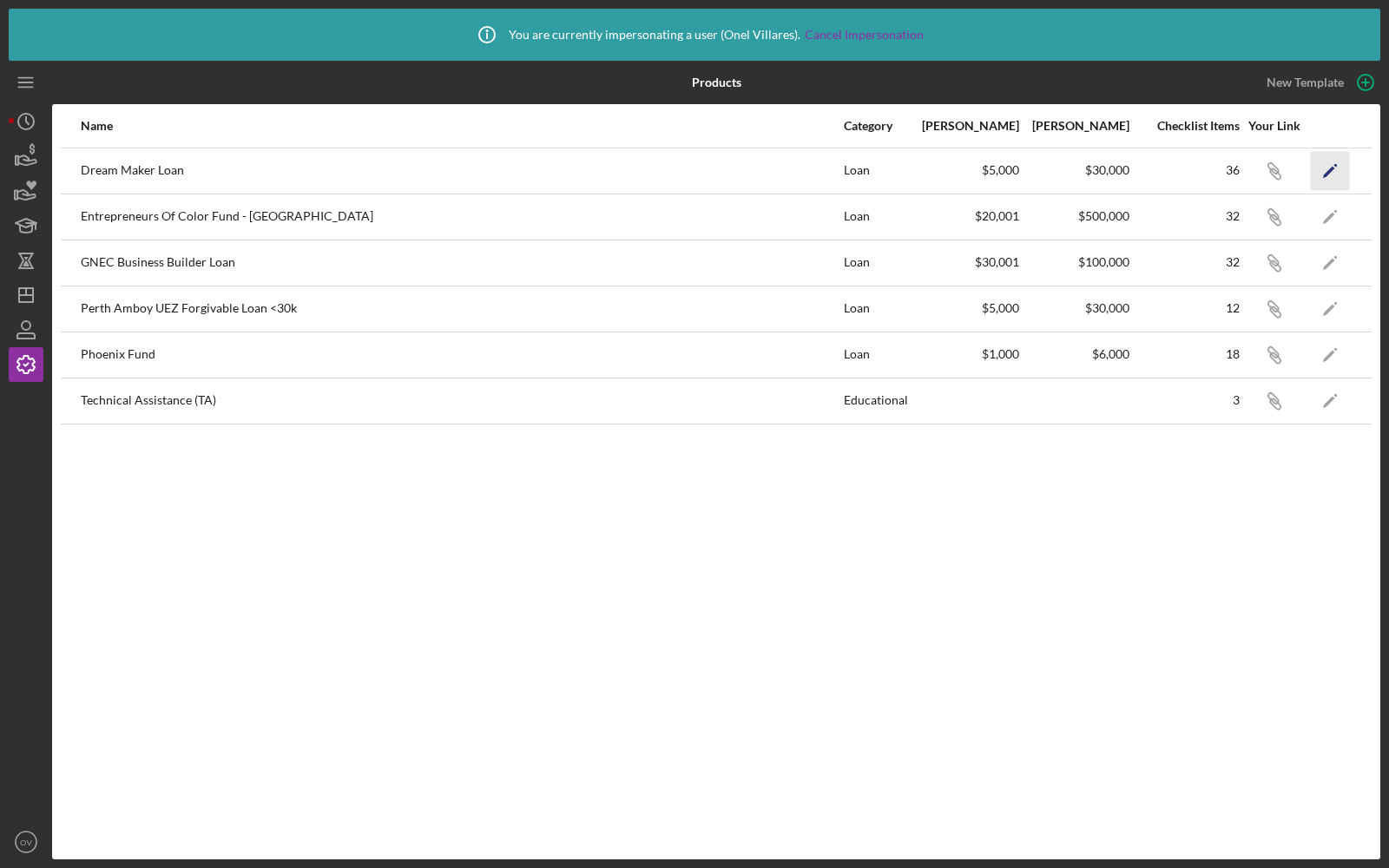
click at [1336, 176] on icon "Icon/Edit" at bounding box center [1330, 170] width 39 height 39
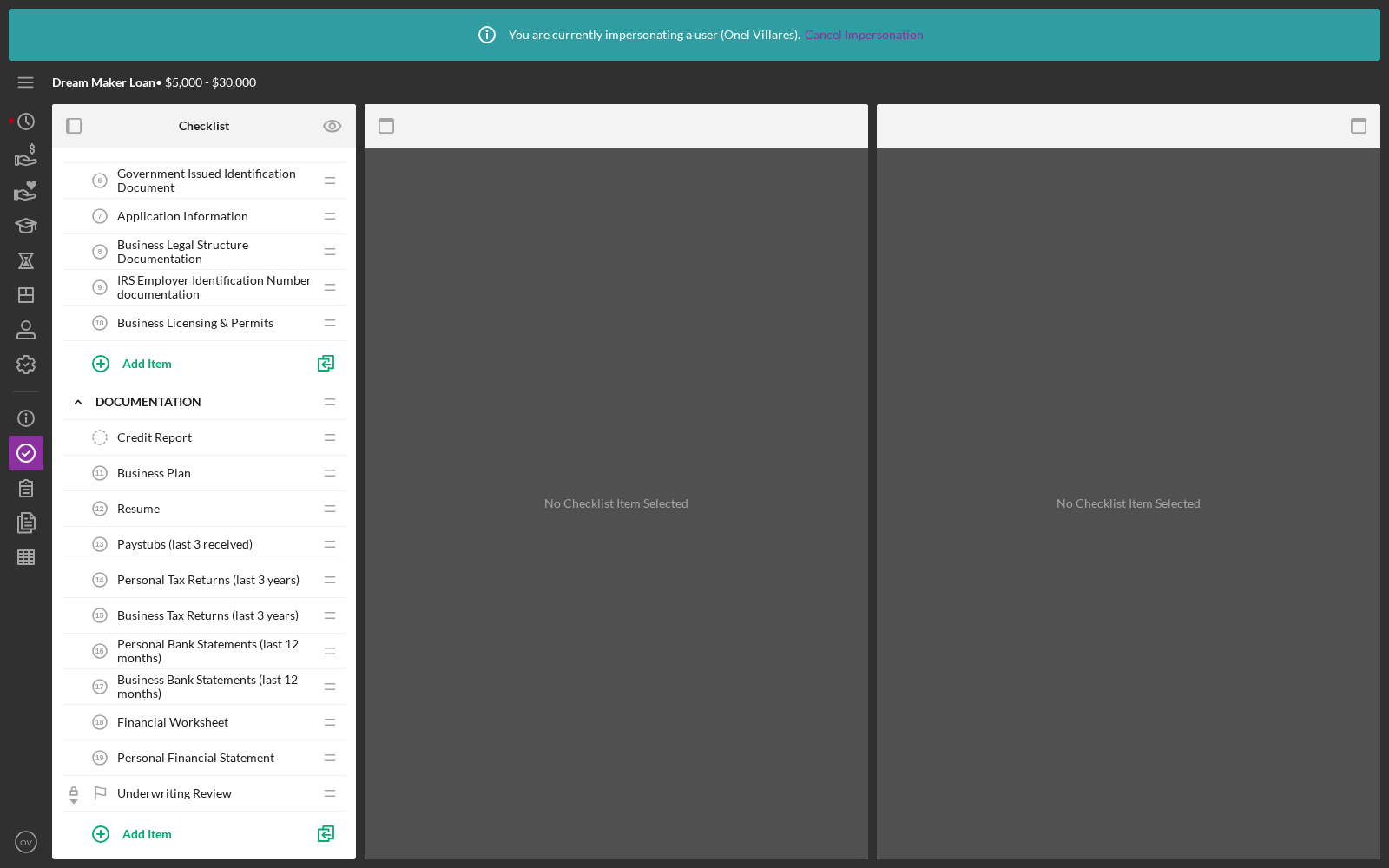
scroll to position [48, 0]
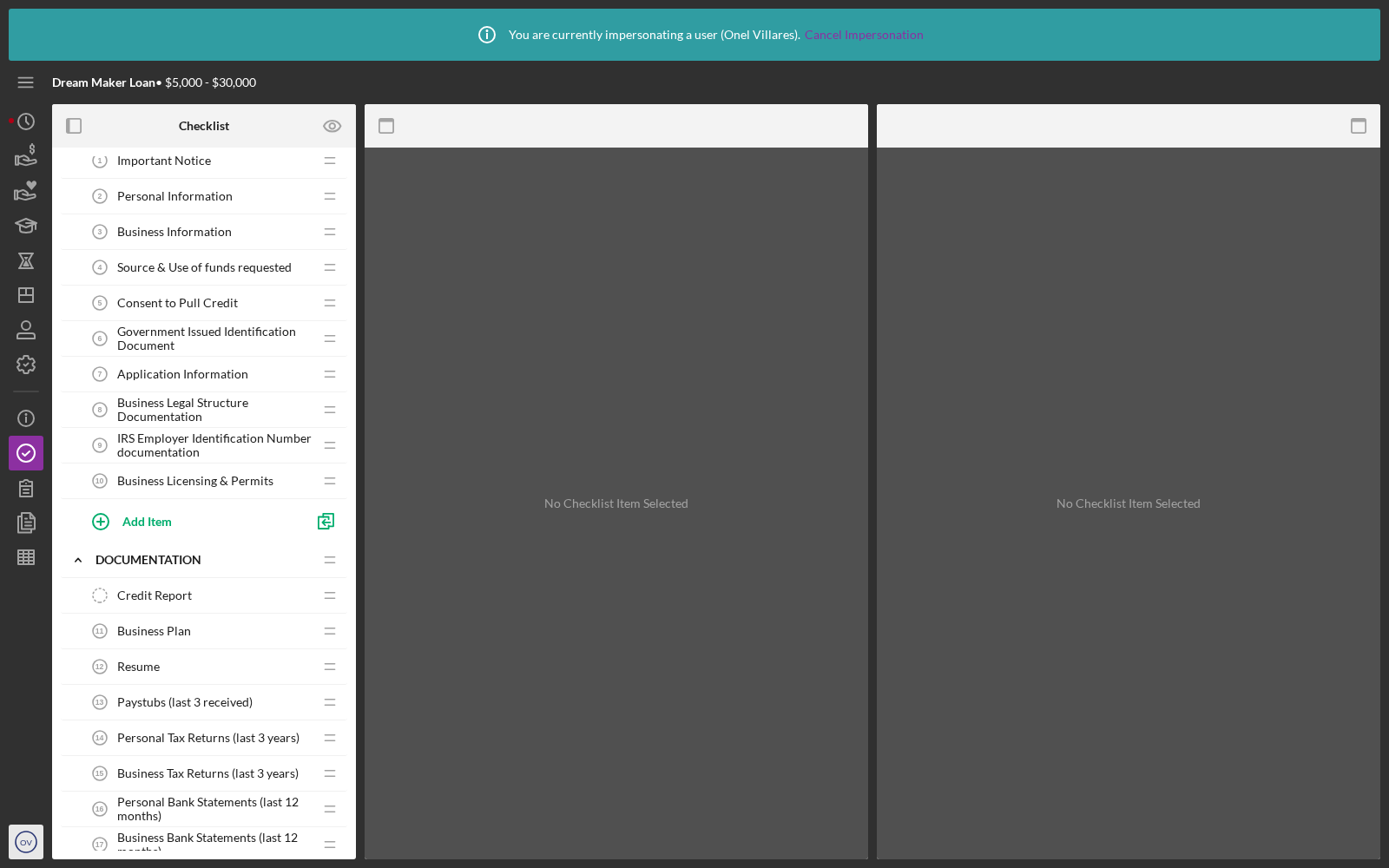
click at [13, 851] on icon "OV" at bounding box center [25, 842] width 34 height 44
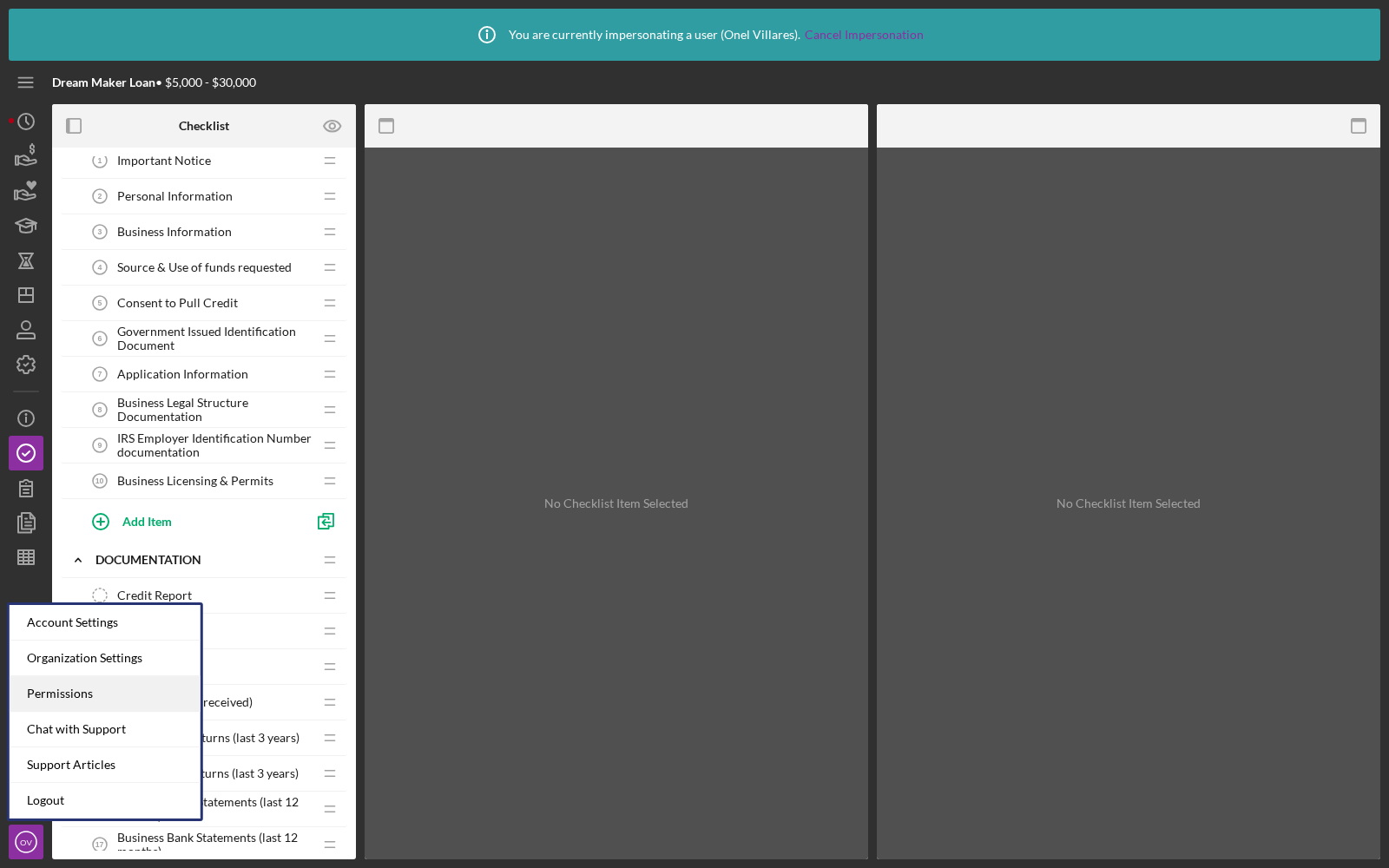
click at [51, 701] on div "Permissions" at bounding box center [104, 694] width 191 height 35
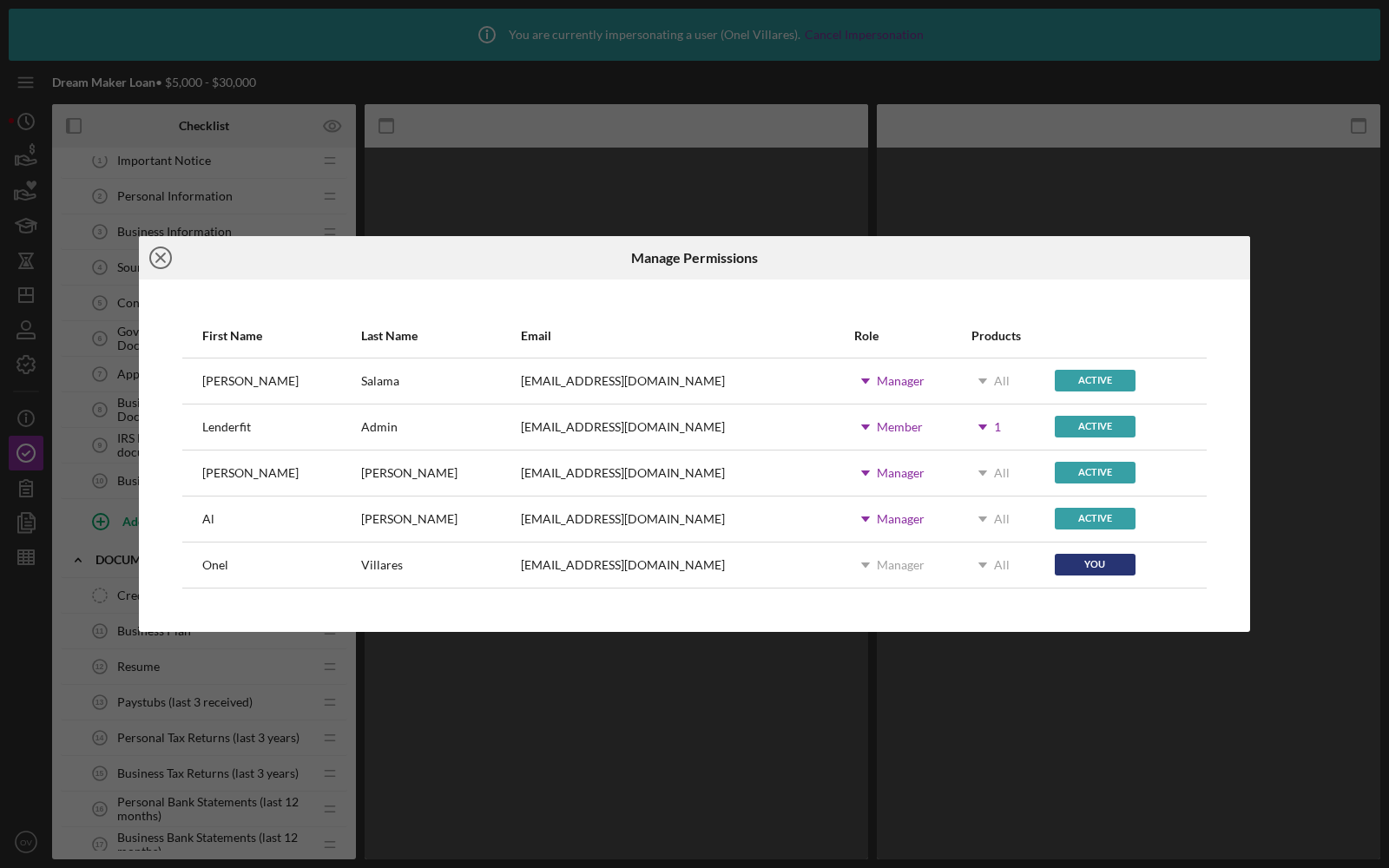
click at [163, 267] on icon "Icon/Close" at bounding box center [160, 258] width 44 height 44
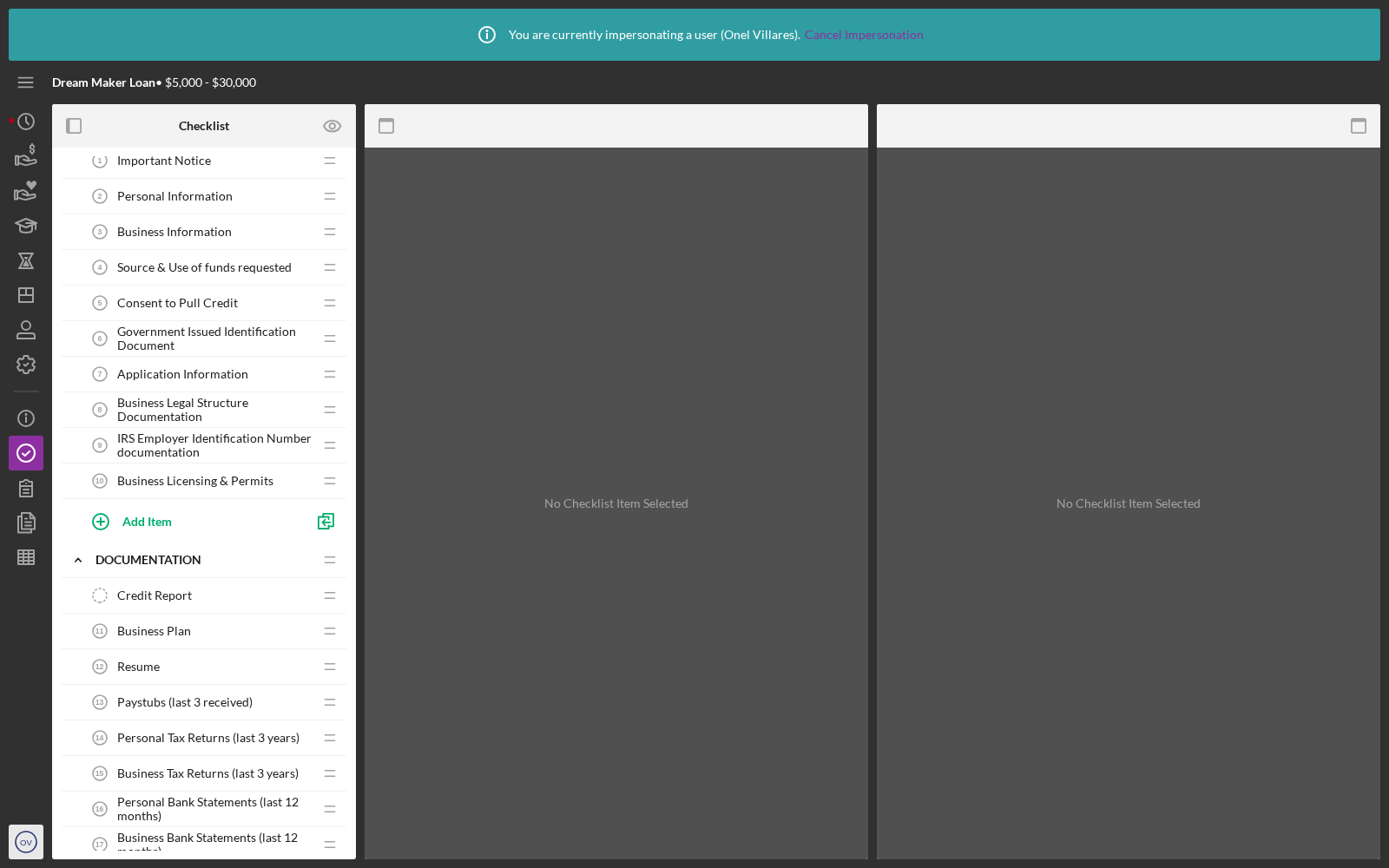
click at [14, 854] on icon "OV" at bounding box center [25, 842] width 34 height 44
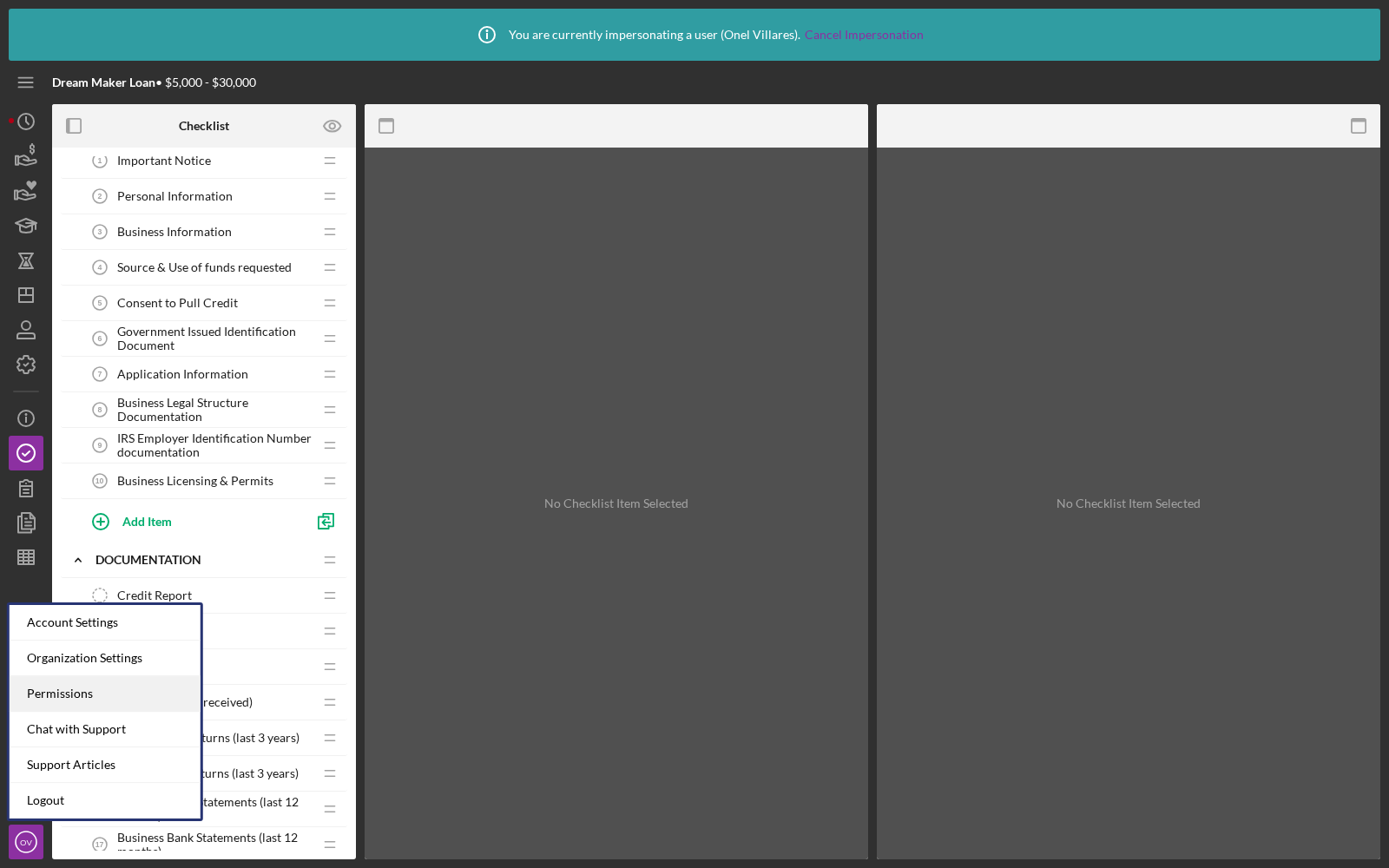
click at [46, 700] on div "Permissions" at bounding box center [104, 694] width 191 height 35
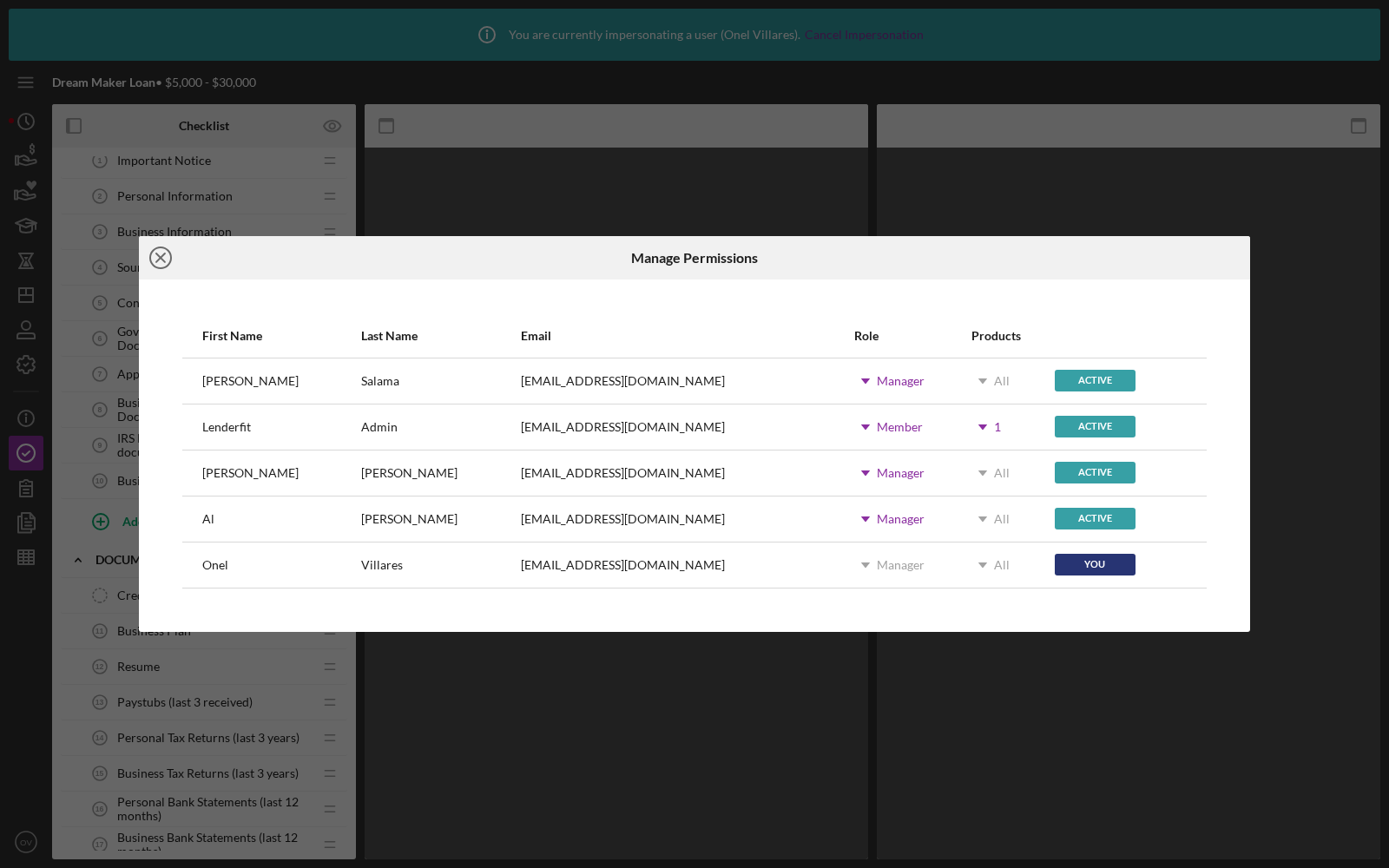
click at [169, 260] on icon "Icon/Close" at bounding box center [160, 258] width 44 height 44
